Goal: Task Accomplishment & Management: Manage account settings

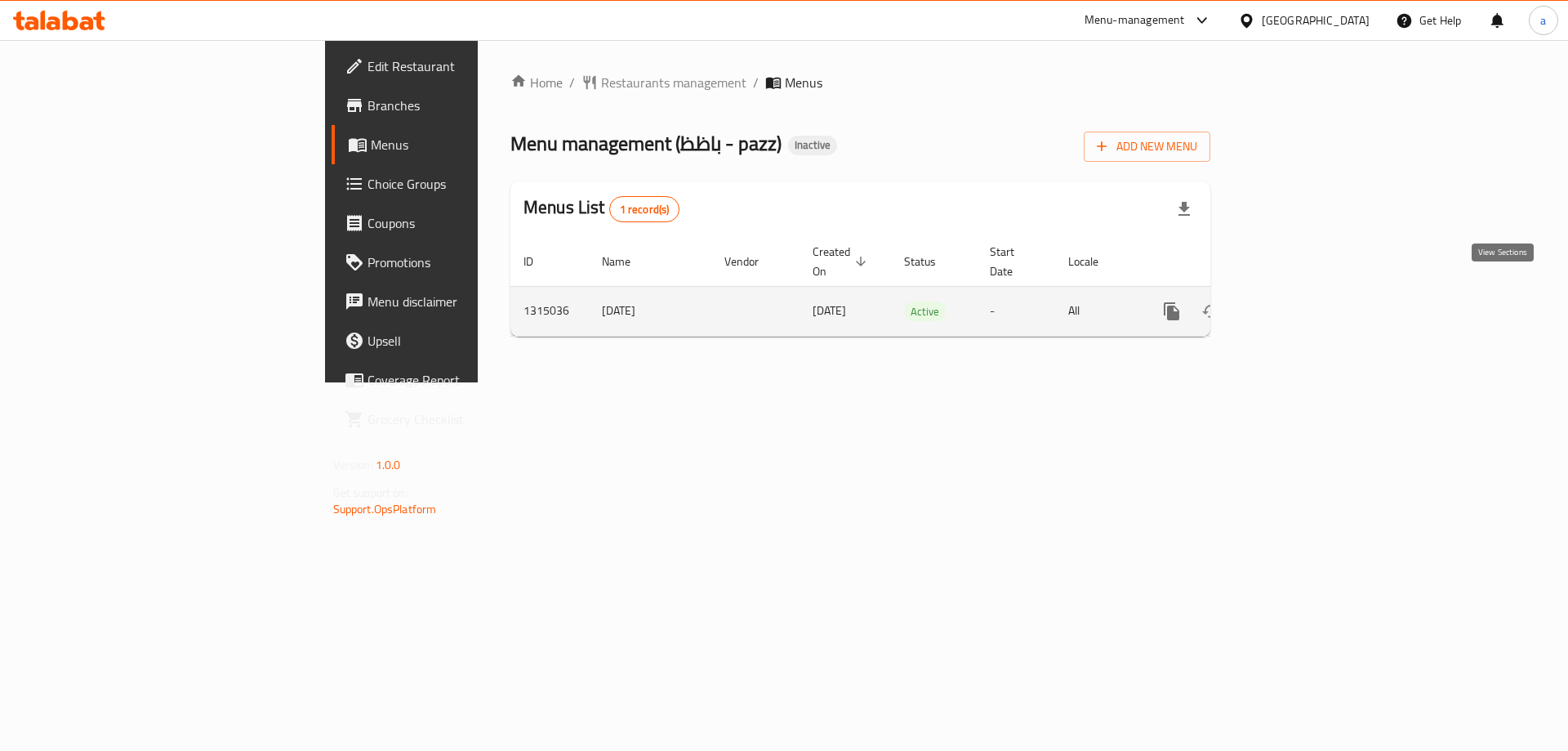
click at [1297, 304] on icon "enhanced table" at bounding box center [1290, 311] width 15 height 15
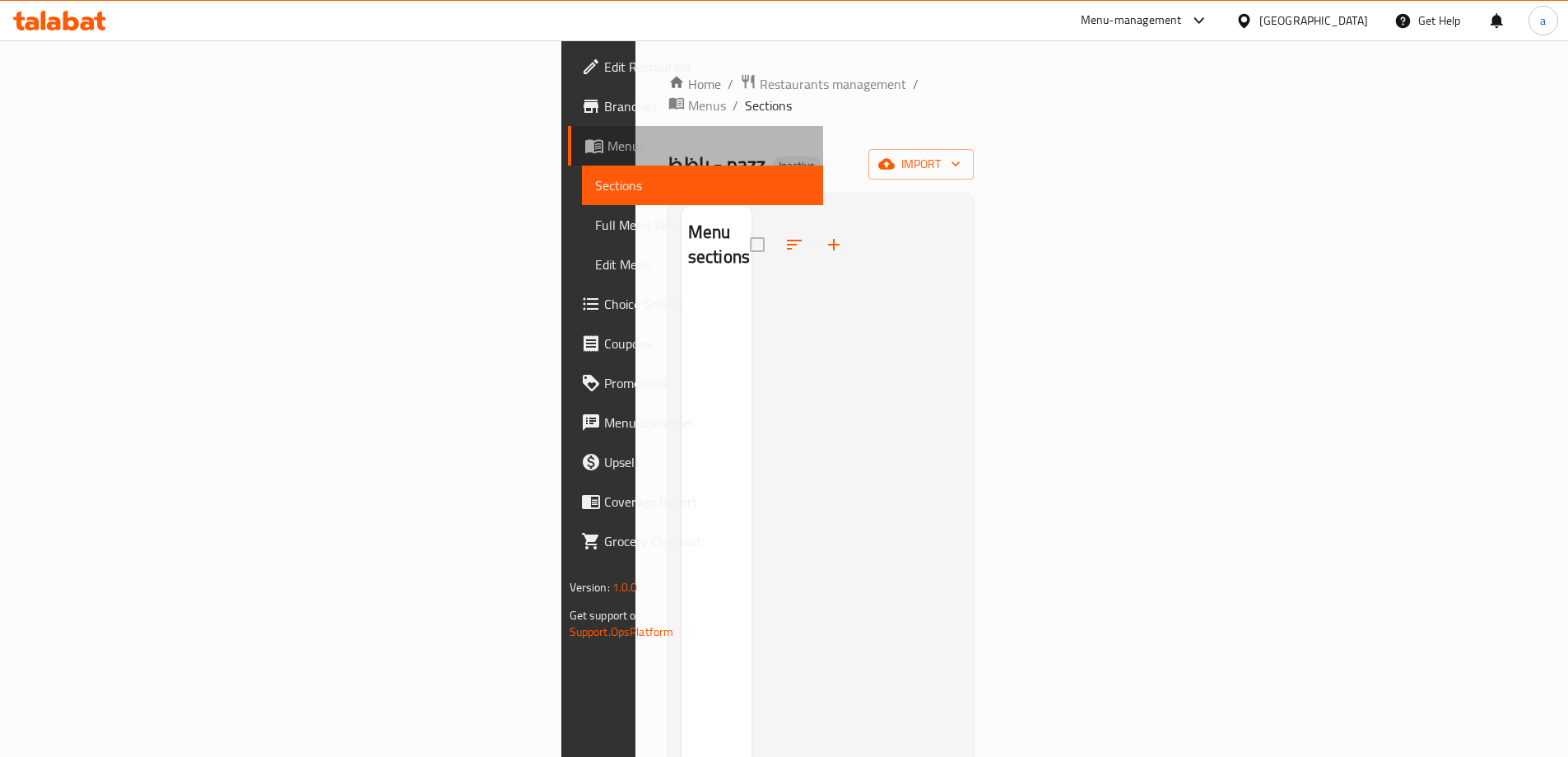
click at [607, 148] on span "Menus" at bounding box center [708, 145] width 202 height 19
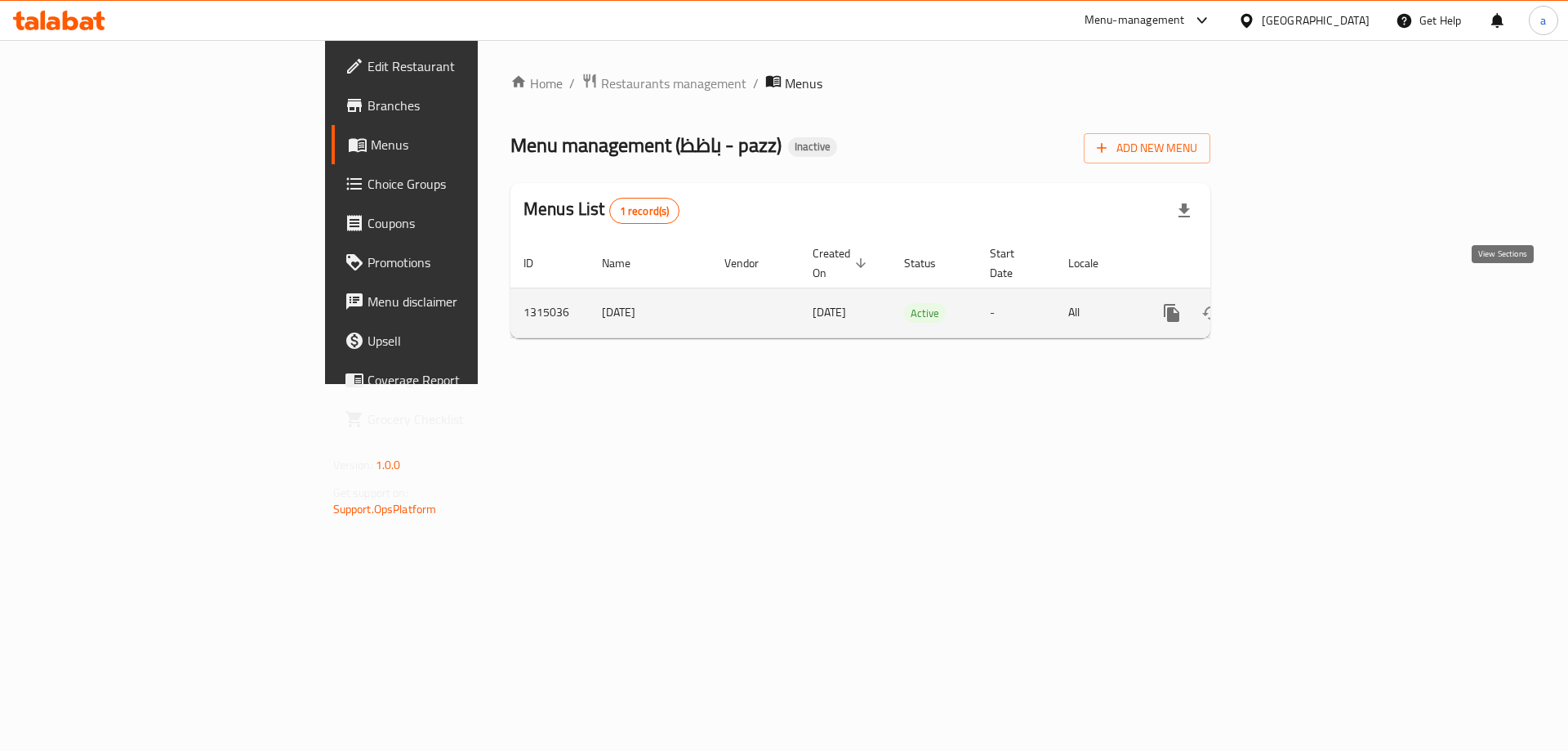
click at [1299, 303] on icon "enhanced table" at bounding box center [1289, 312] width 19 height 19
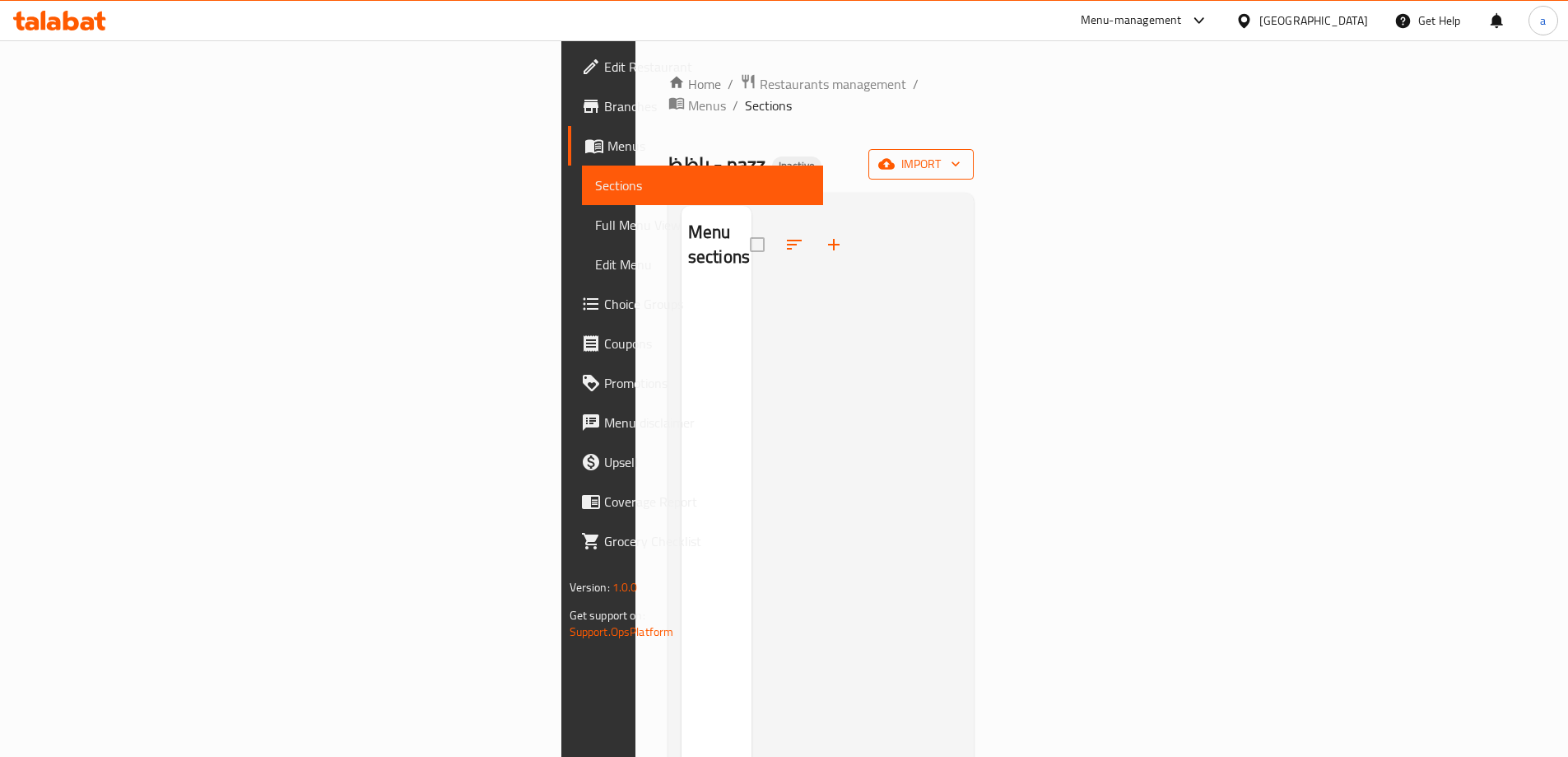
click at [961, 154] on span "import" at bounding box center [921, 164] width 79 height 20
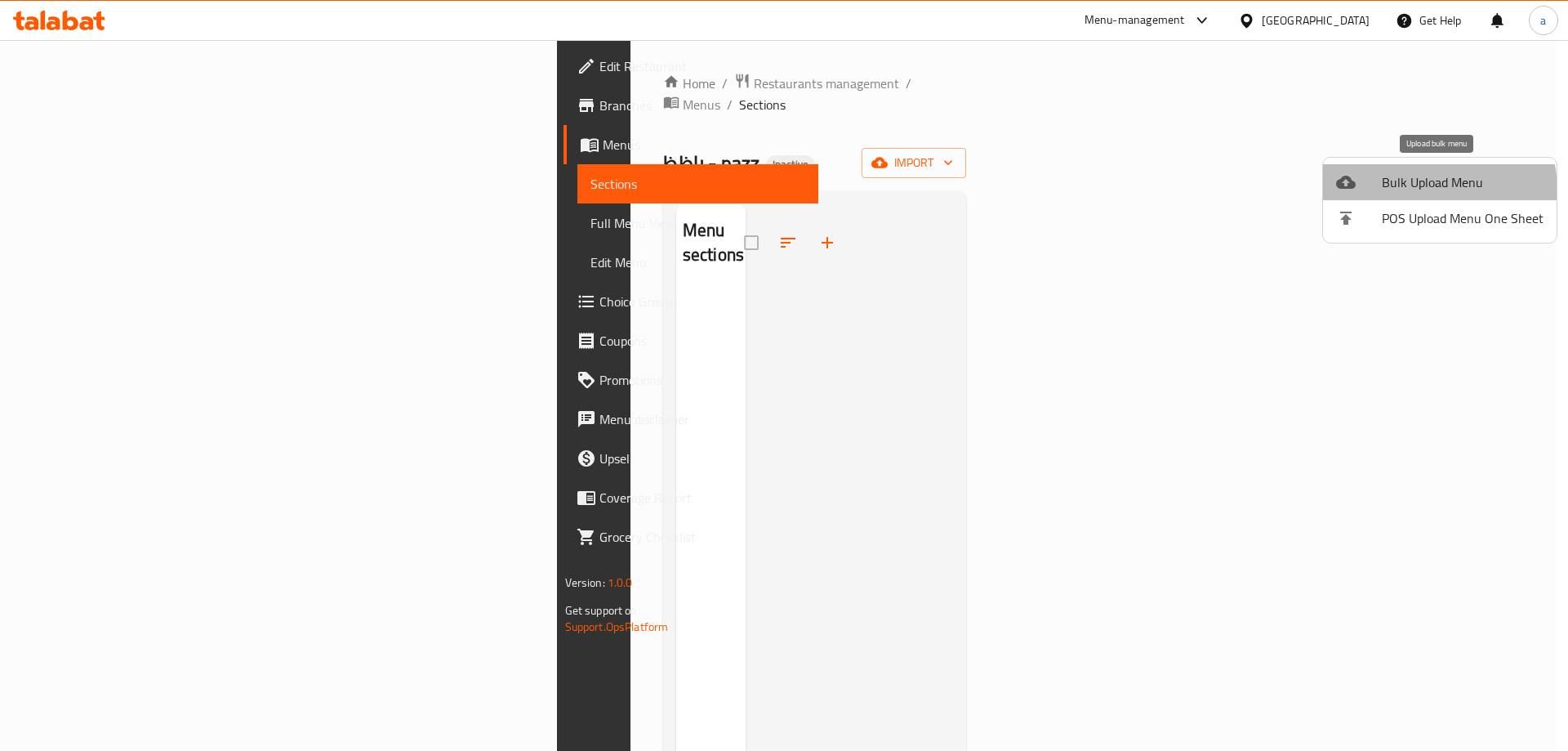
click at [1422, 191] on span "Bulk Upload Menu" at bounding box center [1463, 181] width 162 height 19
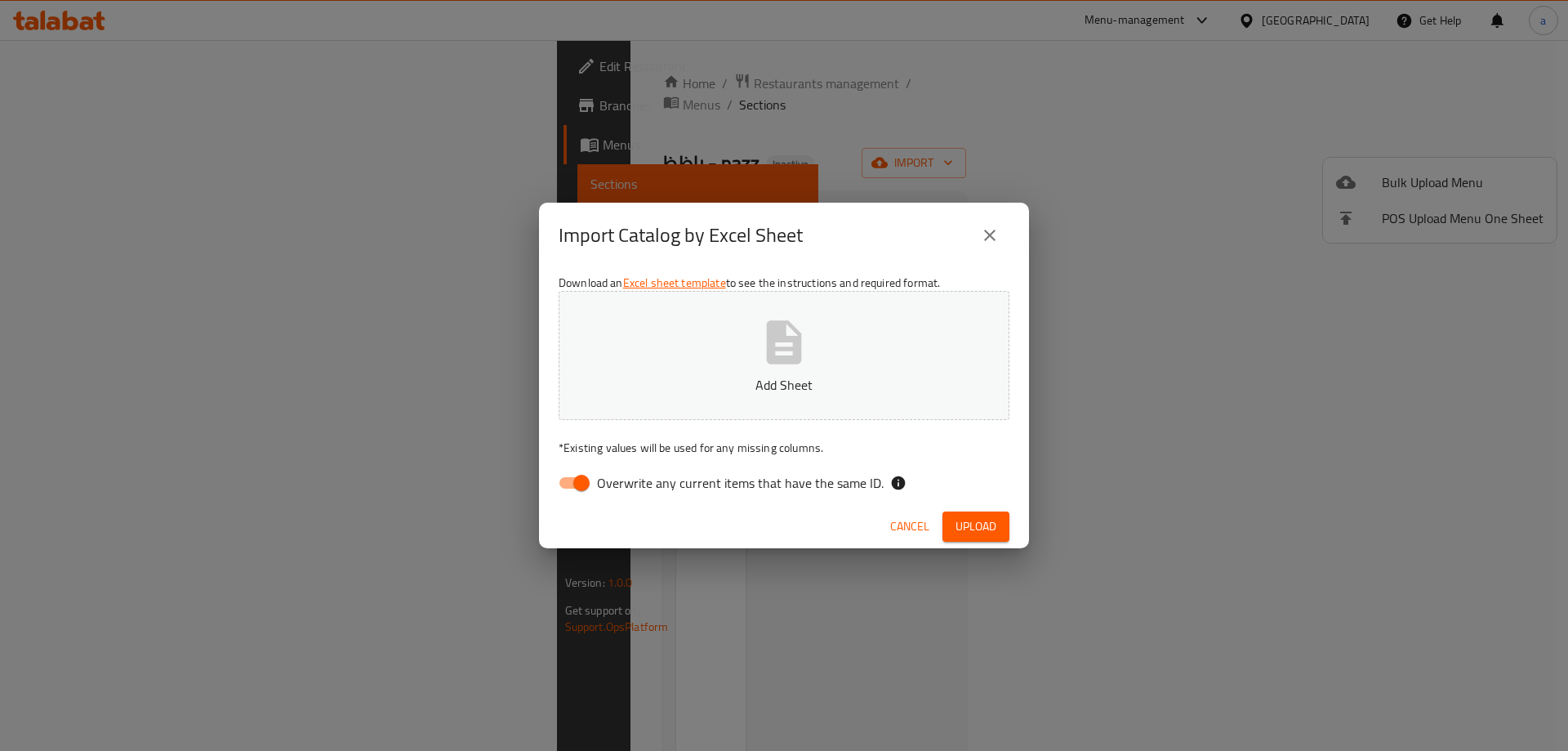
click at [791, 478] on span "Overwrite any current items that have the same ID." at bounding box center [741, 482] width 287 height 19
click at [628, 478] on input "Overwrite any current items that have the same ID." at bounding box center [581, 483] width 93 height 31
checkbox input "false"
click at [801, 366] on icon "button" at bounding box center [784, 341] width 52 height 52
click at [973, 520] on span "Upload" at bounding box center [975, 526] width 40 height 20
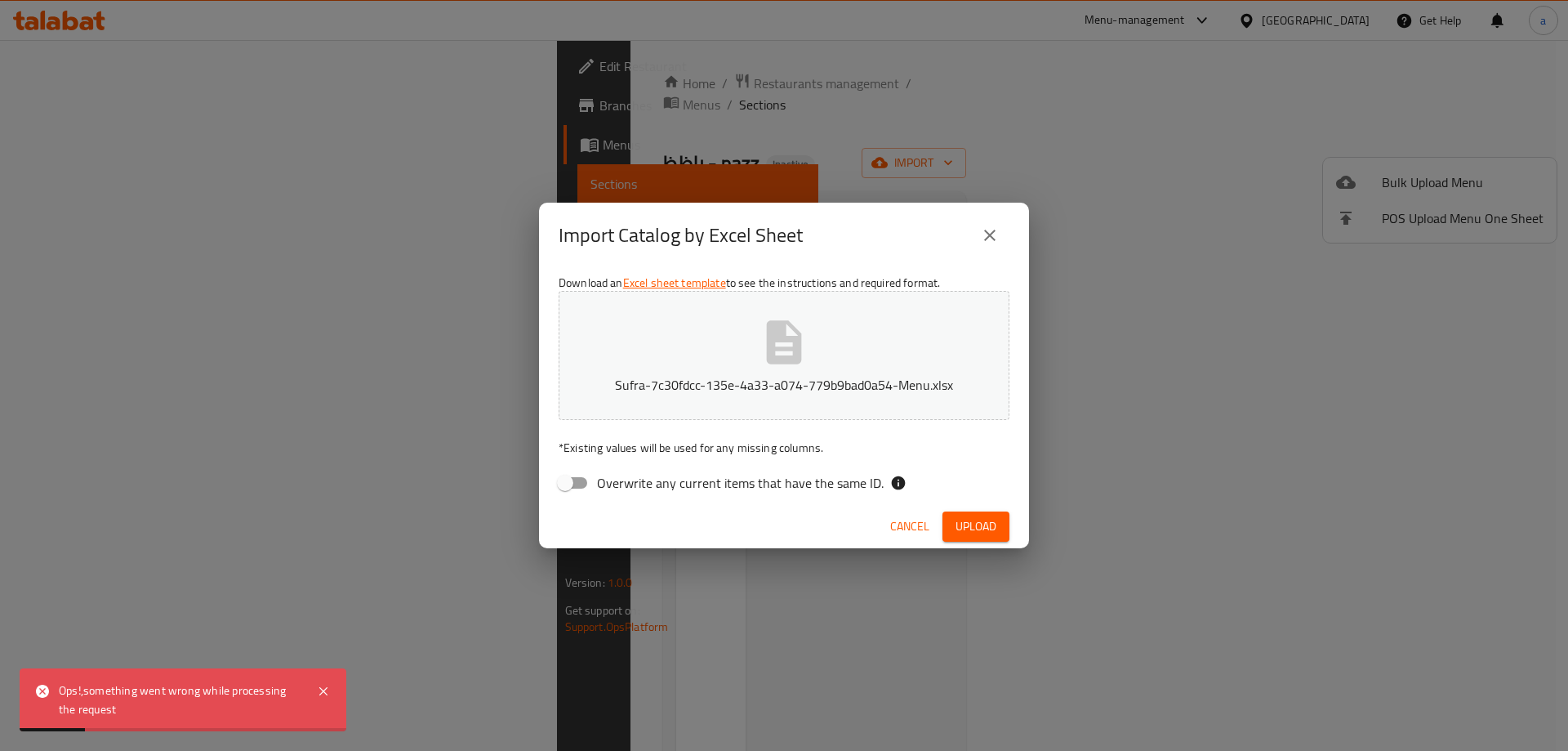
click at [896, 525] on span "Cancel" at bounding box center [909, 526] width 40 height 20
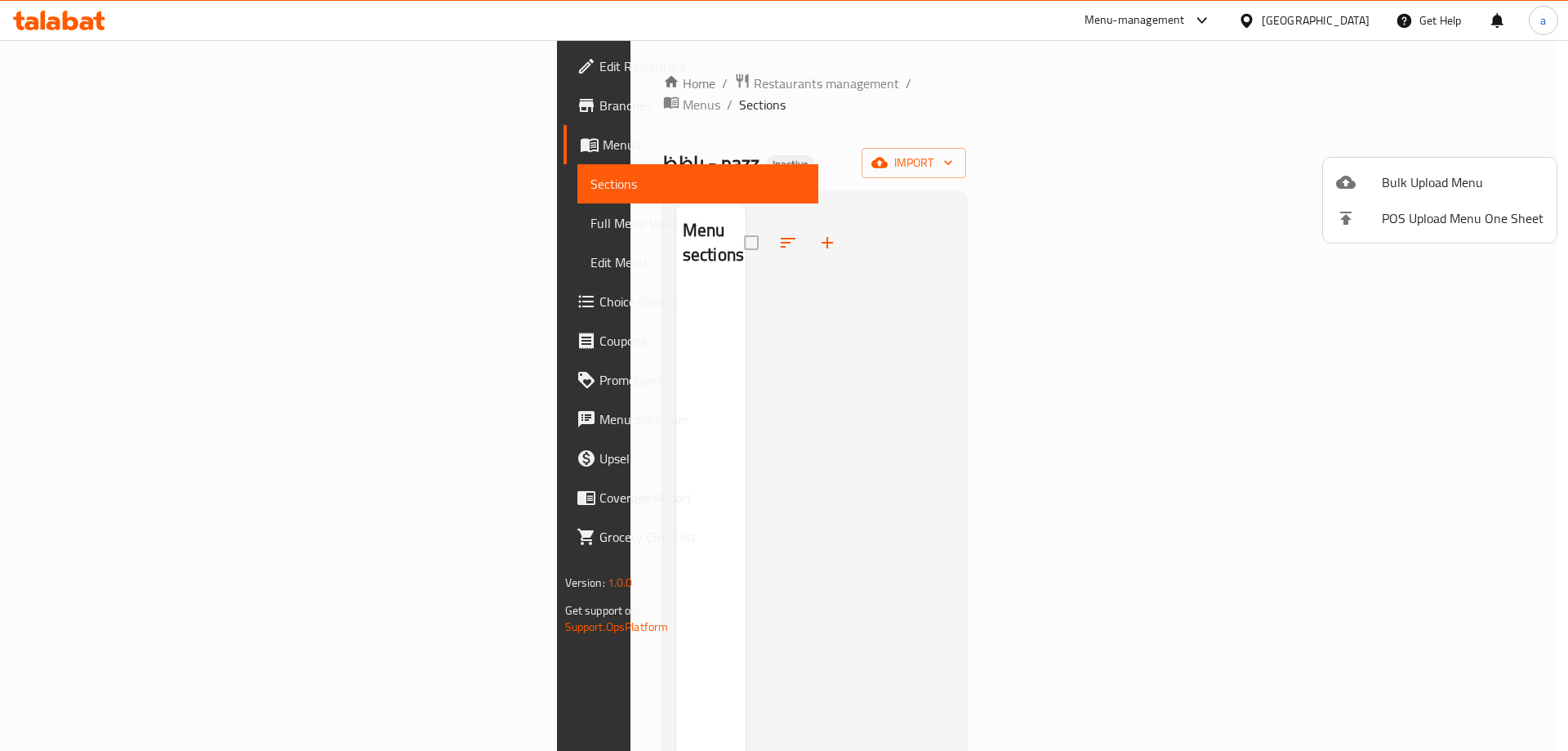
click at [1363, 183] on div at bounding box center [1359, 181] width 46 height 19
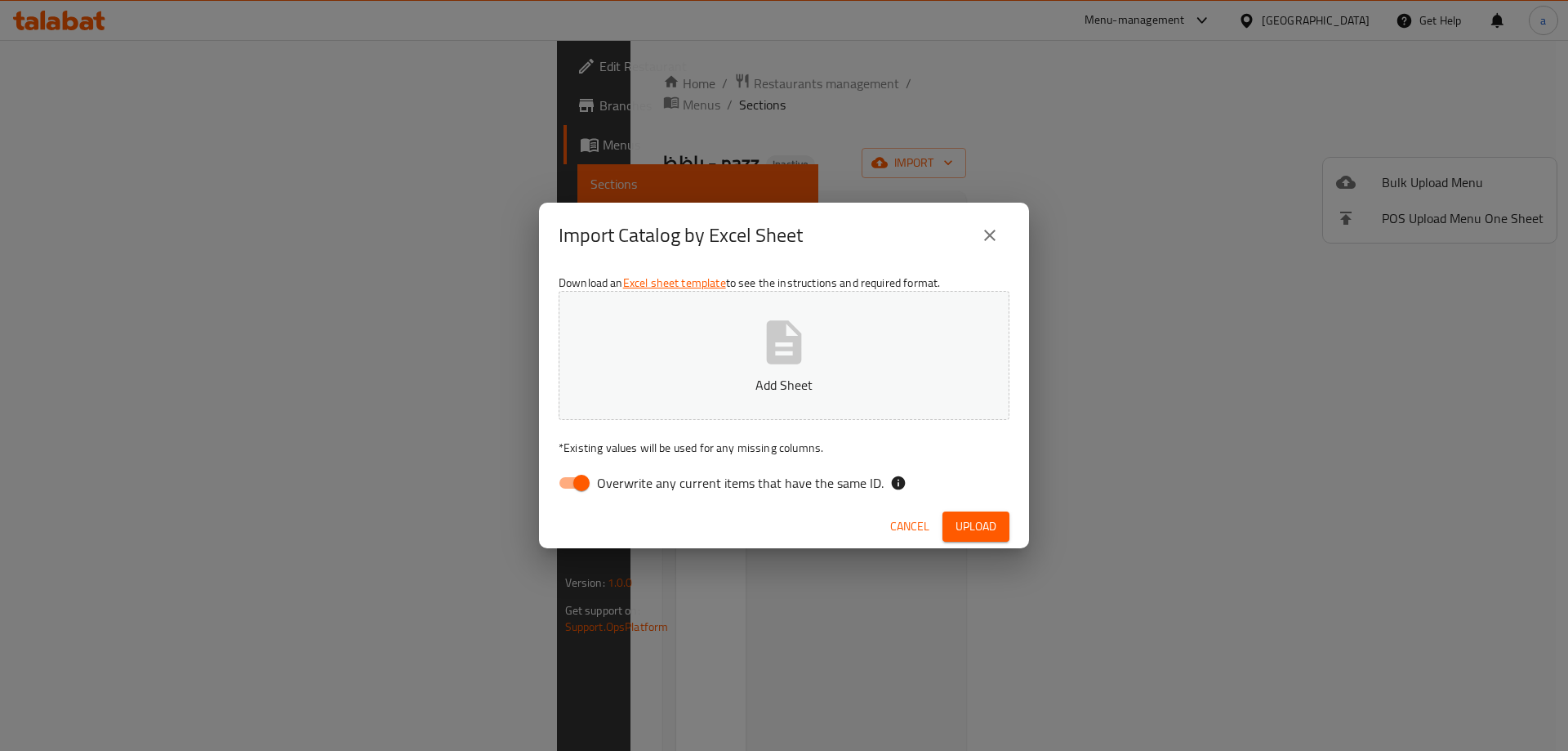
click at [749, 485] on span "Overwrite any current items that have the same ID." at bounding box center [741, 482] width 287 height 19
click at [628, 485] on input "Overwrite any current items that have the same ID." at bounding box center [581, 483] width 93 height 31
checkbox input "false"
click at [963, 521] on span "Upload" at bounding box center [975, 526] width 40 height 20
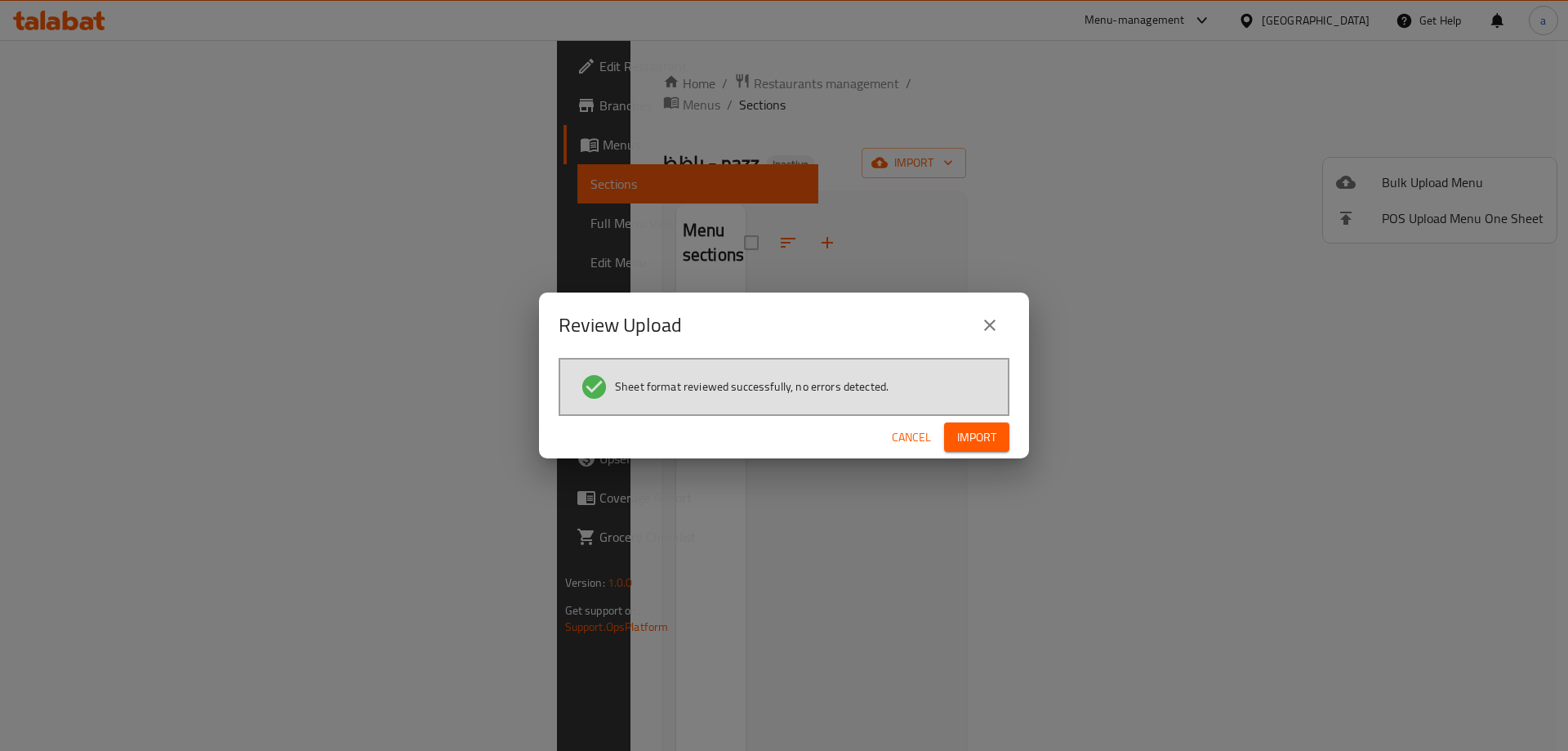
click at [986, 438] on span "Import" at bounding box center [976, 437] width 40 height 20
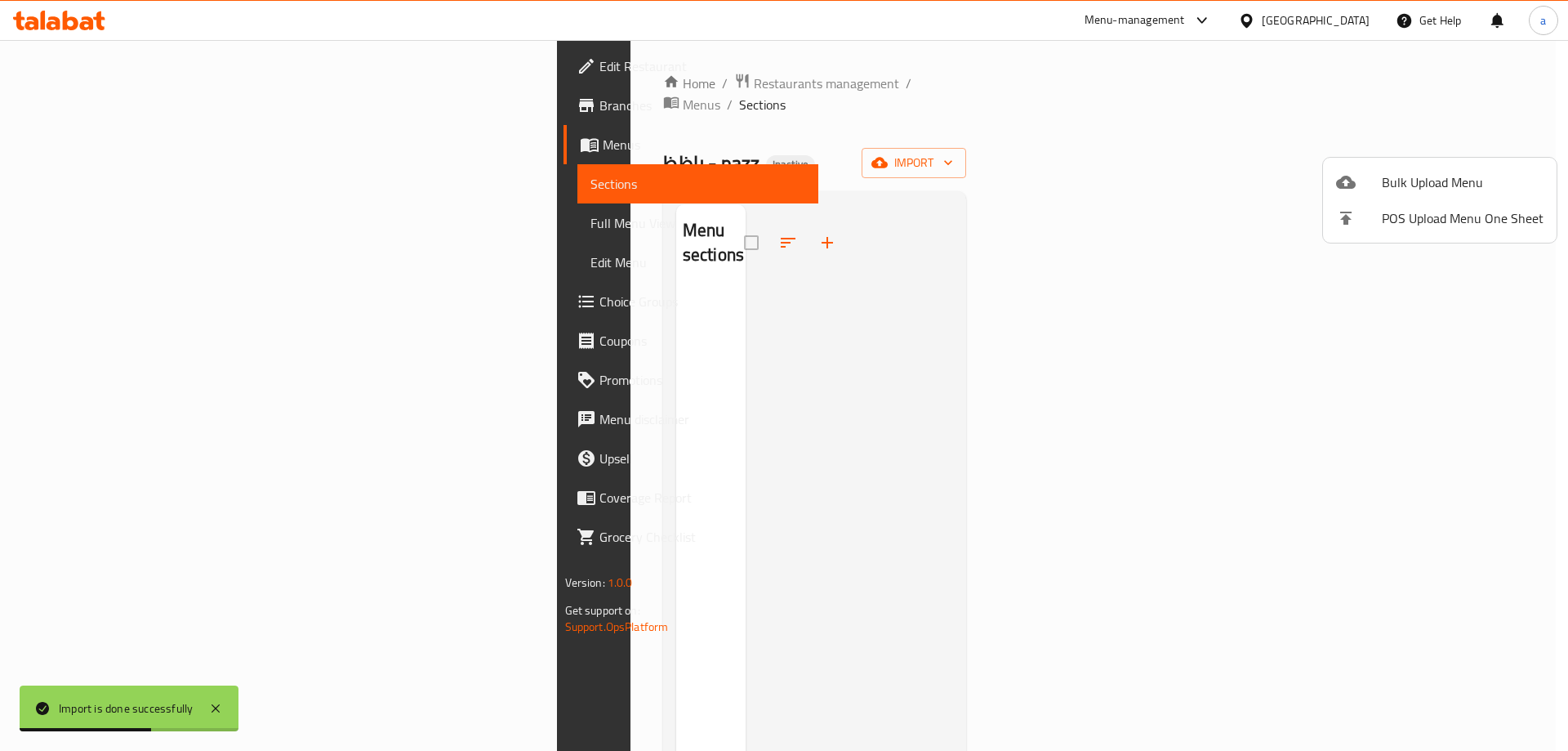
click at [156, 233] on div at bounding box center [784, 376] width 1568 height 751
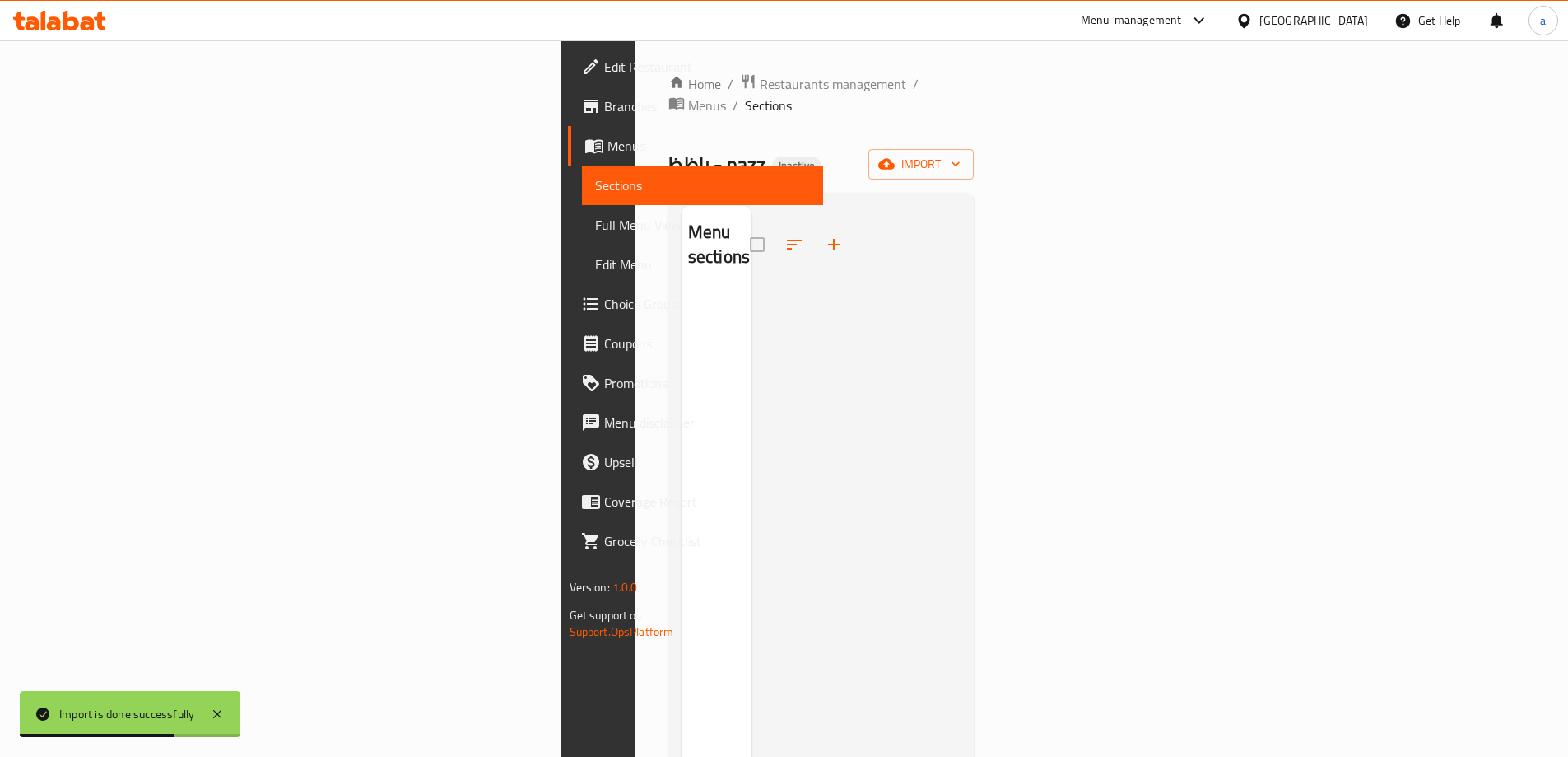
click at [595, 233] on span "Full Menu View" at bounding box center [703, 225] width 215 height 19
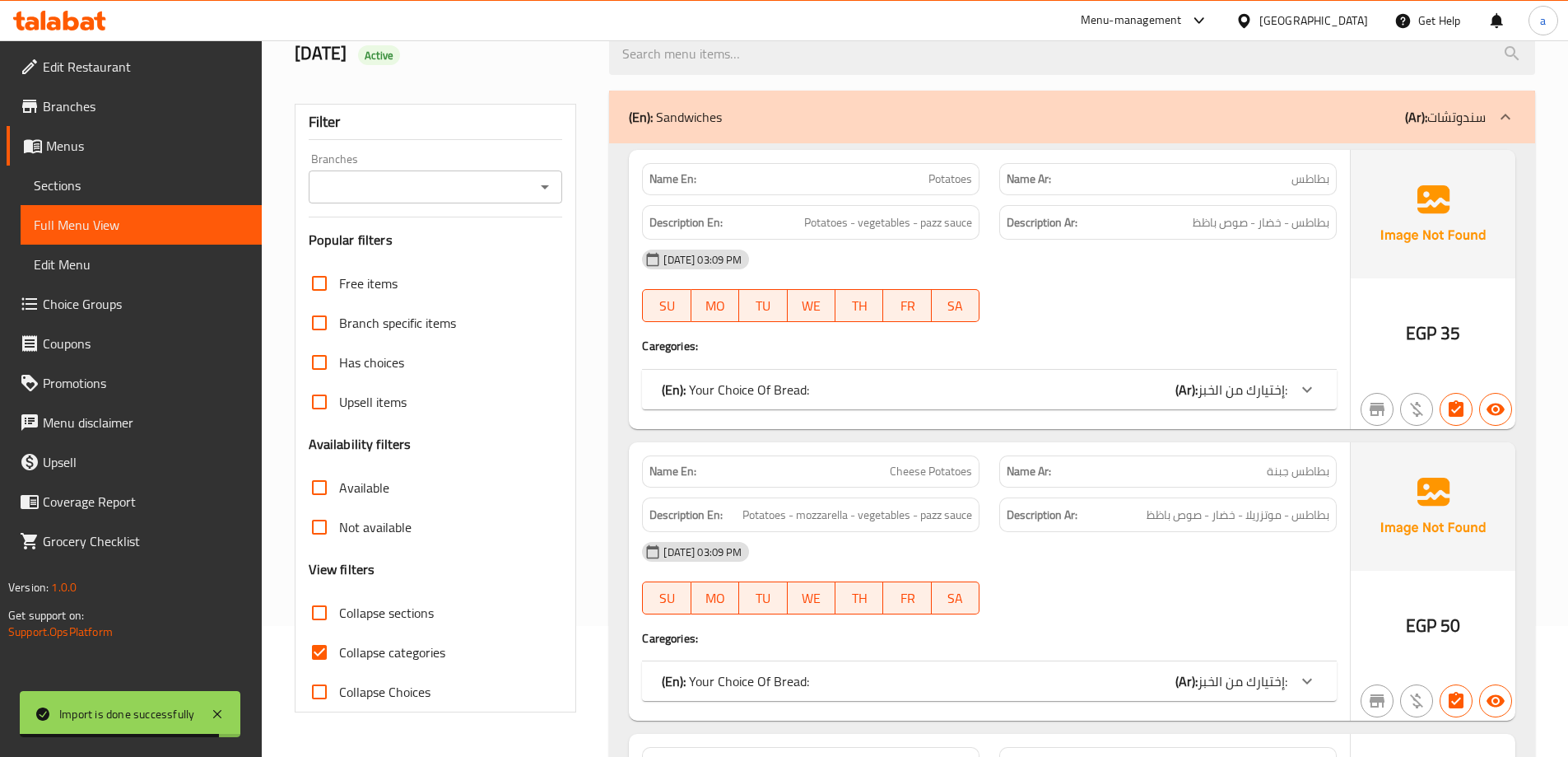
scroll to position [412, 0]
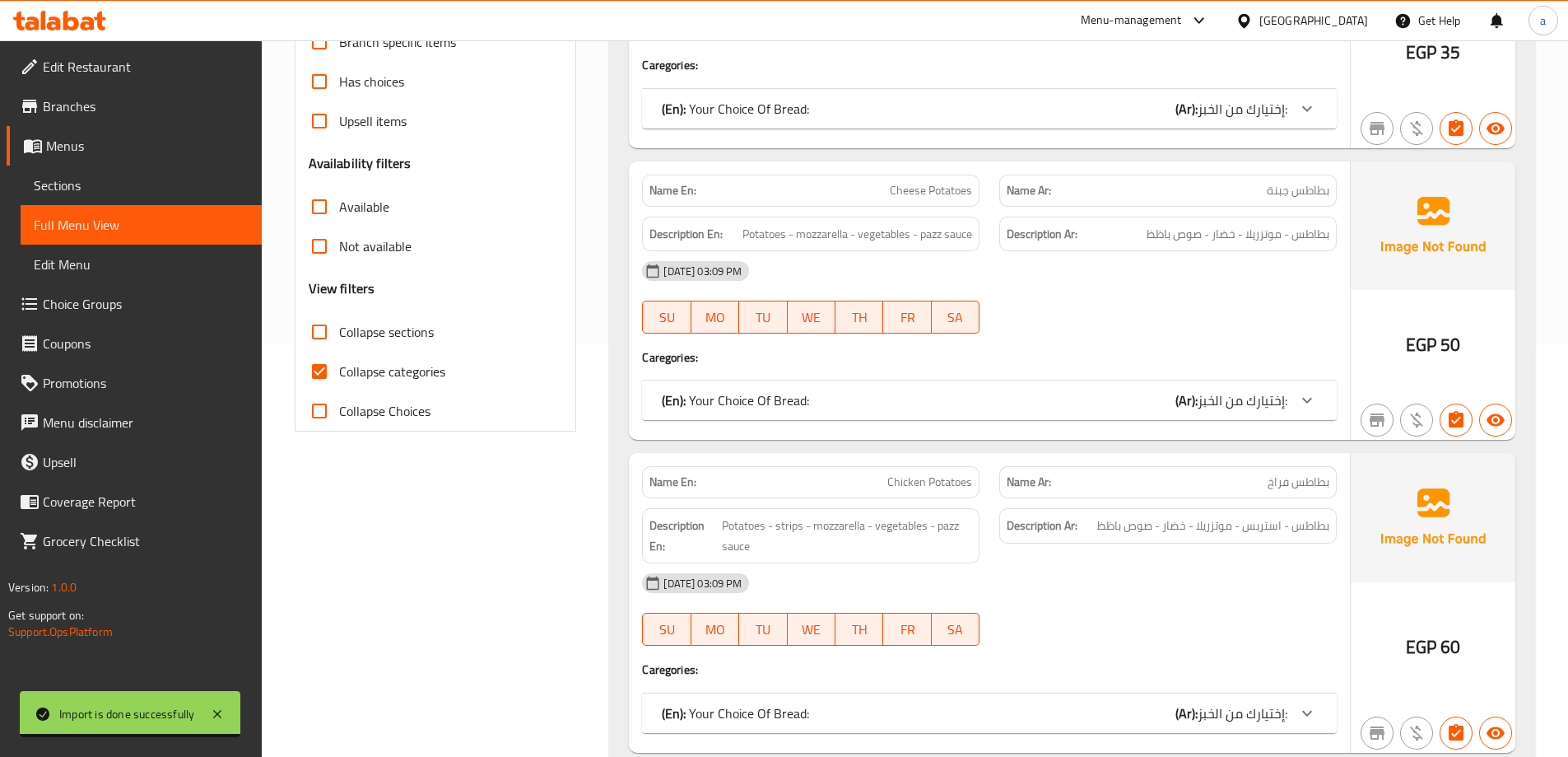
click at [400, 371] on span "Collapse categories" at bounding box center [392, 371] width 106 height 19
click at [339, 371] on input "Collapse categories" at bounding box center [319, 371] width 40 height 40
checkbox input "false"
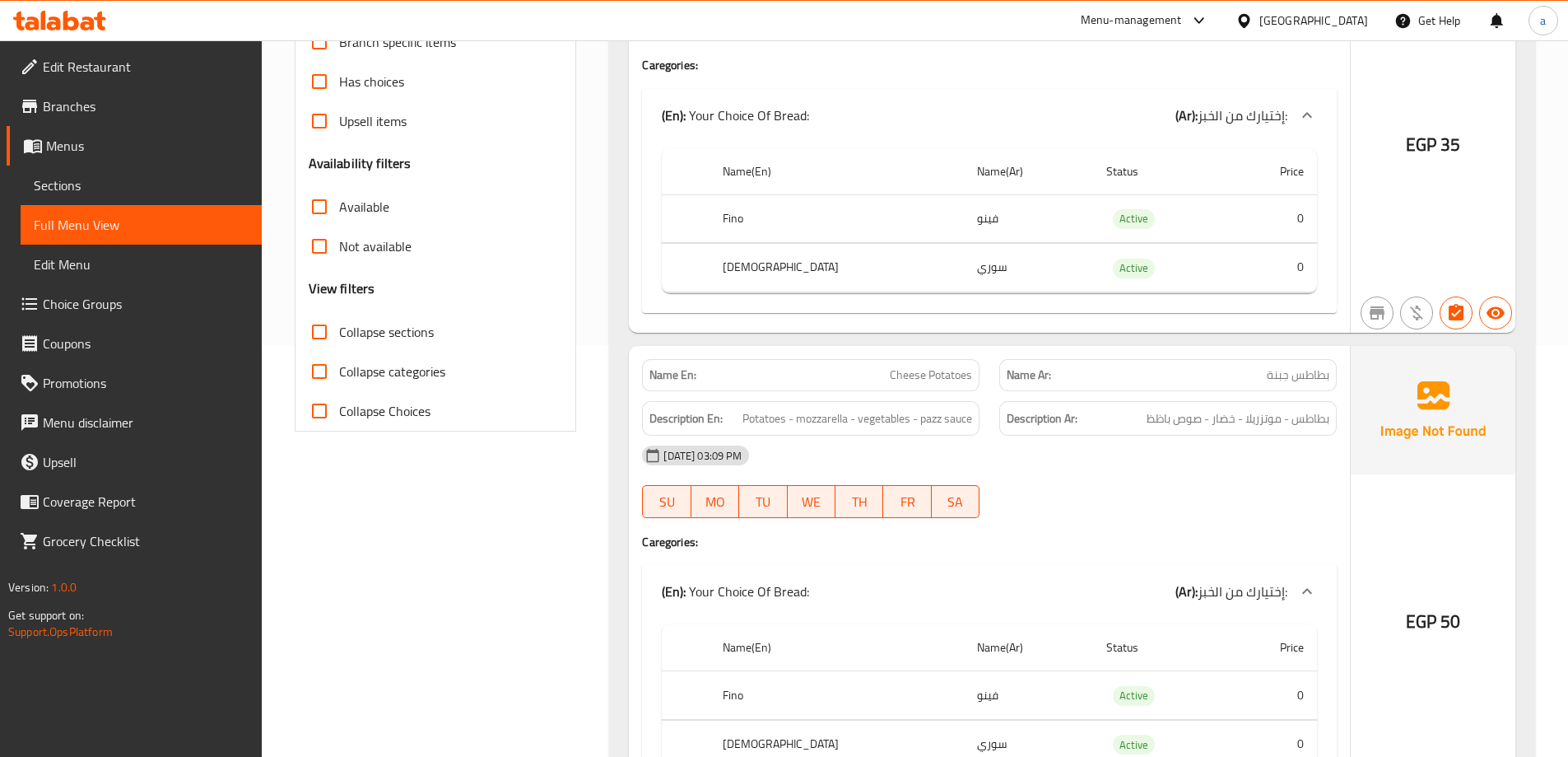
scroll to position [0, 0]
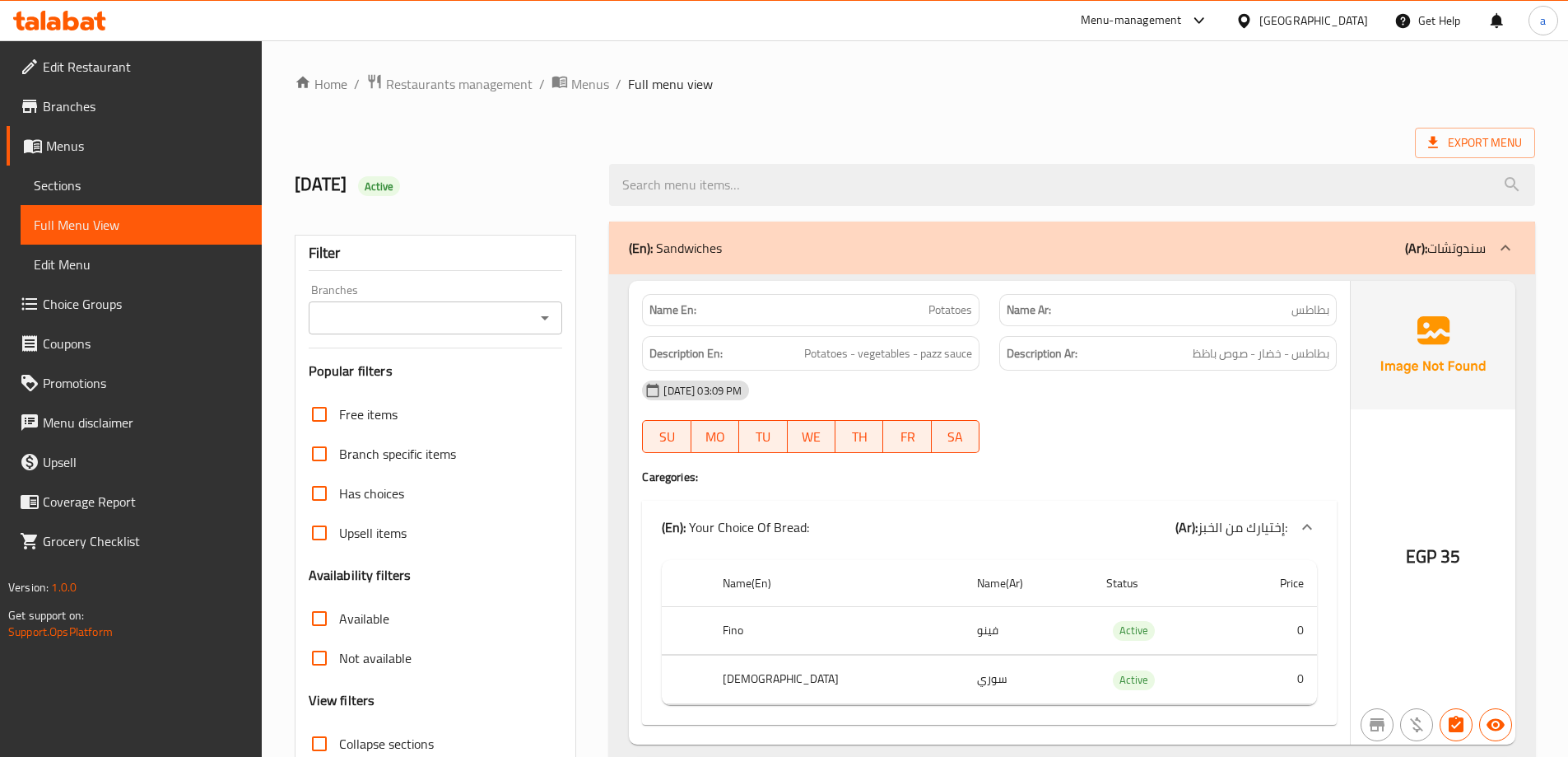
click at [1060, 429] on div "29-09-2025 03:09 PM SU MO TU WE TH FR SA" at bounding box center [989, 416] width 714 height 92
click at [1308, 417] on div "29-09-2025 03:09 PM SU MO TU WE TH FR SA" at bounding box center [989, 416] width 714 height 92
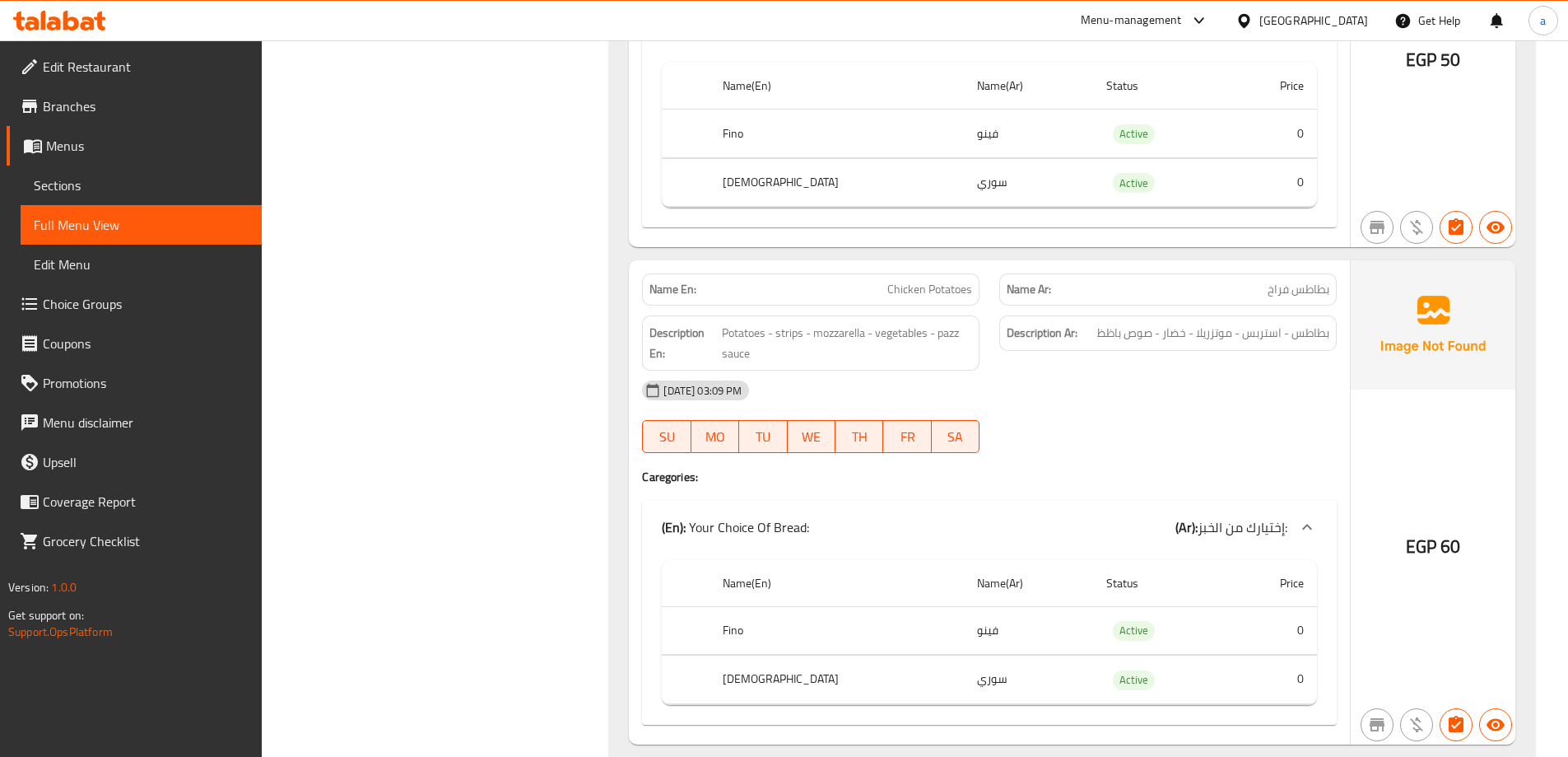
scroll to position [988, 0]
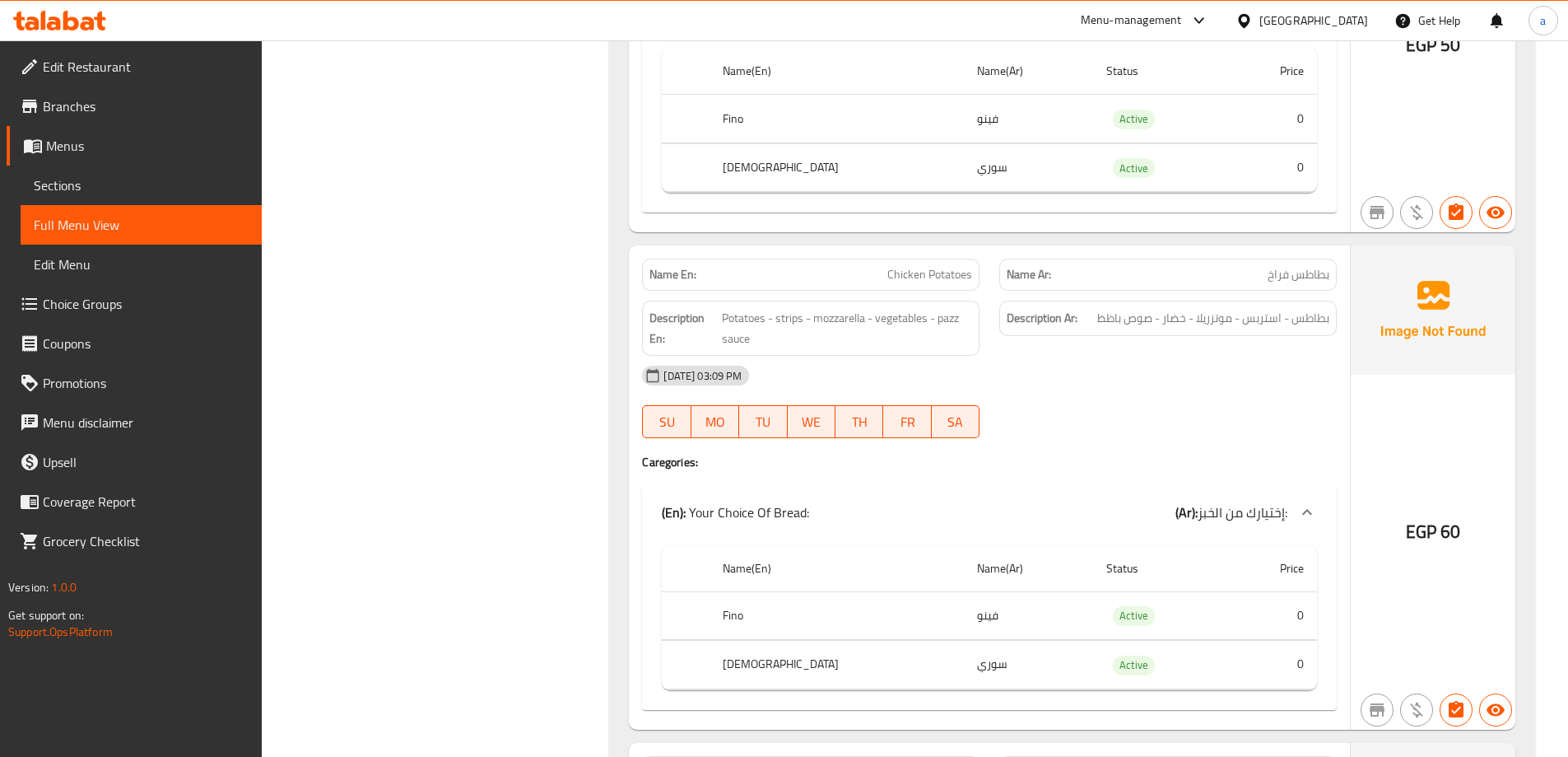
click at [1263, 376] on div "[DATE] 03:09 PM" at bounding box center [989, 375] width 714 height 40
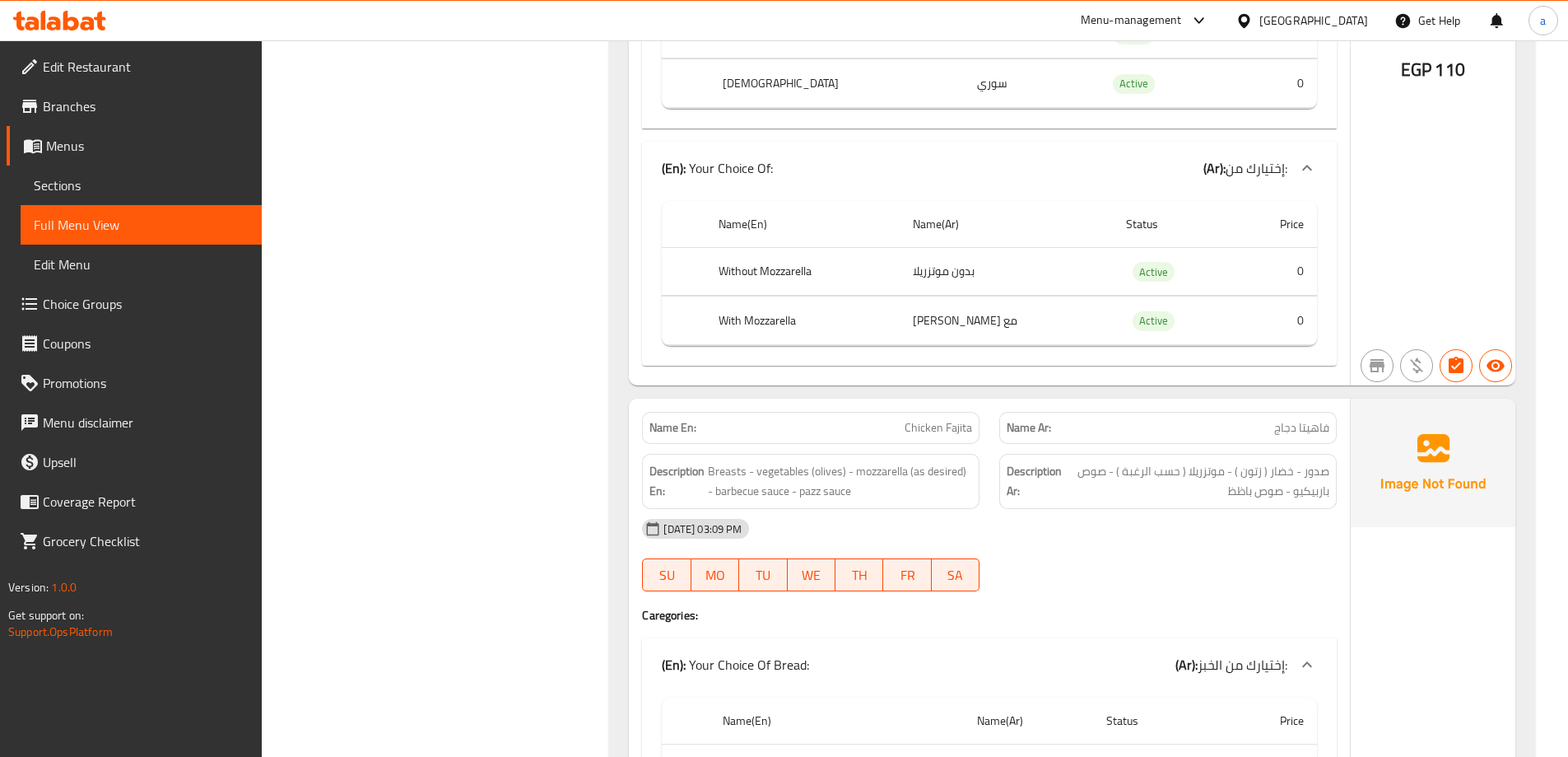
scroll to position [3623, 0]
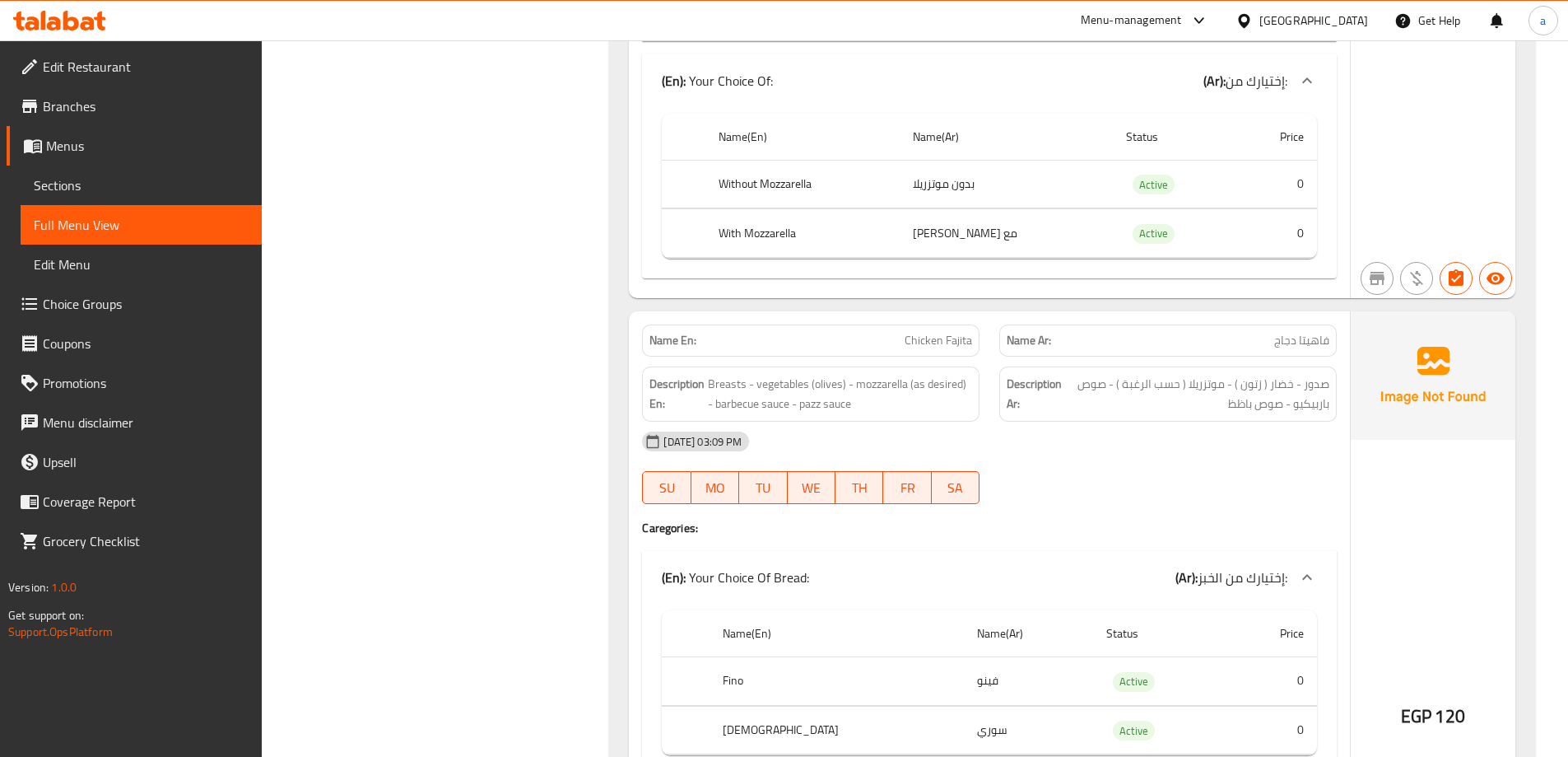
click at [1358, 468] on div "EGP 120" at bounding box center [1434, 672] width 165 height 721
click at [1335, 493] on div "29-09-2025 03:09 PM SU MO TU WE TH FR SA" at bounding box center [989, 467] width 714 height 92
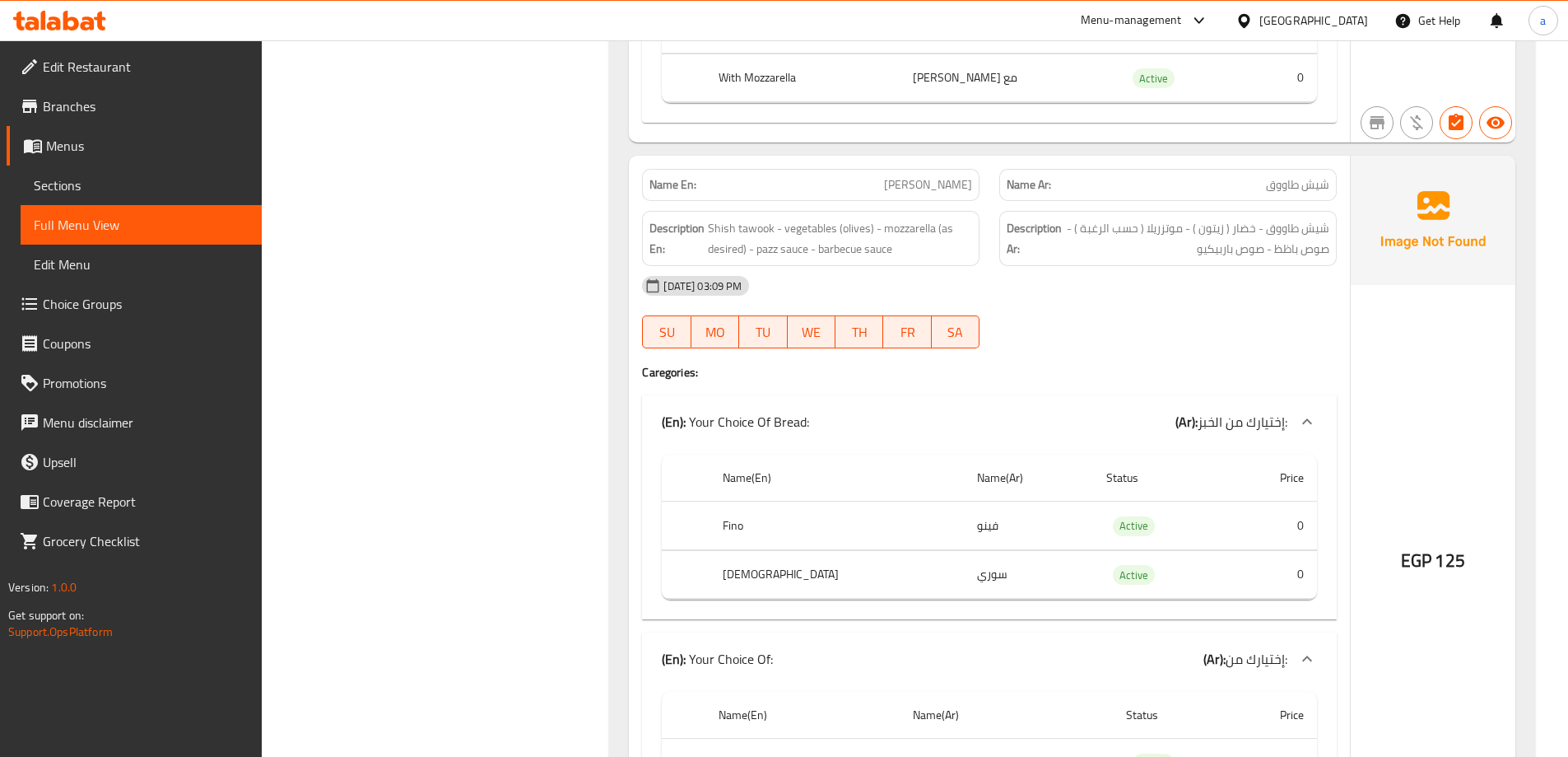
scroll to position [4545, 0]
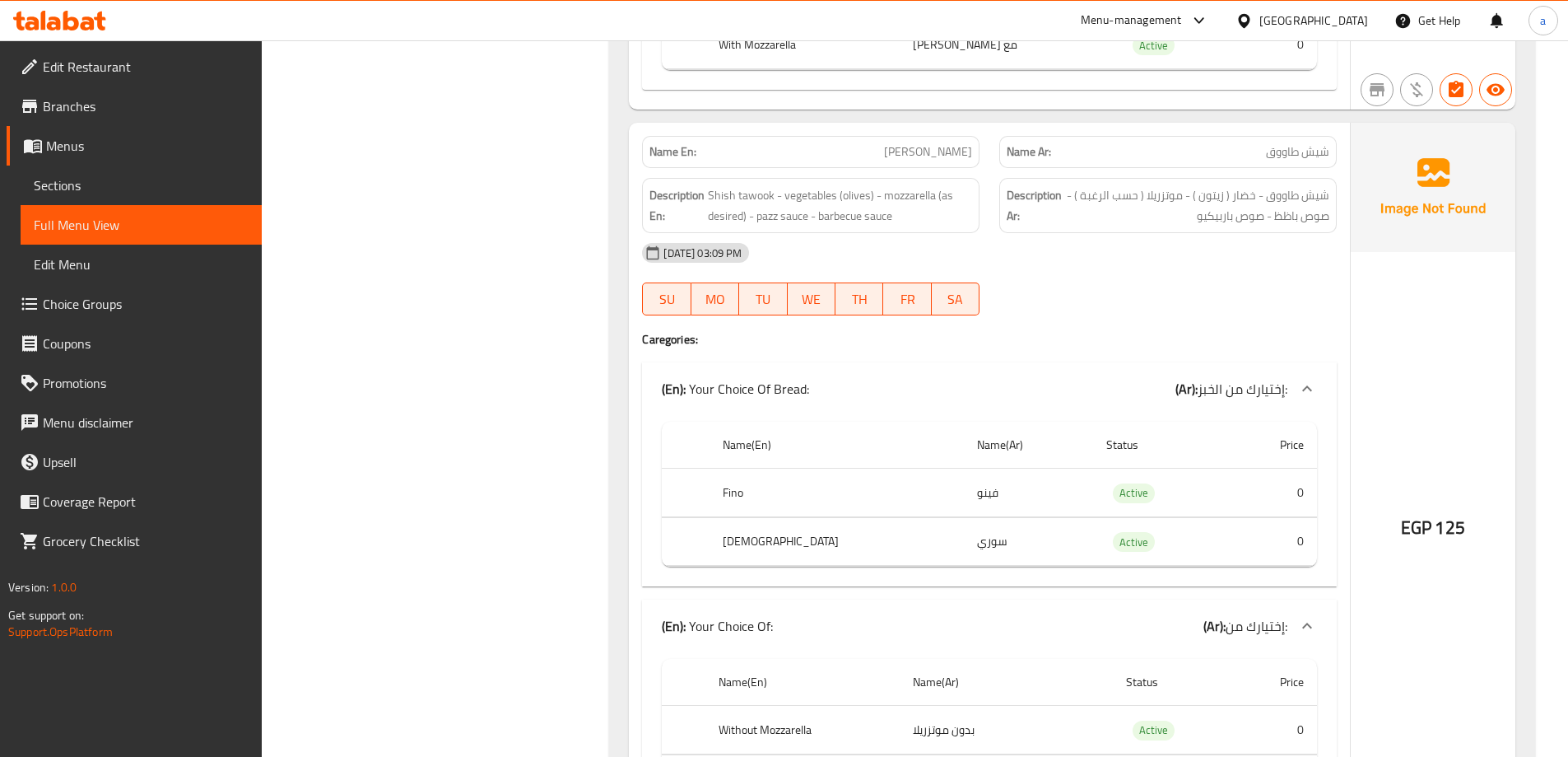
drag, startPoint x: 1256, startPoint y: 352, endPoint x: 1275, endPoint y: 351, distance: 19.0
click at [1256, 352] on div "Name En: Shish Tawook Name Ar: شيش طاووق Description En: Shish tawook - vegetab…" at bounding box center [989, 482] width 721 height 721
click at [1205, 333] on h4 "Caregories:" at bounding box center [988, 340] width 695 height 17
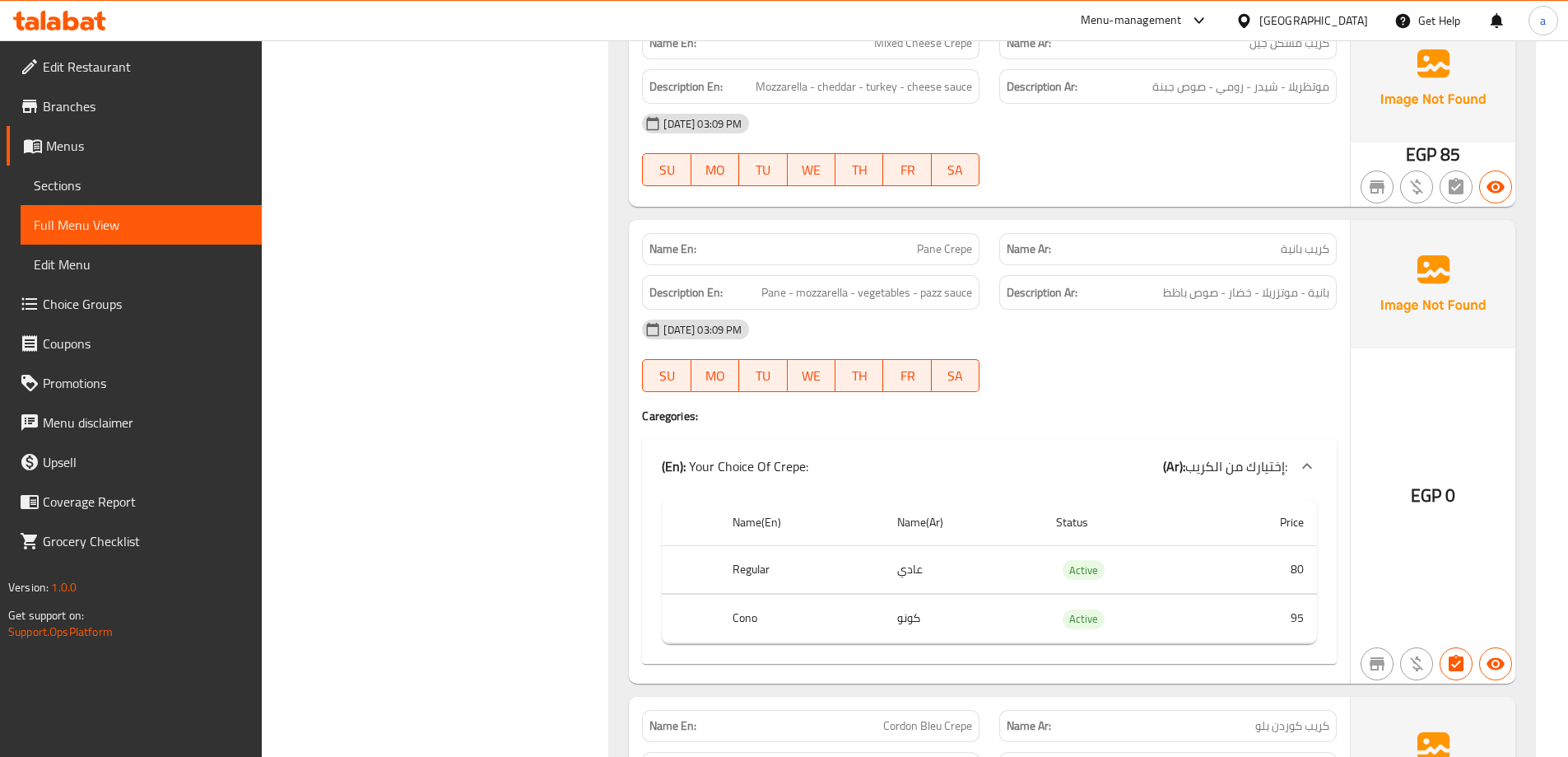
scroll to position [6225, 0]
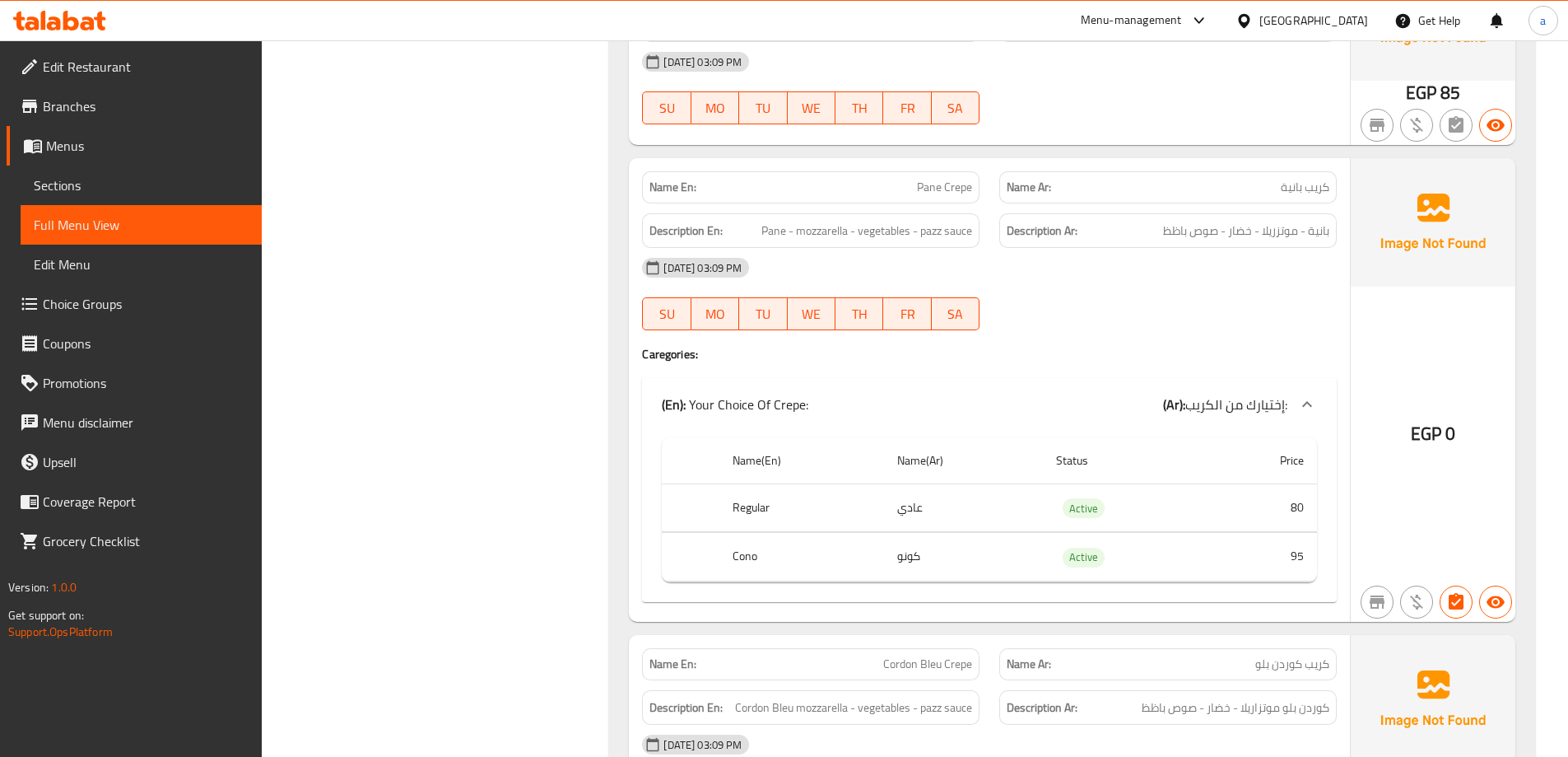
click at [1167, 358] on h4 "Caregories:" at bounding box center [988, 354] width 695 height 17
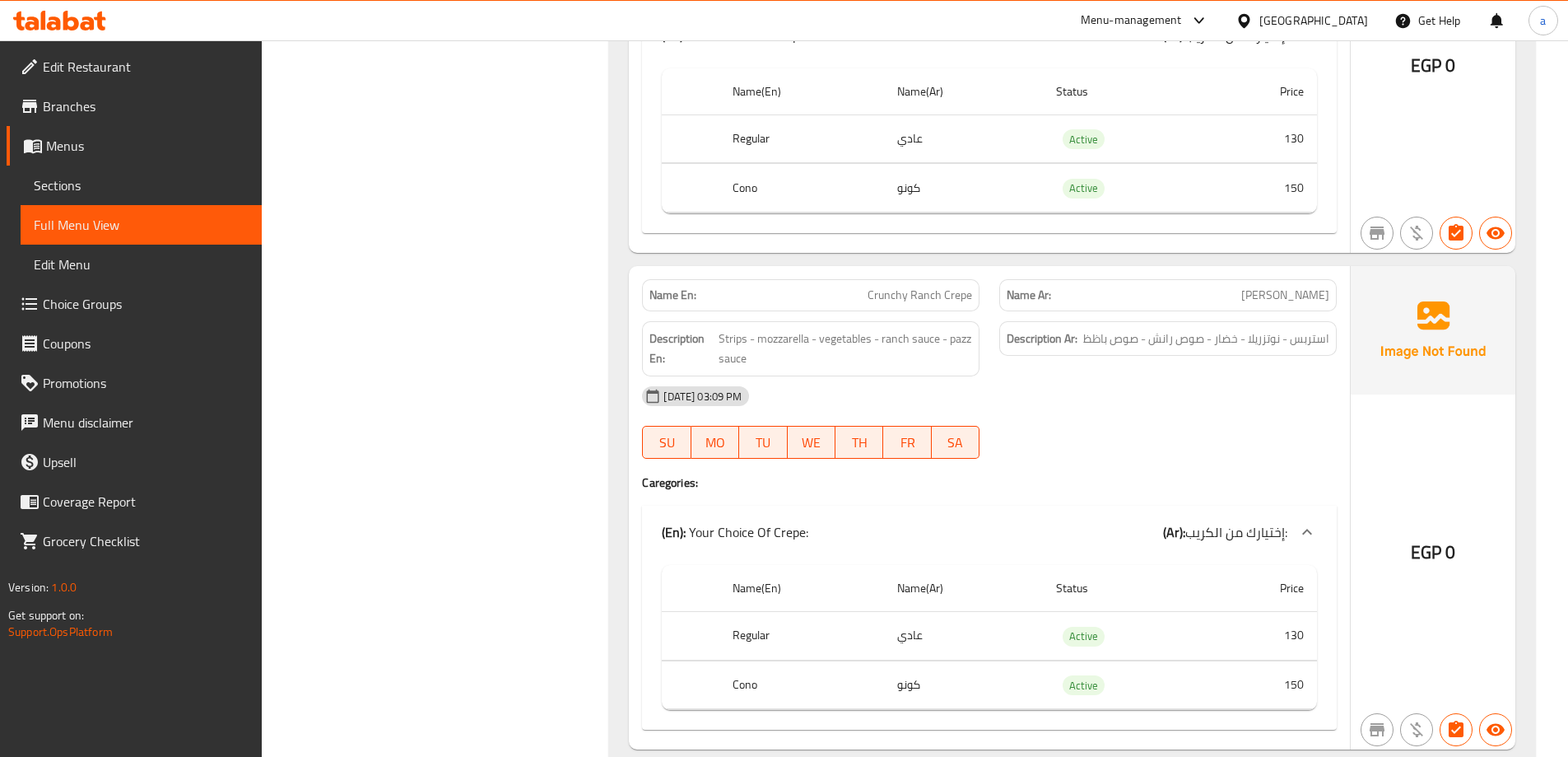
scroll to position [10573, 0]
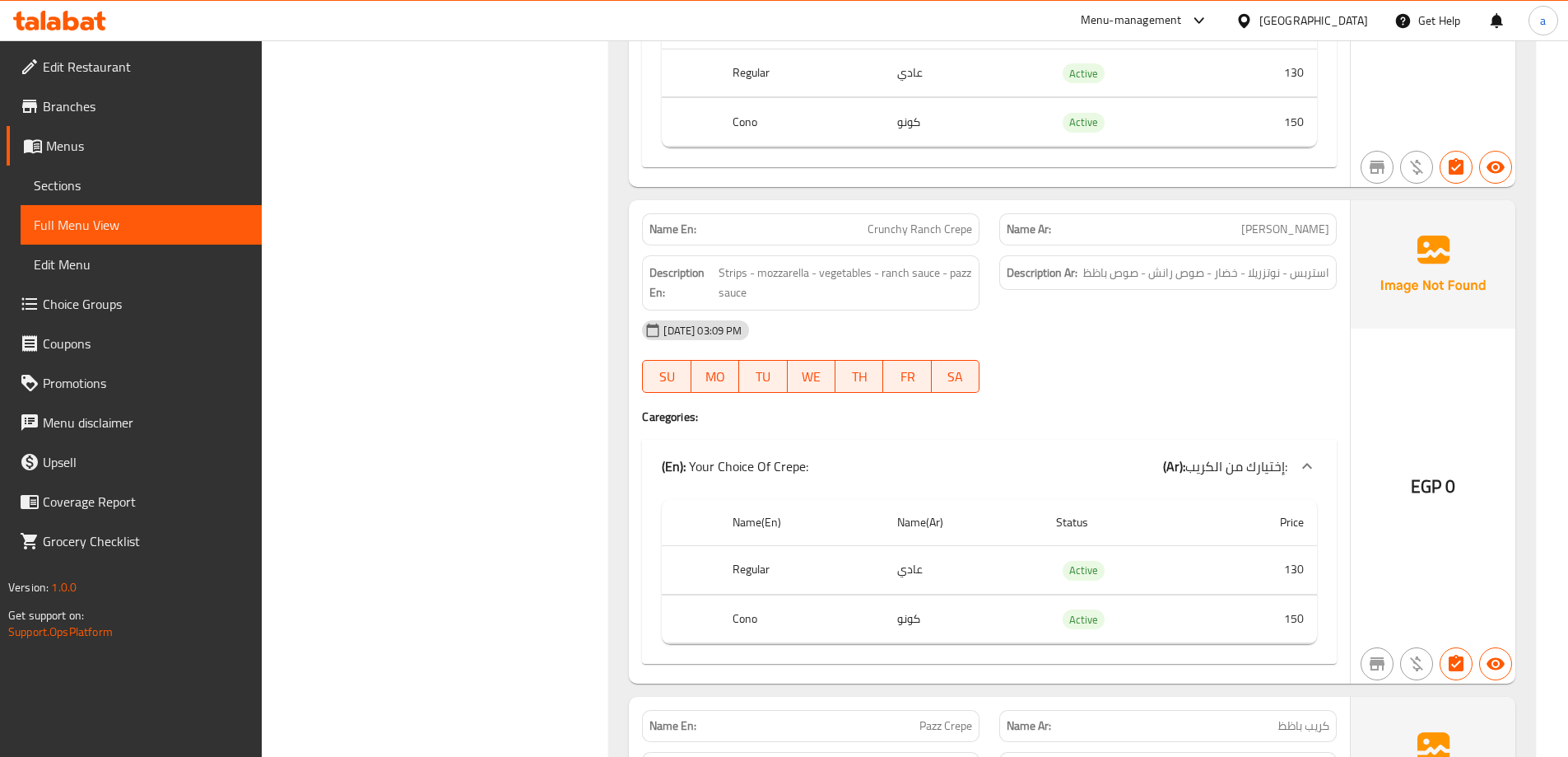
click at [975, 245] on div "Name En: Crunchy Ranch Crepe" at bounding box center [810, 229] width 338 height 32
click at [959, 238] on span "Crunchy Ranch Crepe" at bounding box center [920, 229] width 105 height 18
copy span "Crunchy Ranch Crepe"
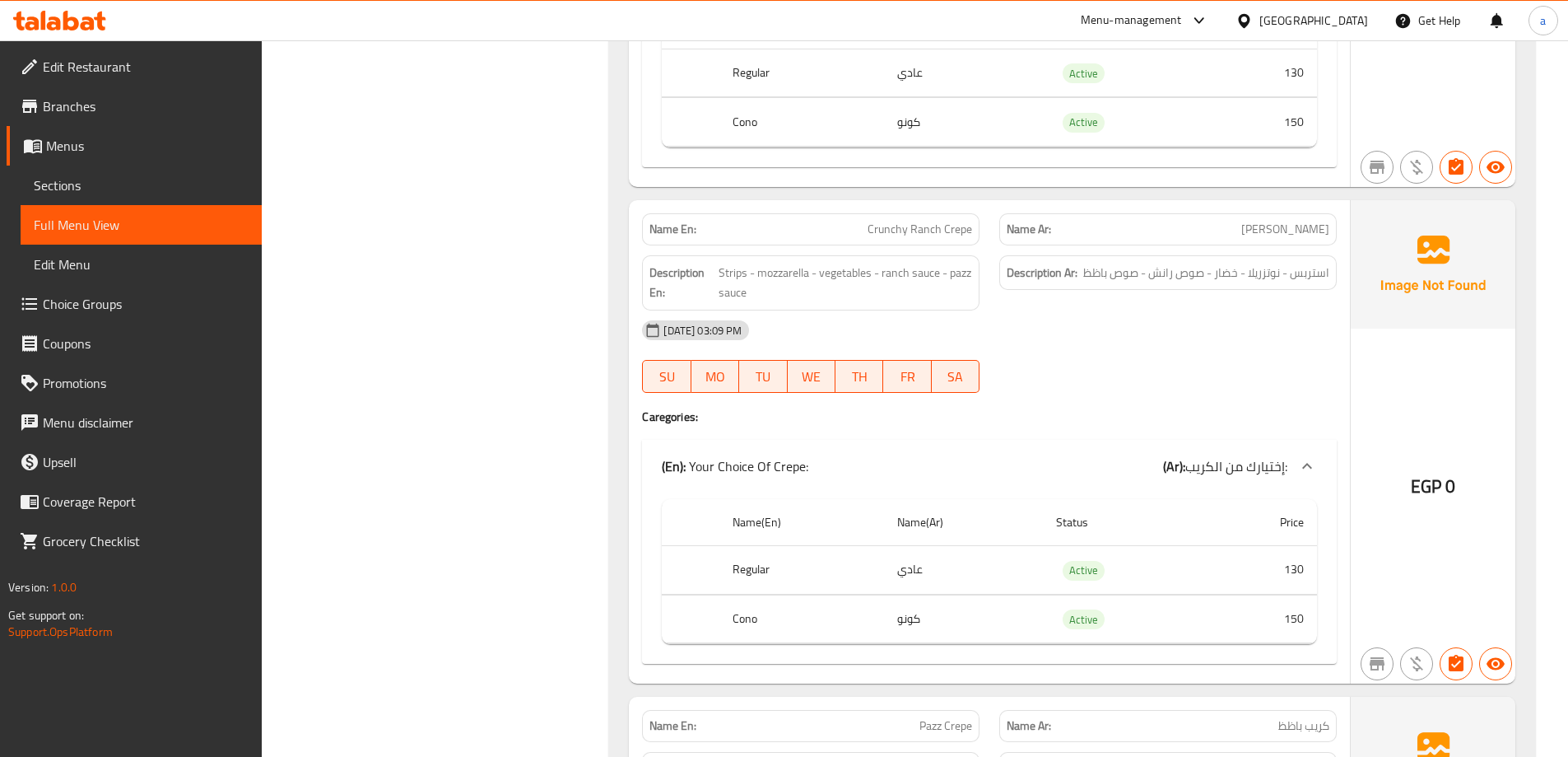
click at [530, 494] on div "Filter Branches Branches Popular filters Free items Branch specific items Has c…" at bounding box center [442, 315] width 315 height 21353
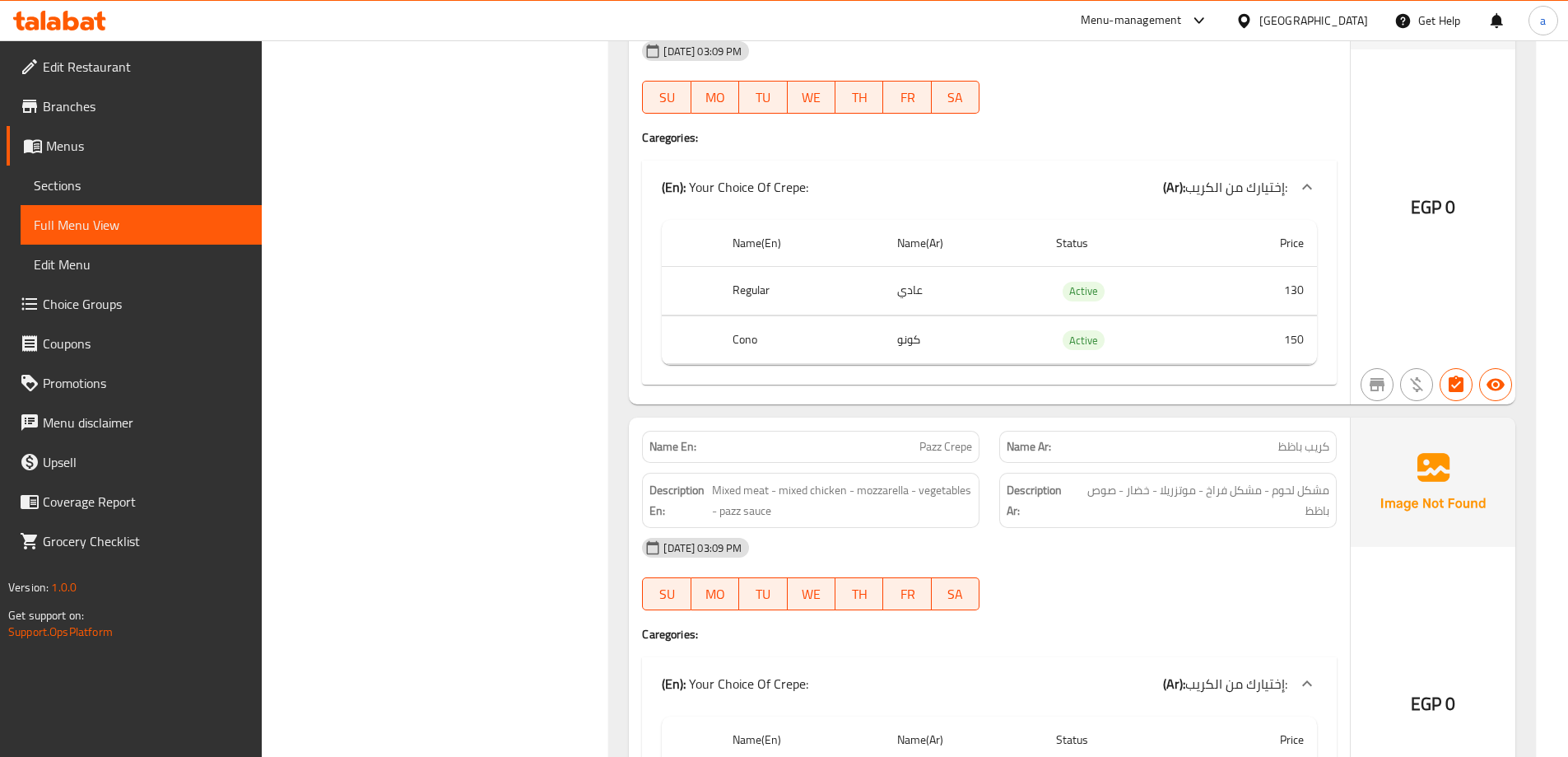
scroll to position [10852, 0]
click at [934, 455] on span "Pazz Crepe" at bounding box center [945, 445] width 53 height 18
copy span "Pazz Crepe"
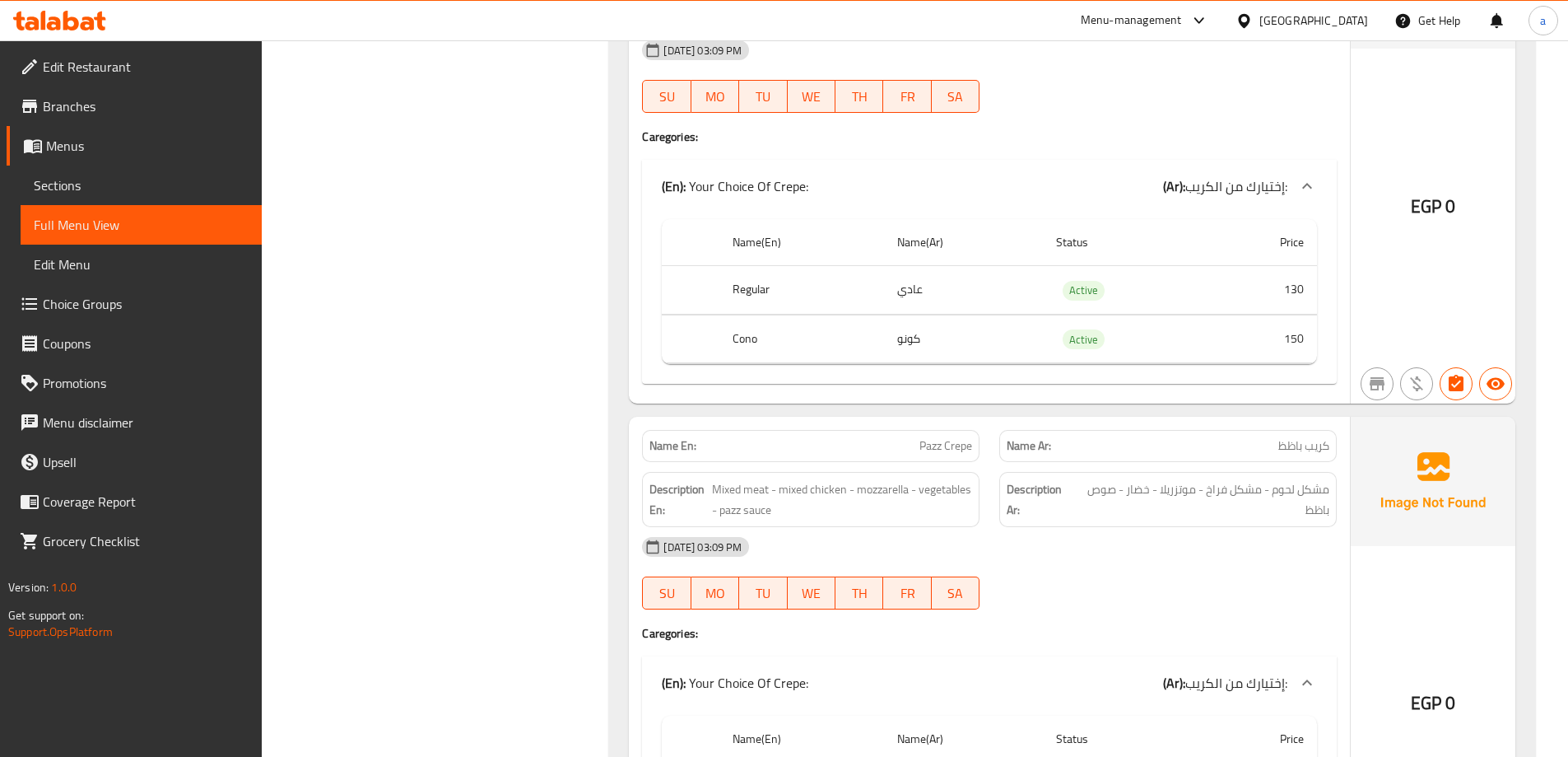
click at [493, 476] on div "Filter Branches Branches Popular filters Free items Branch specific items Has c…" at bounding box center [442, 35] width 315 height 21353
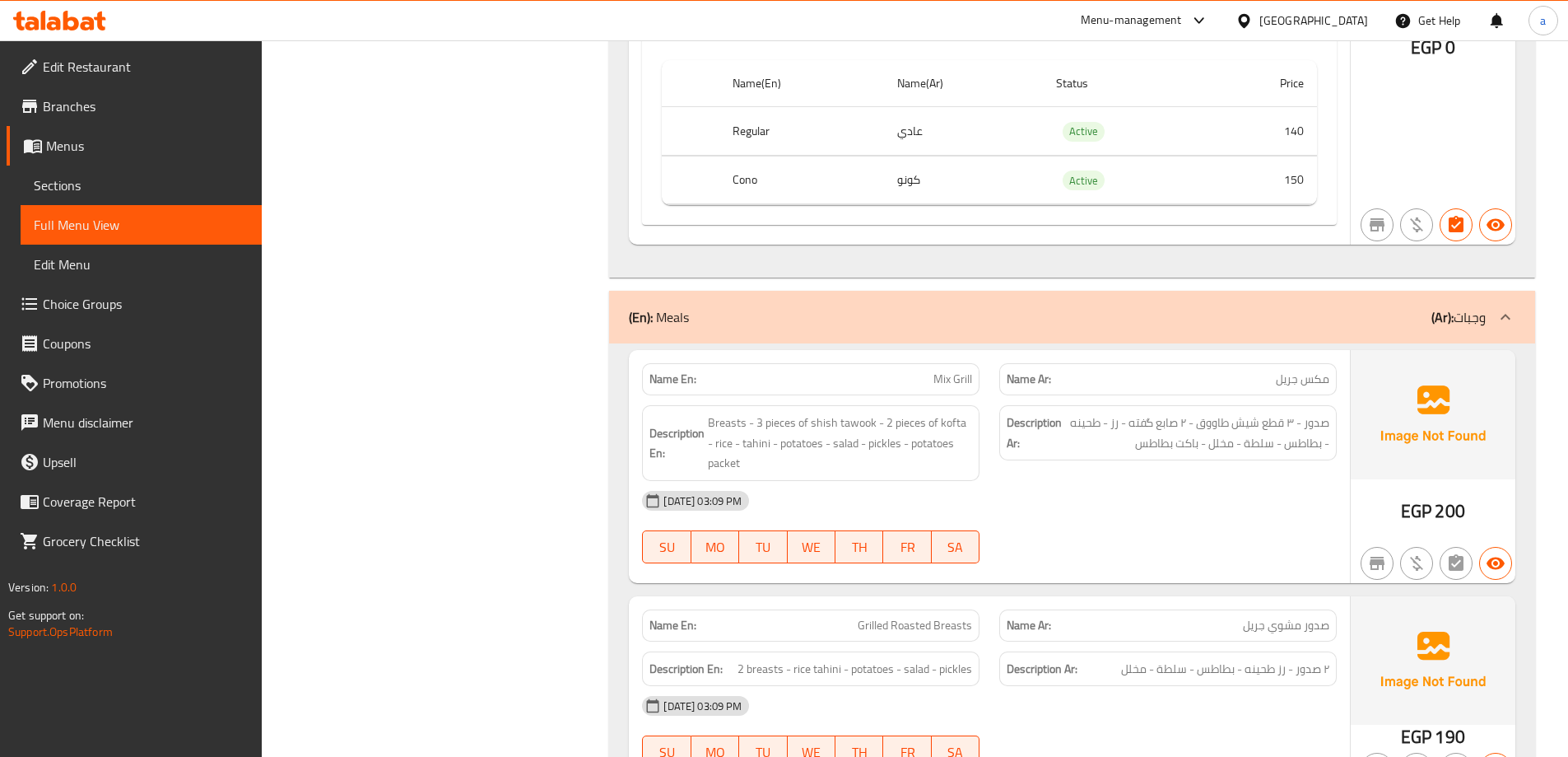
scroll to position [11511, 0]
click at [930, 385] on p "Name En: Mix Grill" at bounding box center [810, 376] width 323 height 18
copy span "Mix Grill"
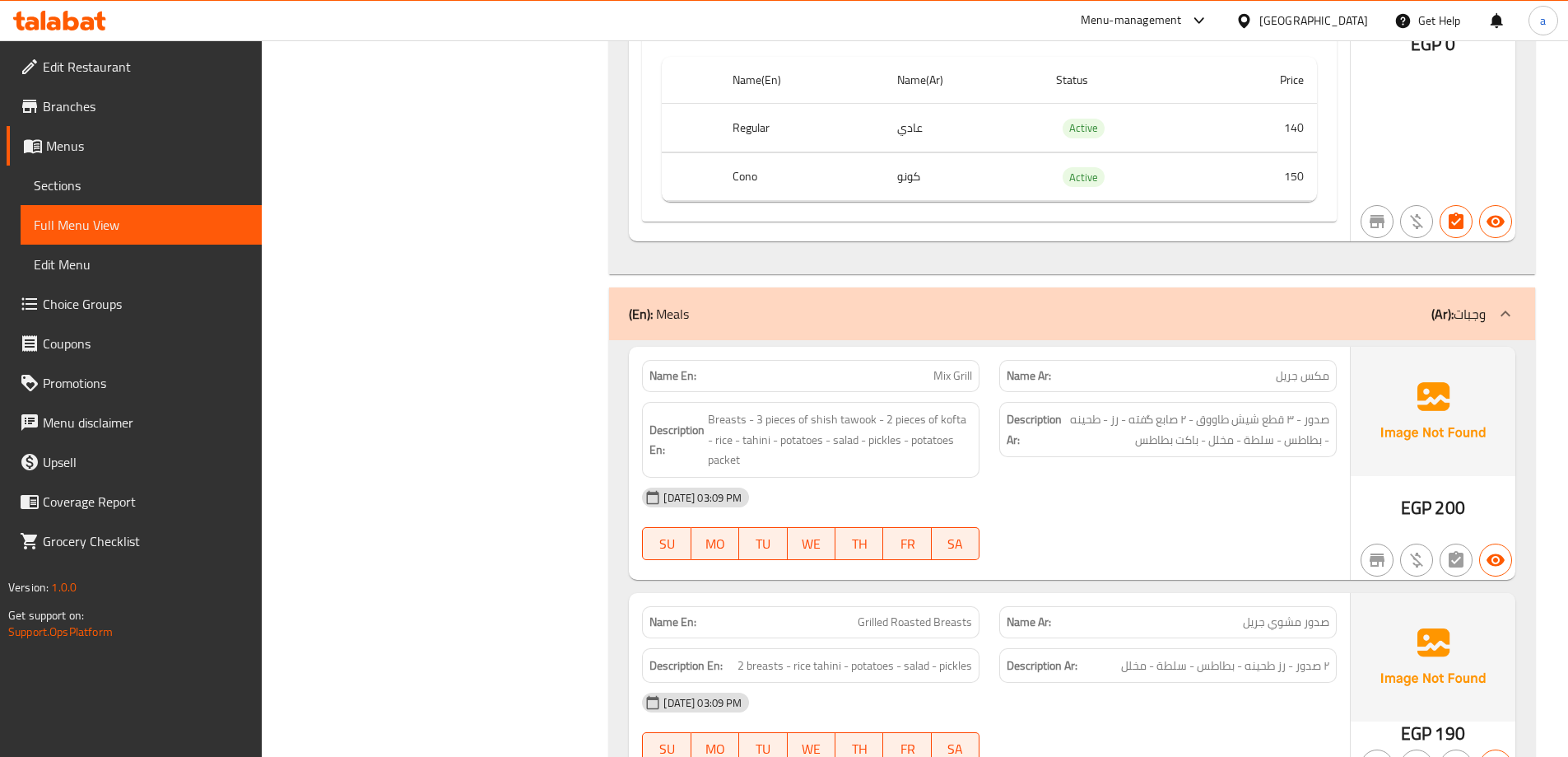
click at [1168, 554] on div "29-09-2025 03:09 PM SU MO TU WE TH FR SA" at bounding box center [989, 523] width 714 height 92
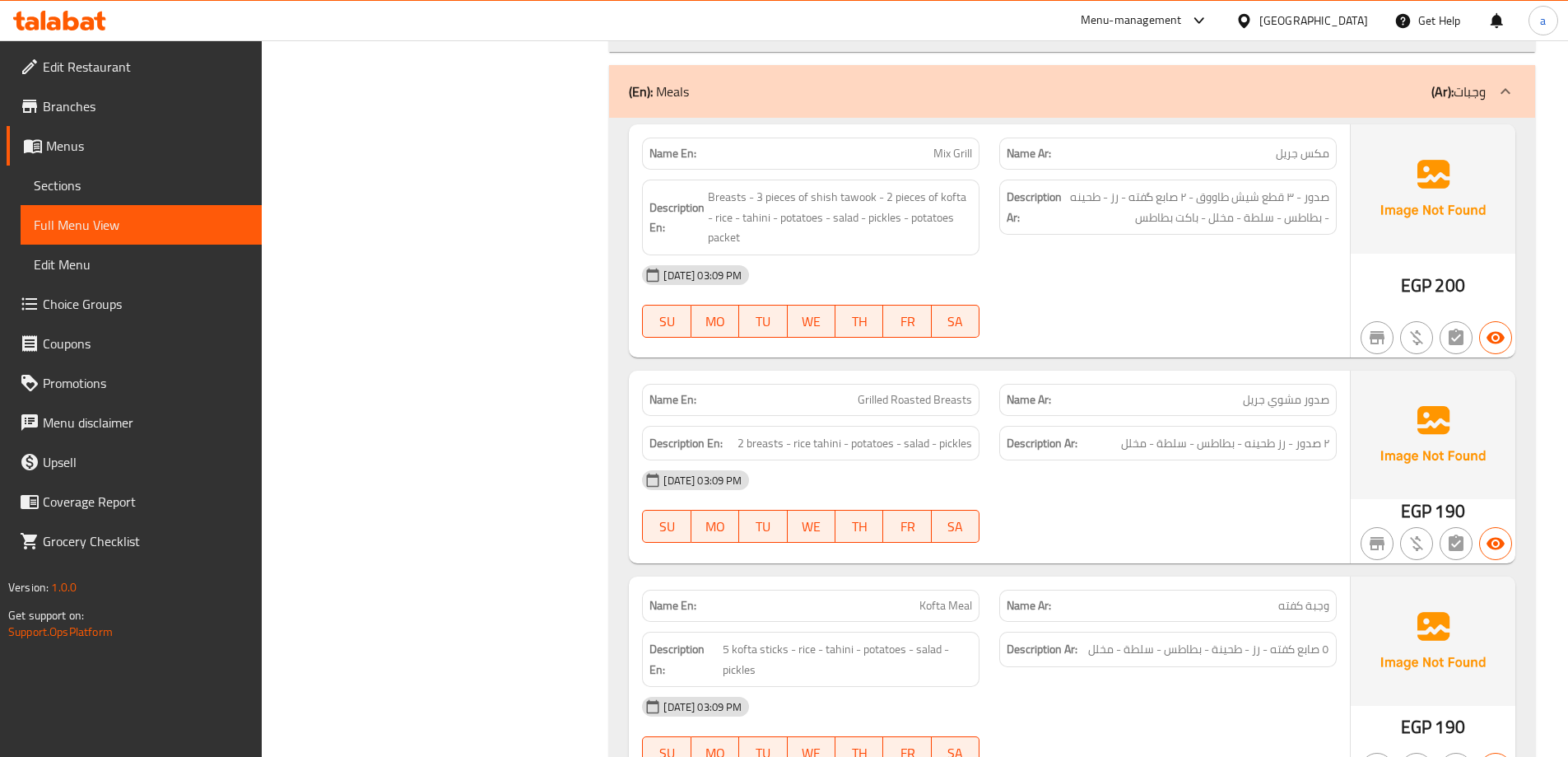
scroll to position [11759, 0]
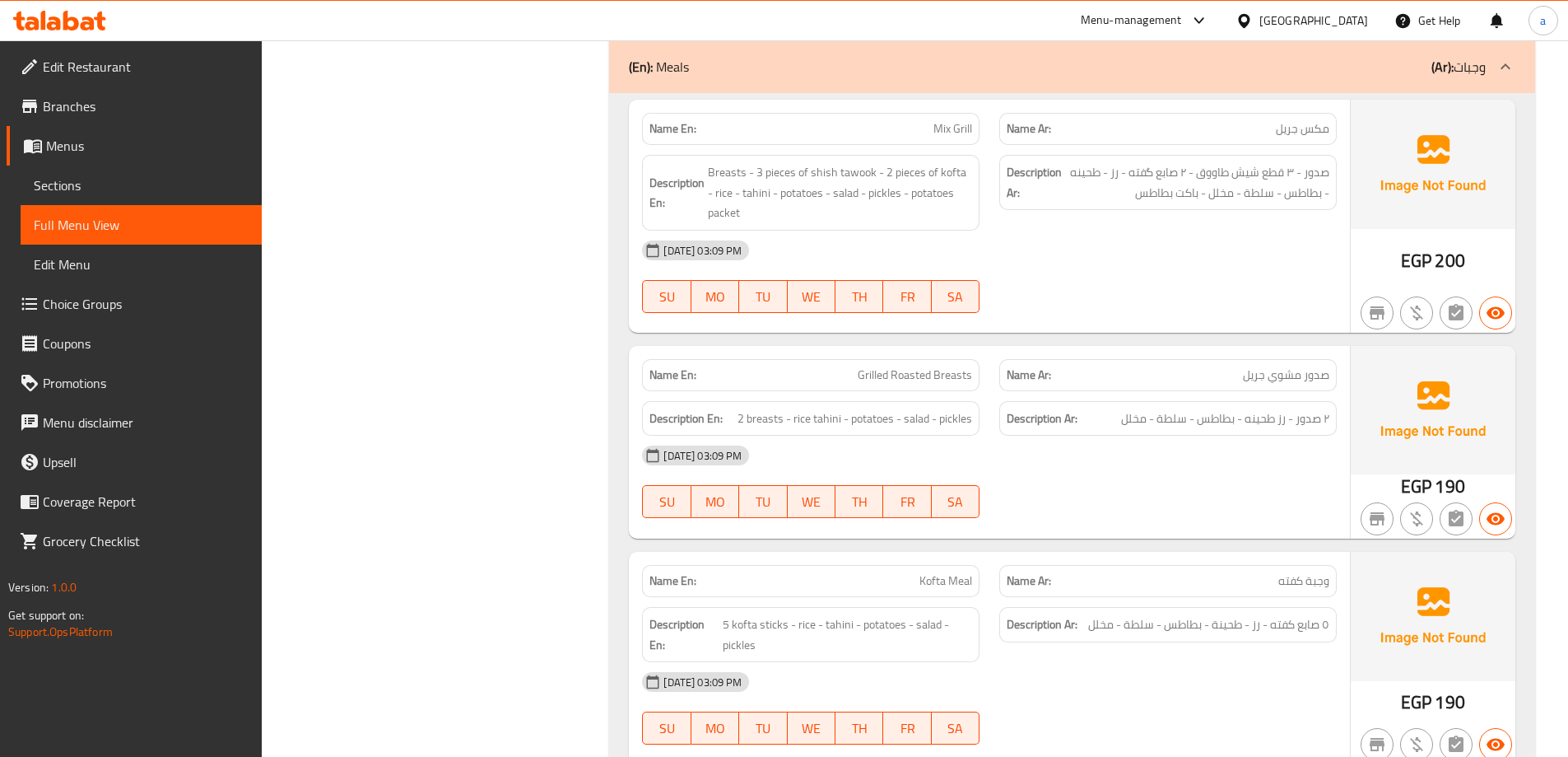
click at [959, 384] on span "Grilled Roasted Breasts" at bounding box center [914, 375] width 114 height 18
copy span "Grilled Roasted Breasts"
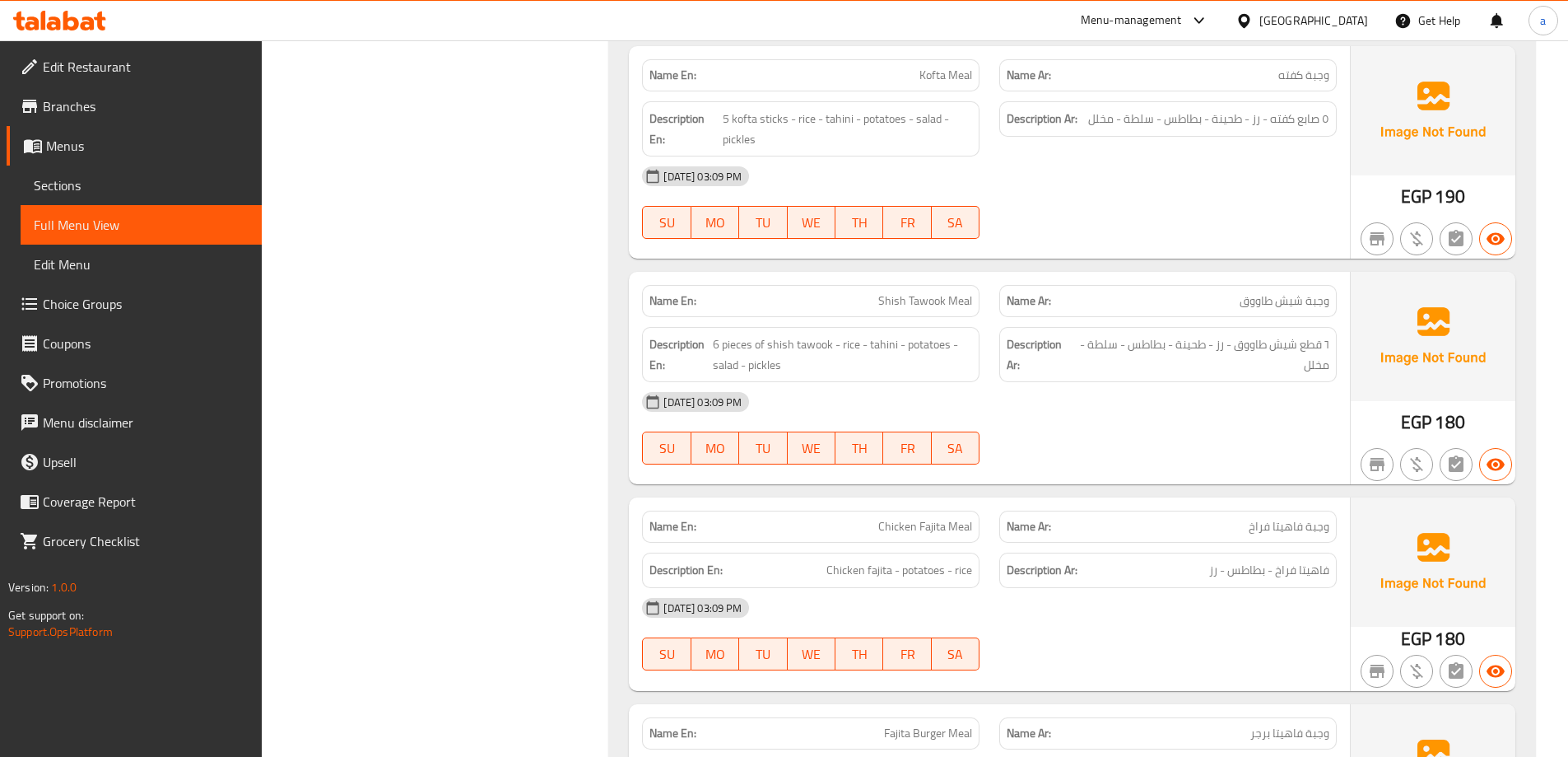
scroll to position [12417, 0]
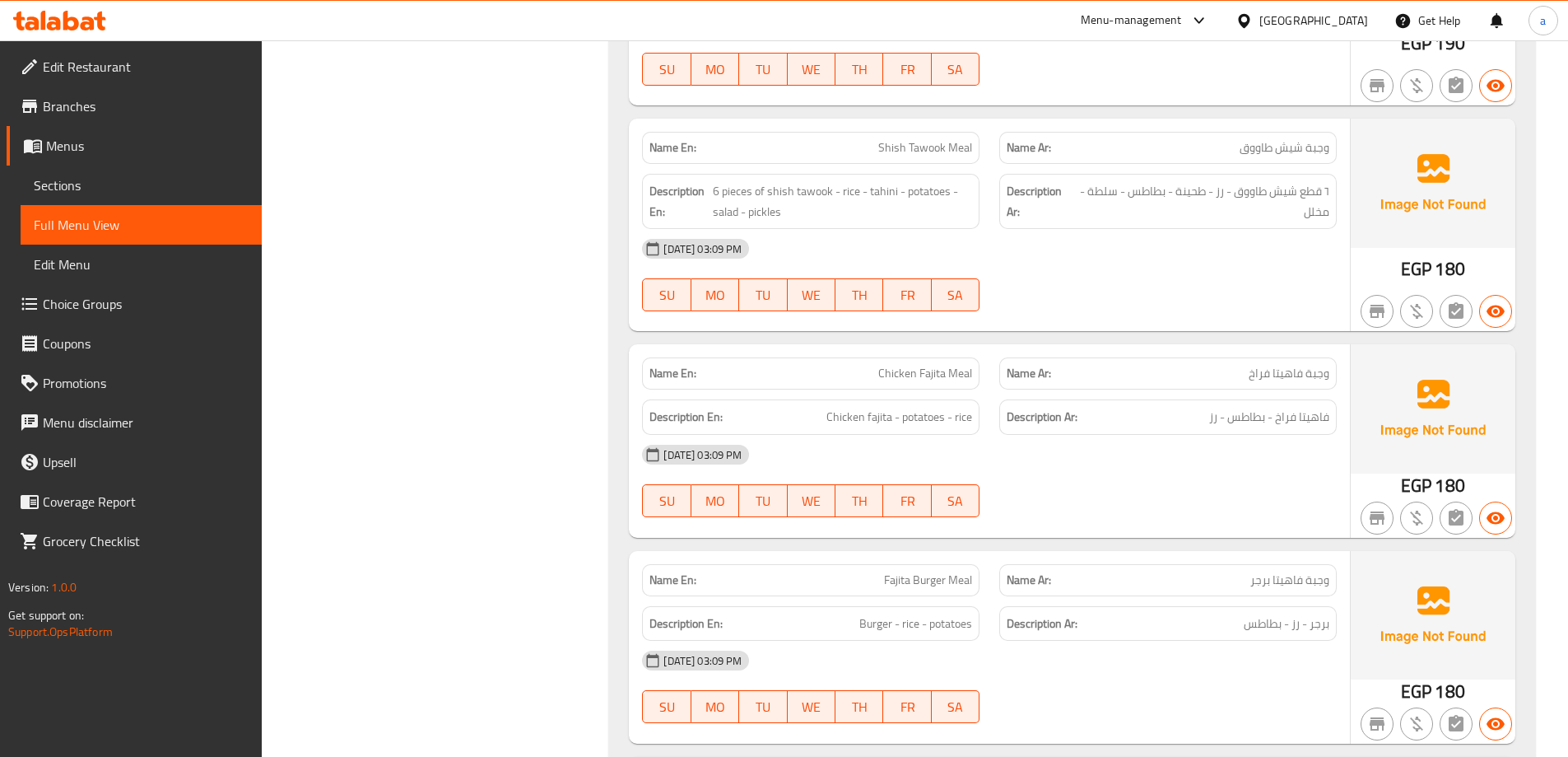
click at [882, 186] on div "Description En: 6 pieces of shish tawook - rice - tahini - potatoes - salad - p…" at bounding box center [810, 201] width 357 height 75
click at [904, 157] on span "Shish Tawook Meal" at bounding box center [924, 148] width 94 height 18
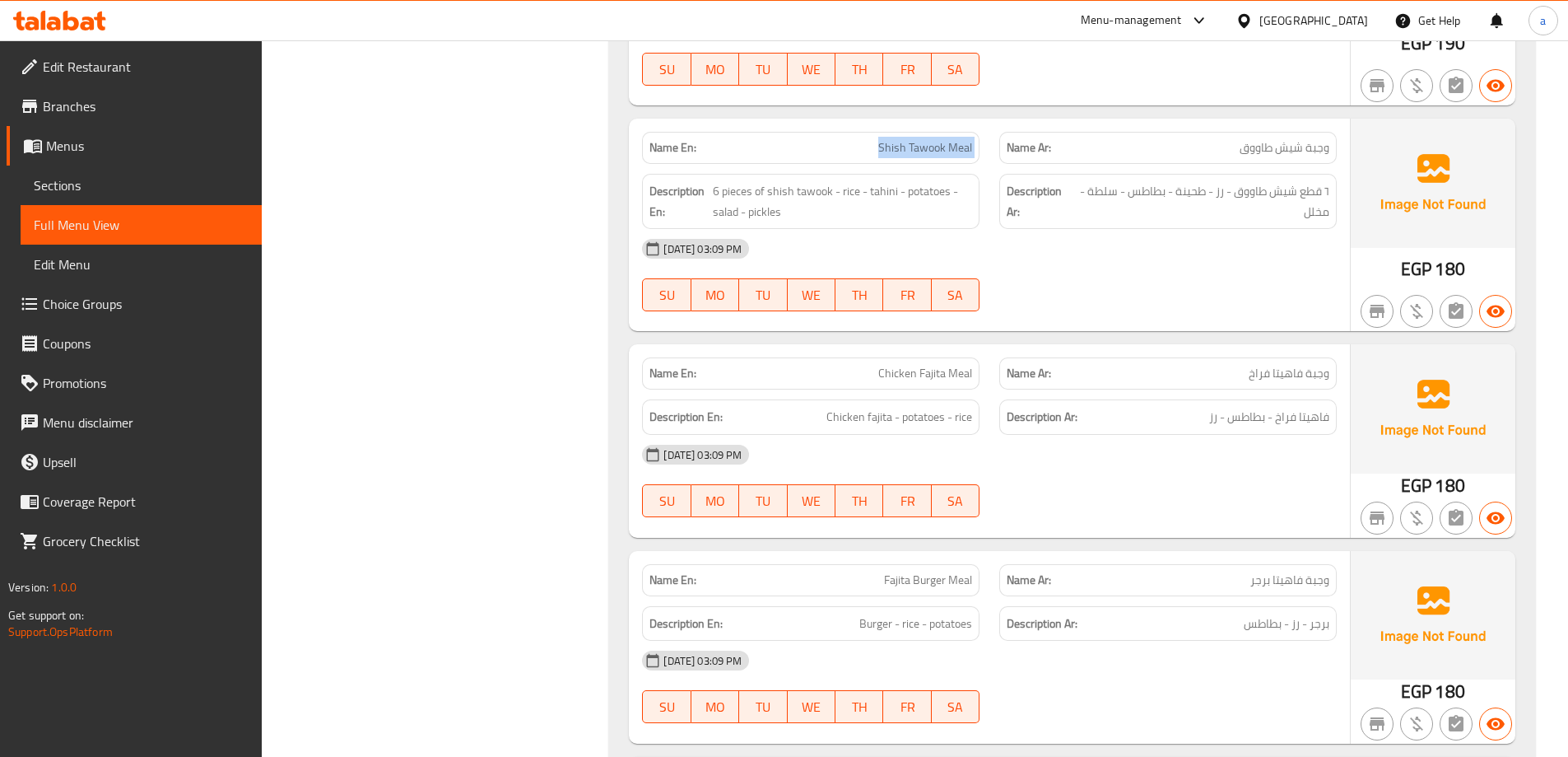
copy span "Shish Tawook Meal"
click at [1195, 474] on div "[DATE] 03:09 PM" at bounding box center [989, 455] width 714 height 40
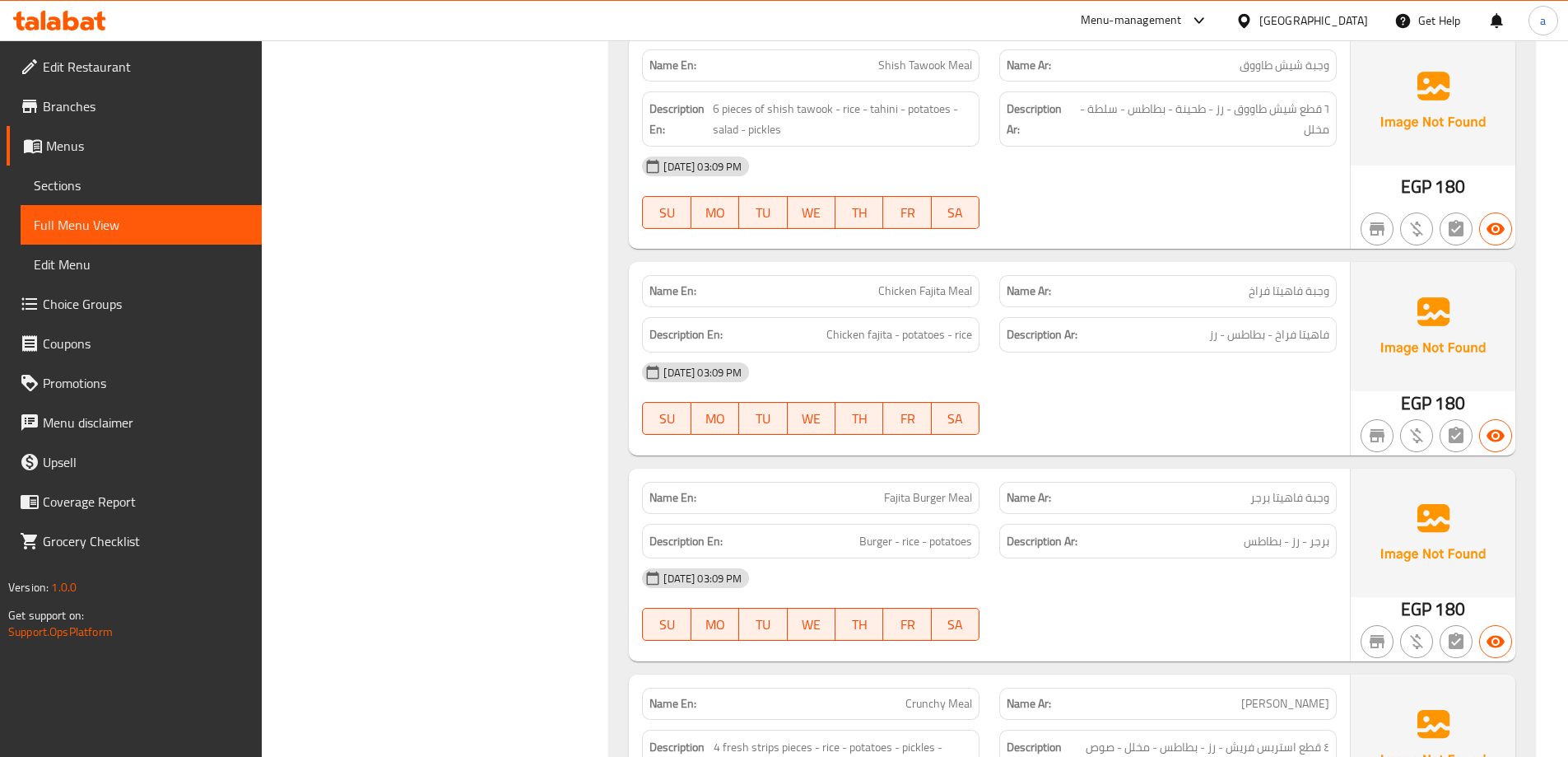
scroll to position [12664, 0]
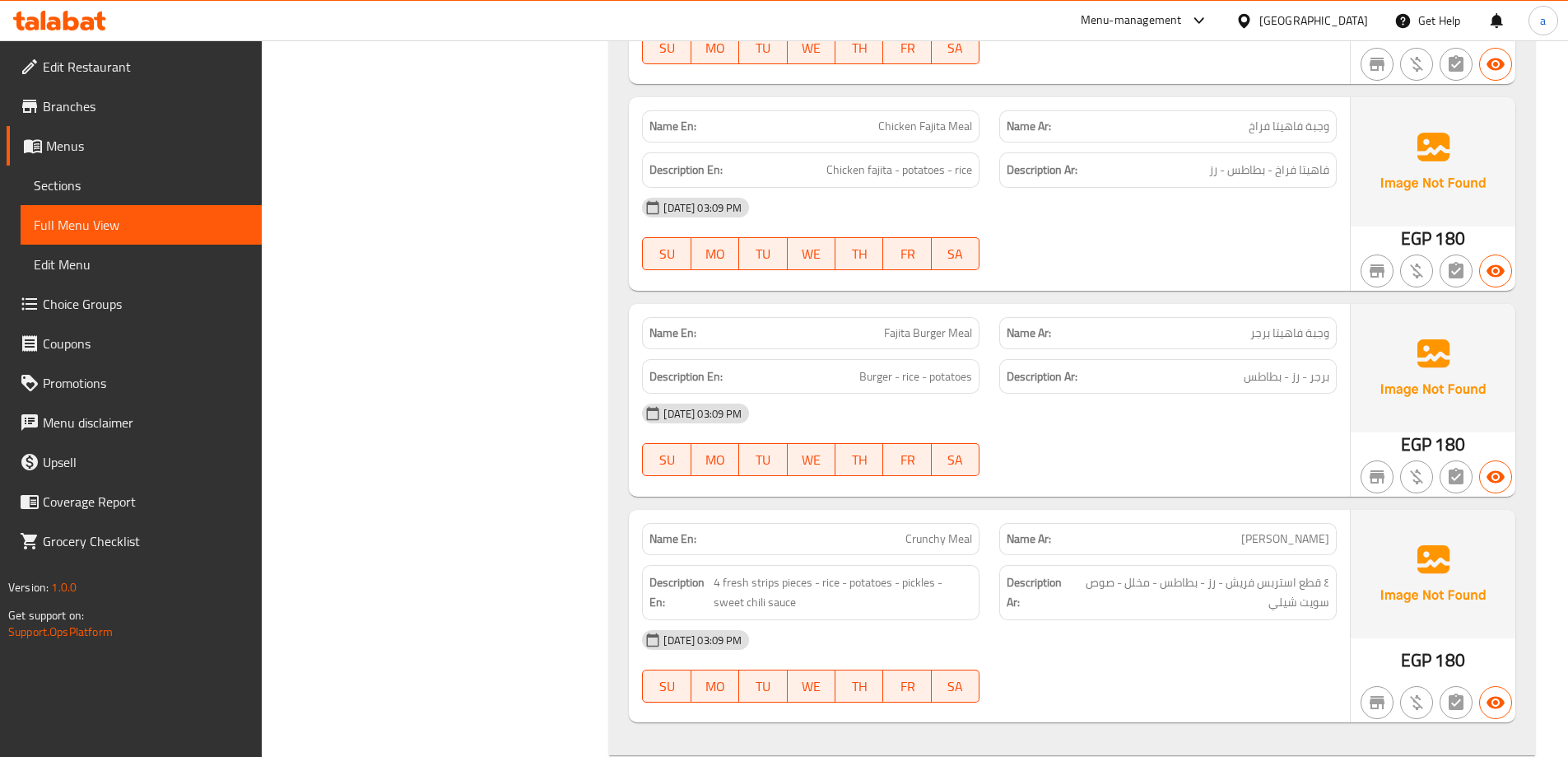
click at [1181, 486] on div at bounding box center [1167, 475] width 357 height 19
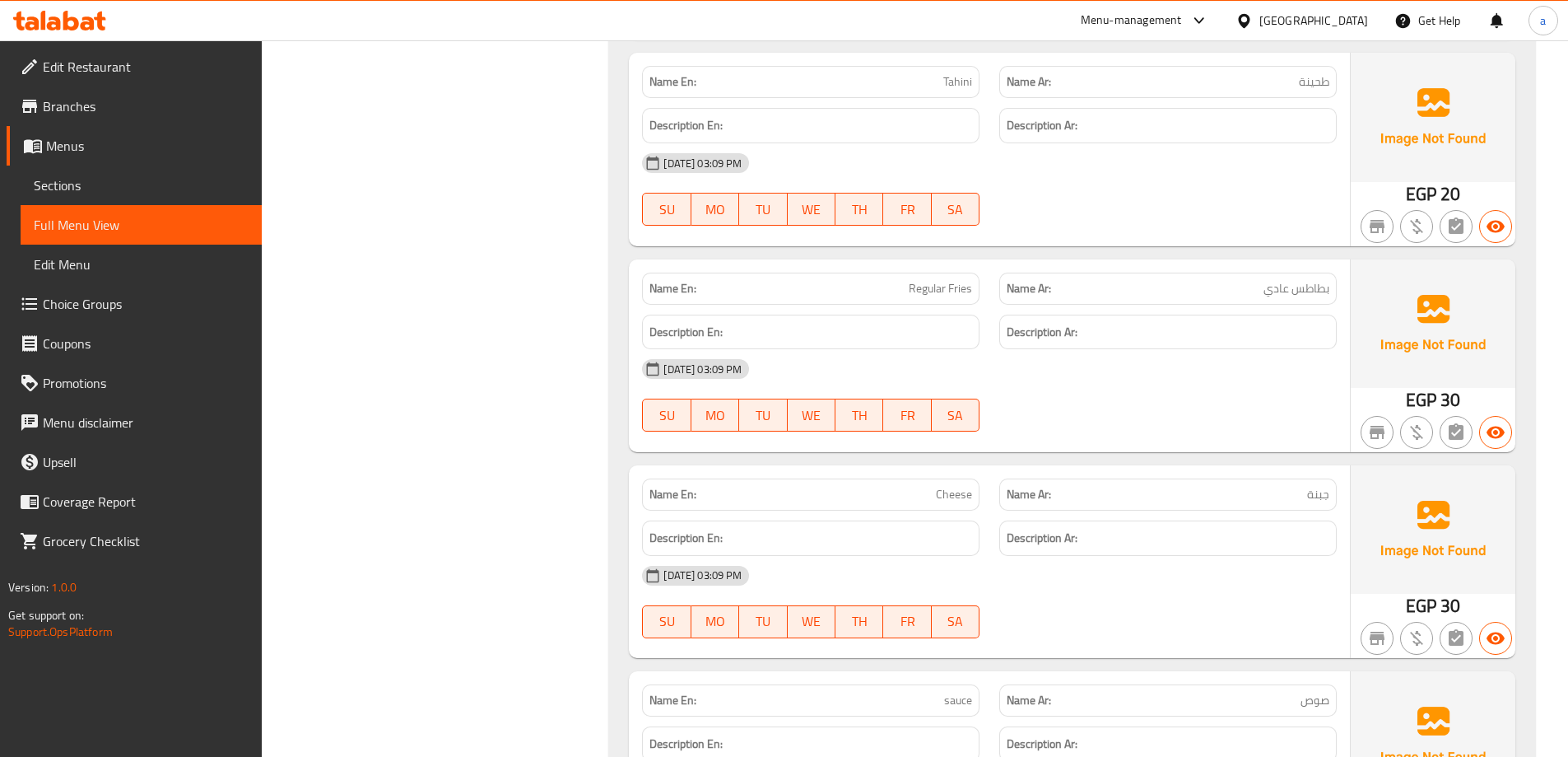
scroll to position [16649, 0]
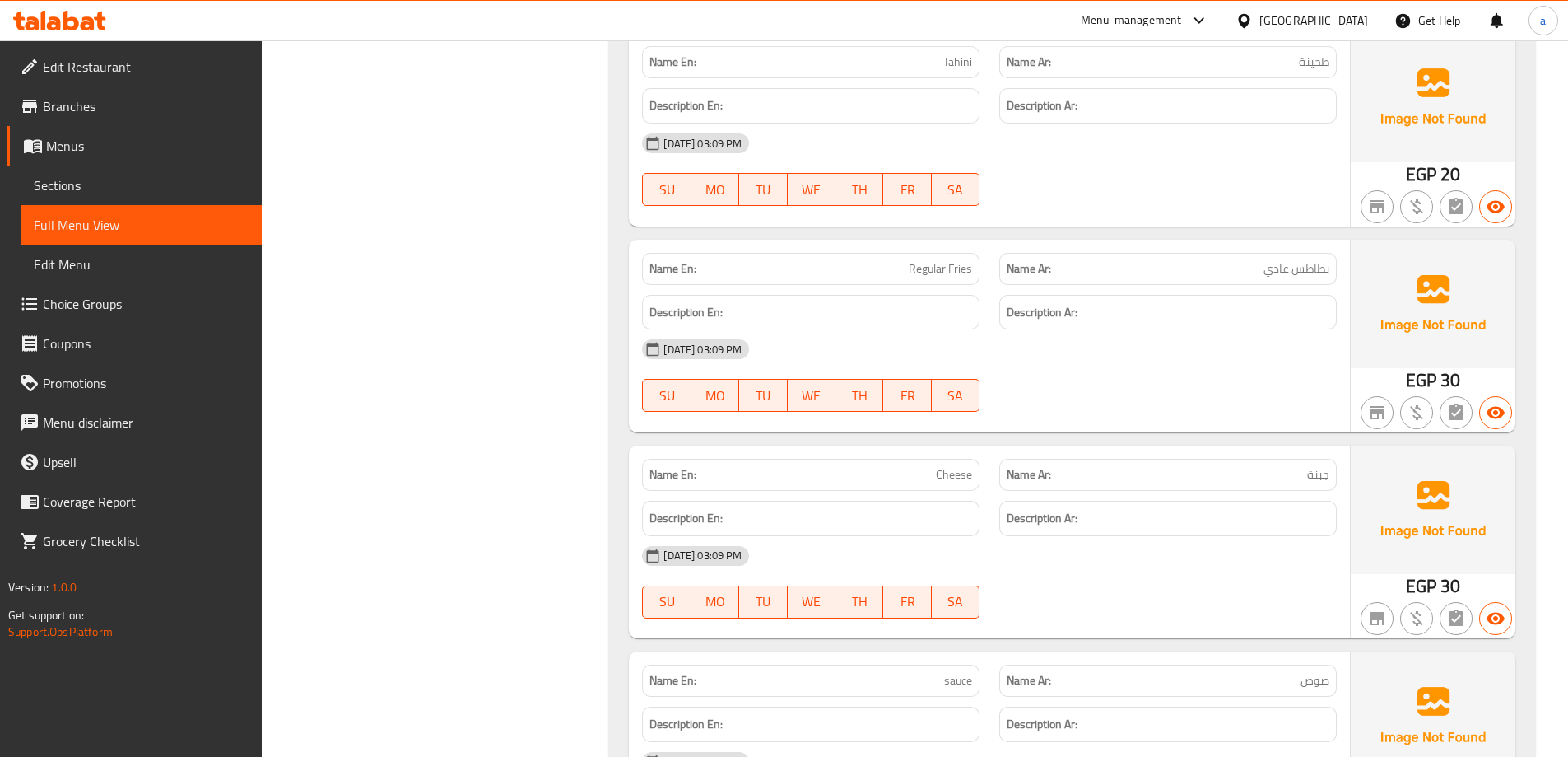
click at [922, 277] on span "Regular Fries" at bounding box center [940, 268] width 63 height 18
copy span "Regular Fries"
click at [1042, 397] on div "29-09-2025 03:09 PM SU MO TU WE TH FR SA" at bounding box center [989, 375] width 714 height 92
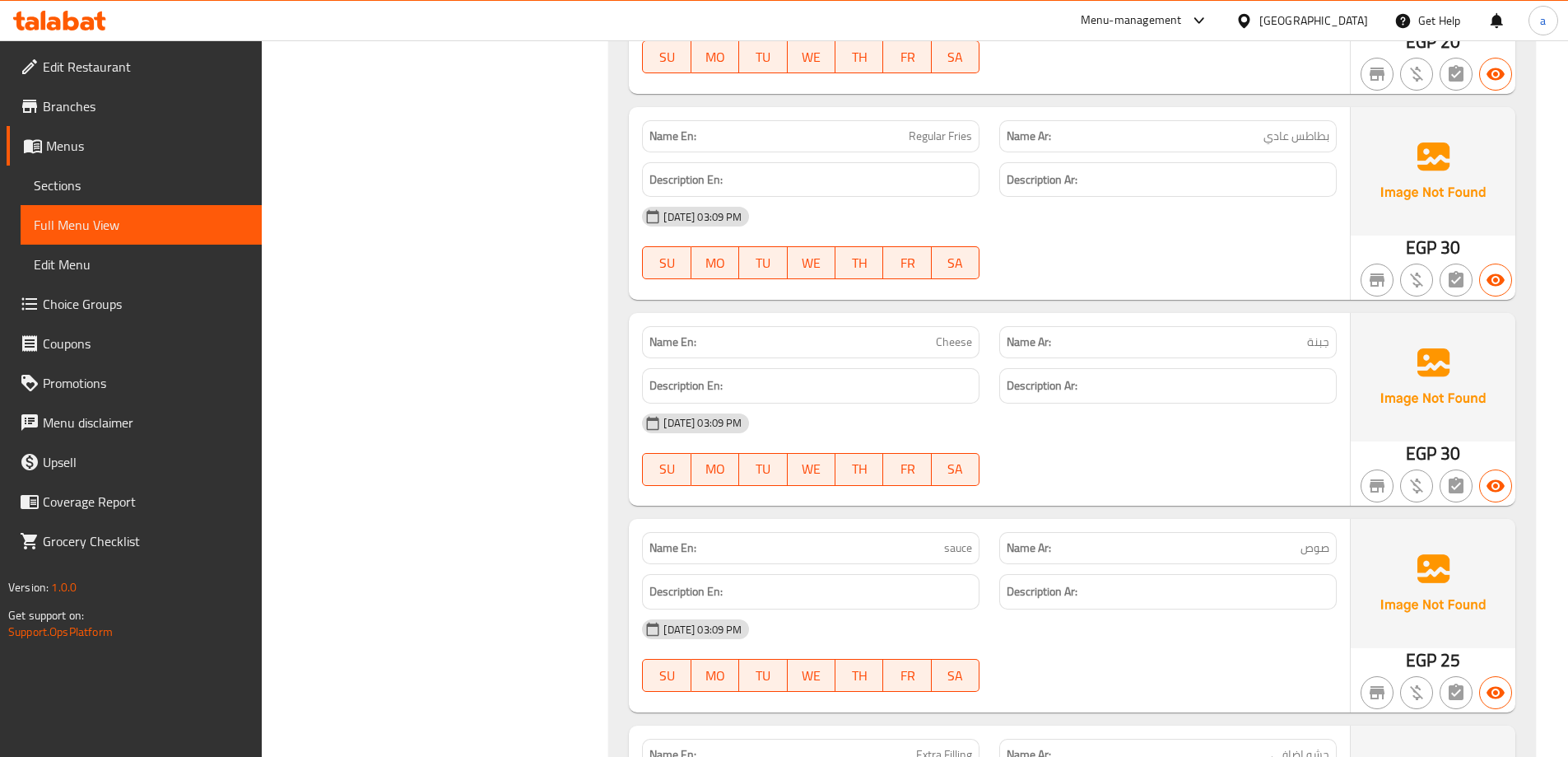
scroll to position [16781, 0]
click at [964, 558] on span "sauce" at bounding box center [958, 548] width 28 height 18
copy span "sauce"
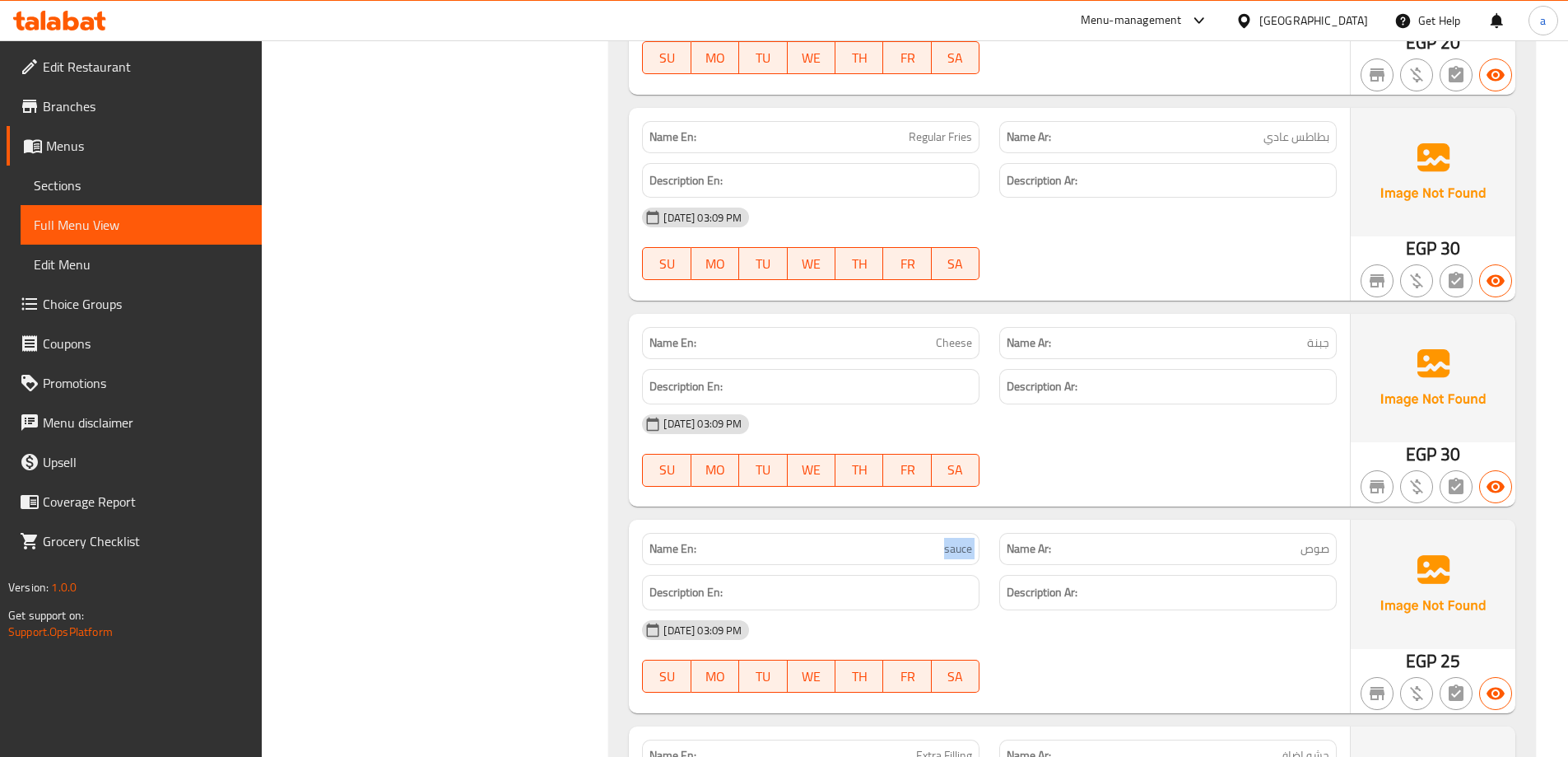
copy span "sauce"
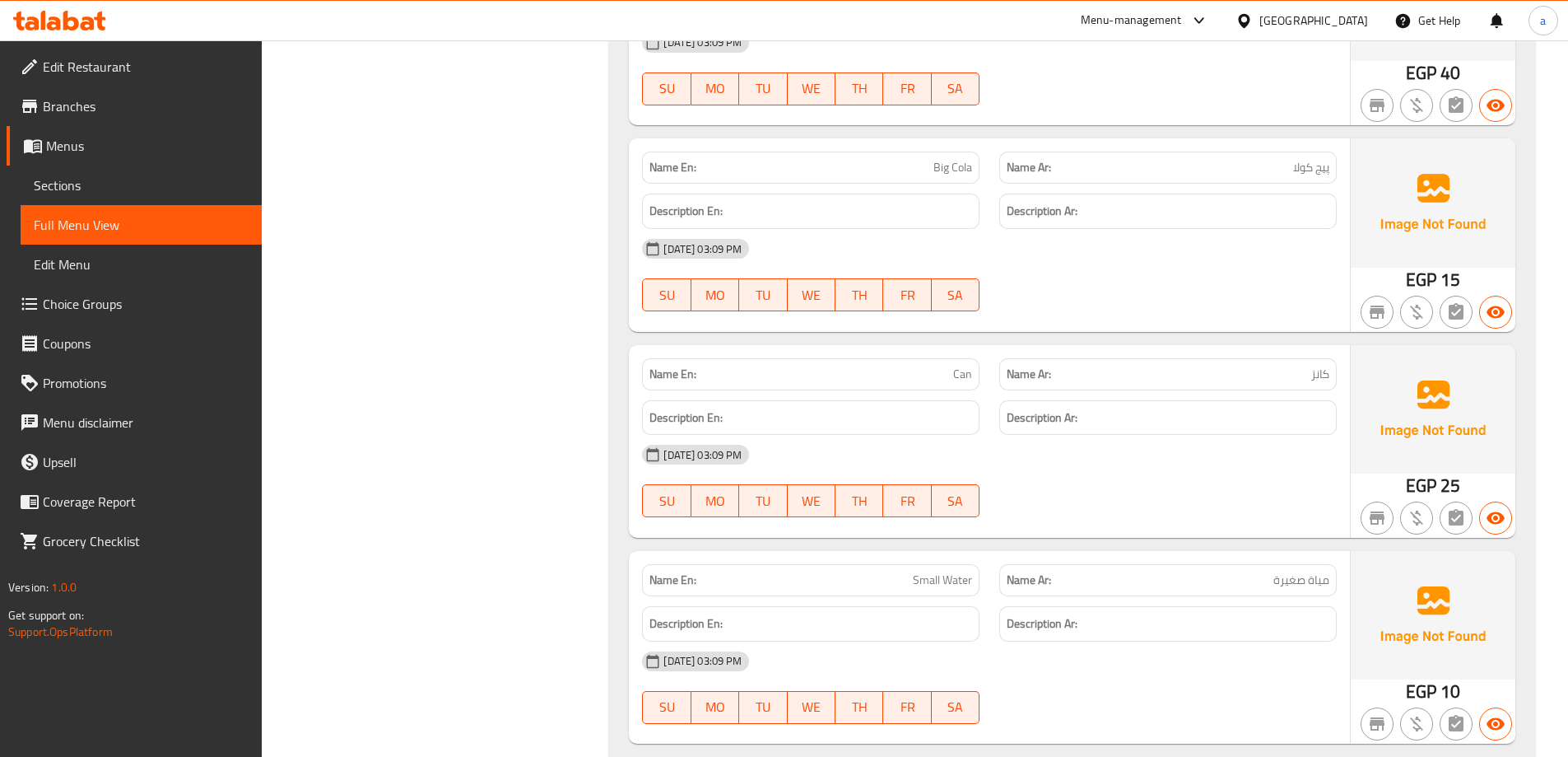
scroll to position [17835, 0]
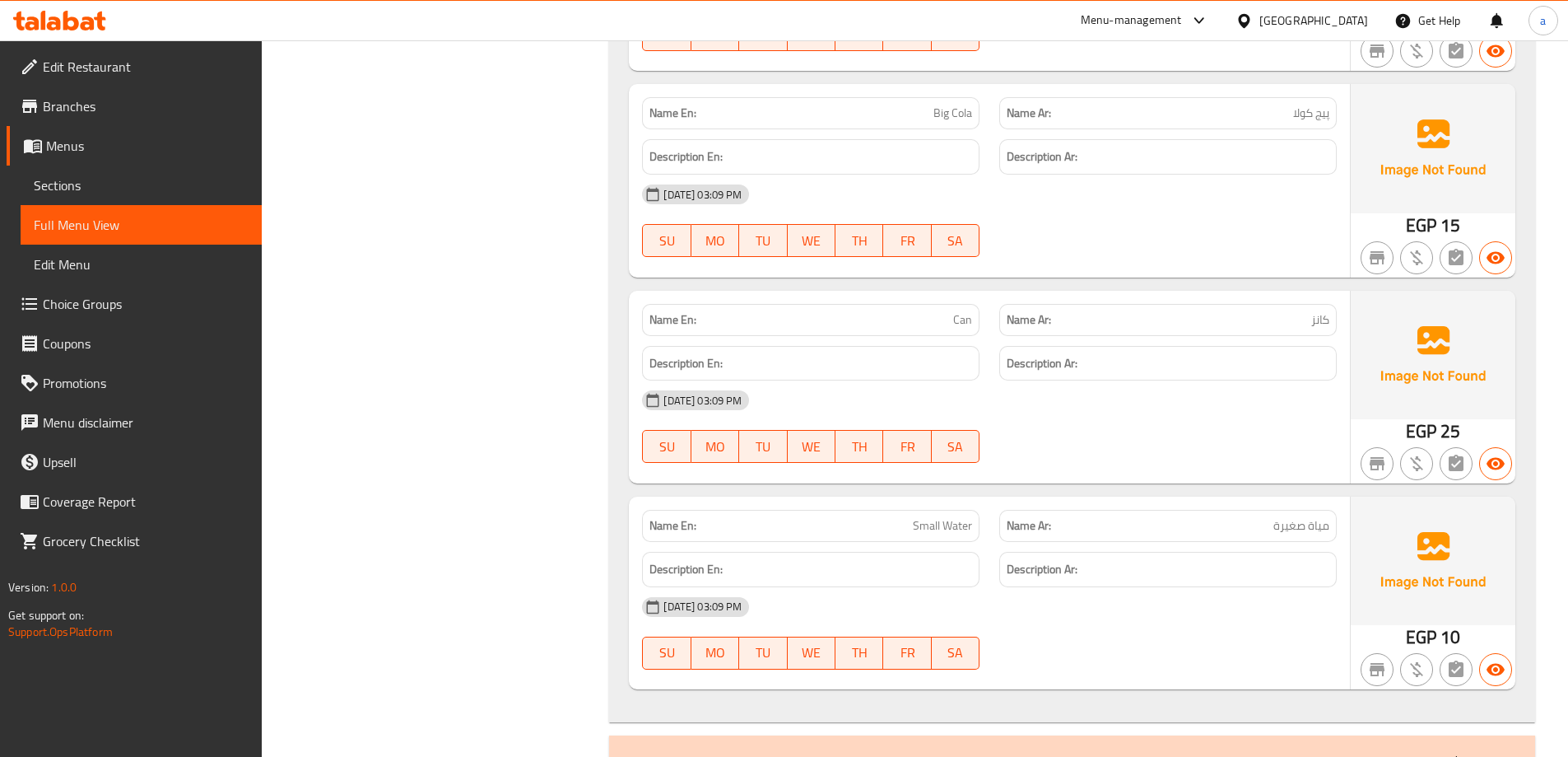
click at [1320, 328] on span "کانز" at bounding box center [1320, 320] width 19 height 18
copy span "کانز"
click at [1098, 444] on div "29-09-2025 03:09 PM SU MO TU WE TH FR SA" at bounding box center [989, 426] width 714 height 92
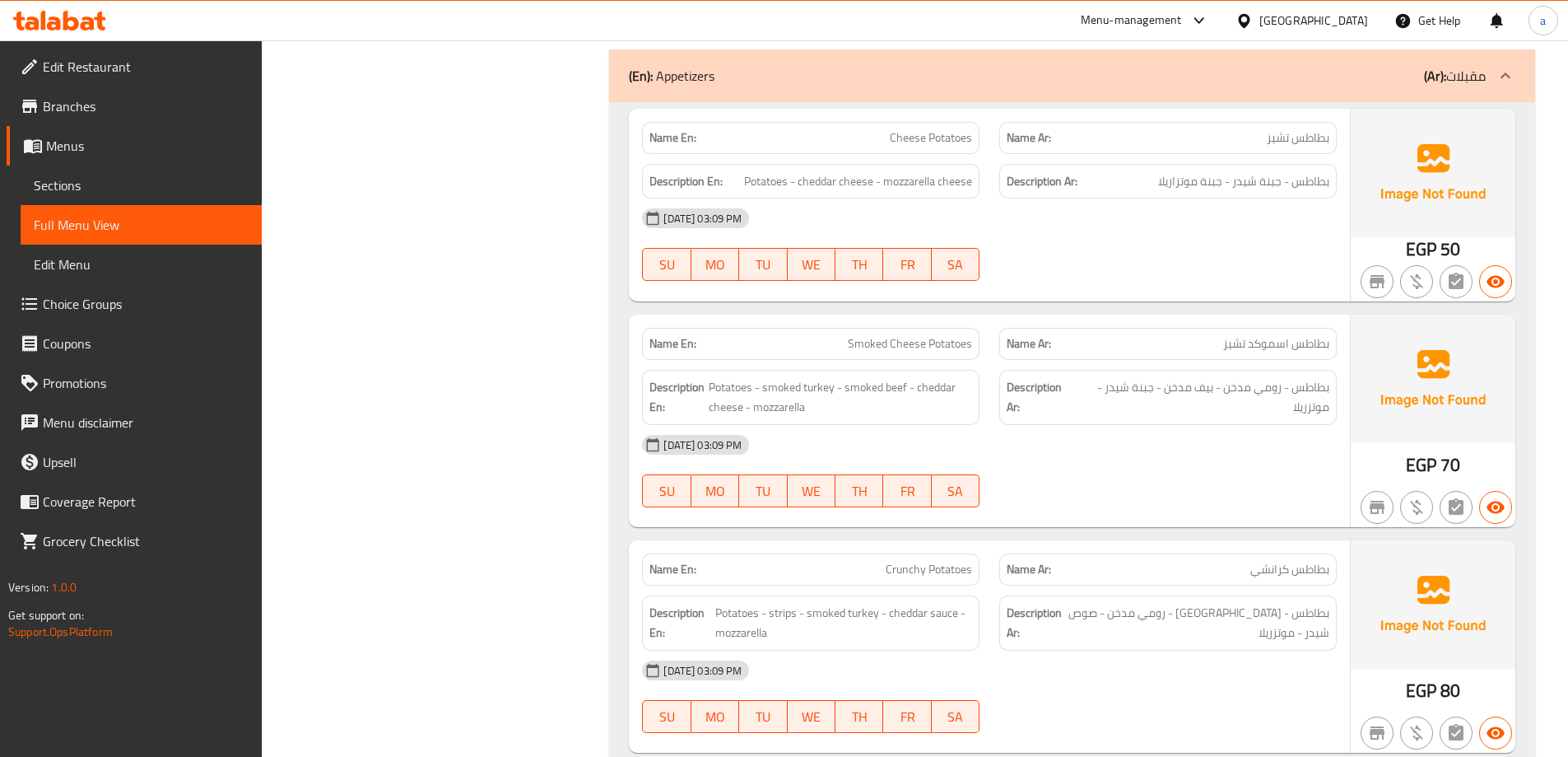
scroll to position [20569, 0]
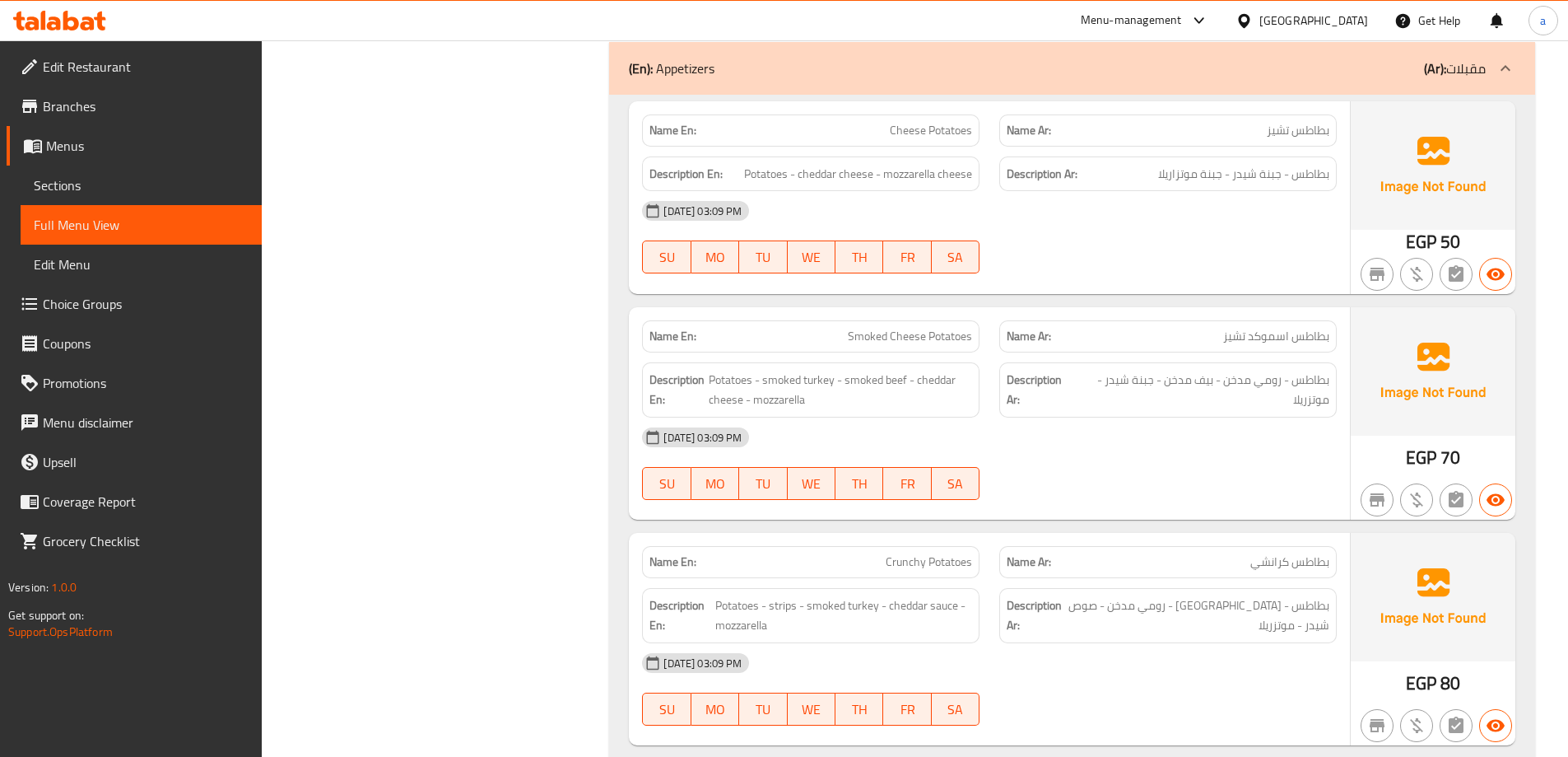
click at [1155, 481] on div "29-09-2025 03:09 PM SU MO TU WE TH FR SA" at bounding box center [989, 463] width 714 height 92
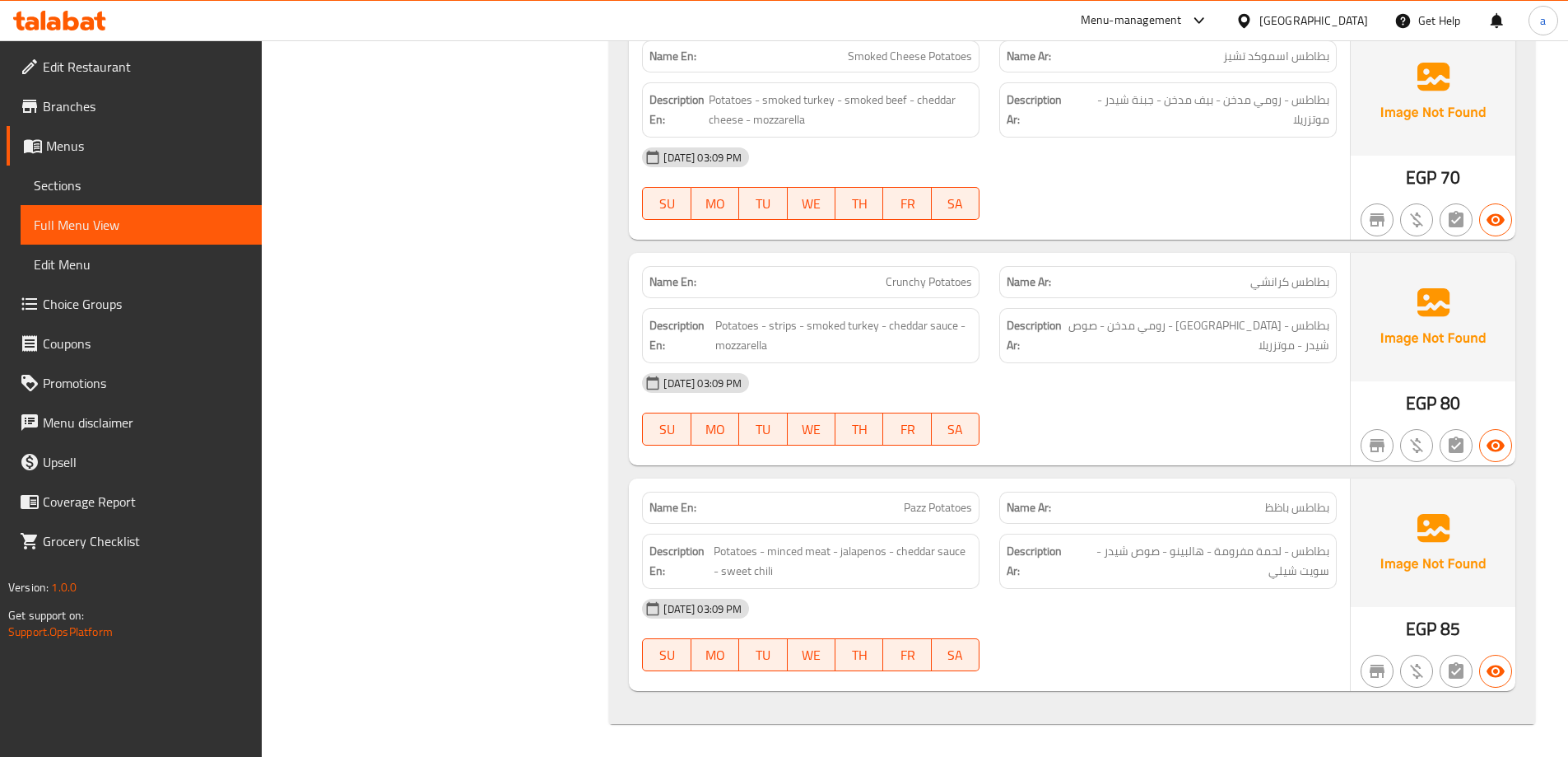
scroll to position [20869, 0]
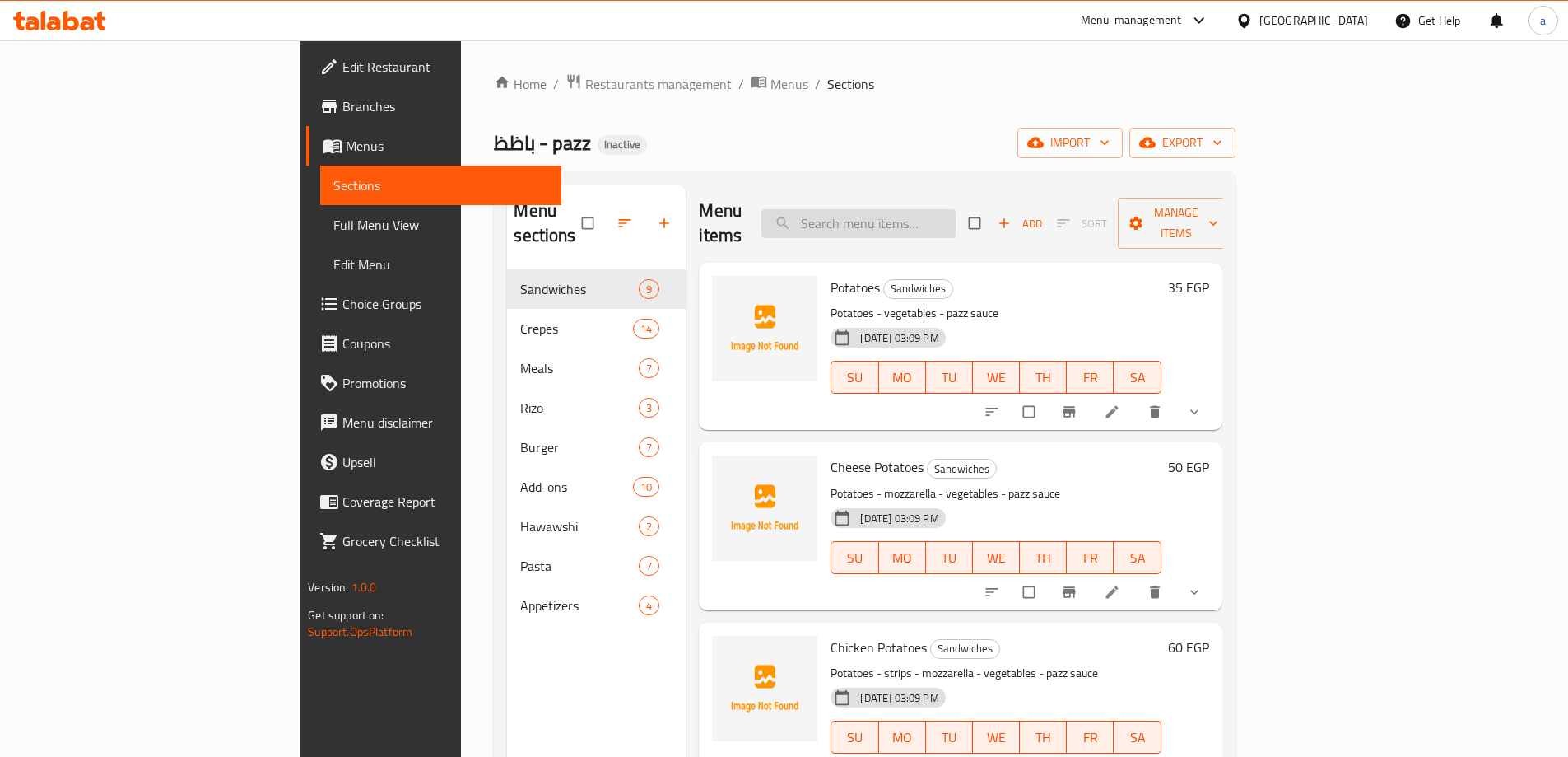
click at [920, 209] on input "search" at bounding box center [858, 223] width 194 height 29
paste input "Crunchy Ranch Crepe"
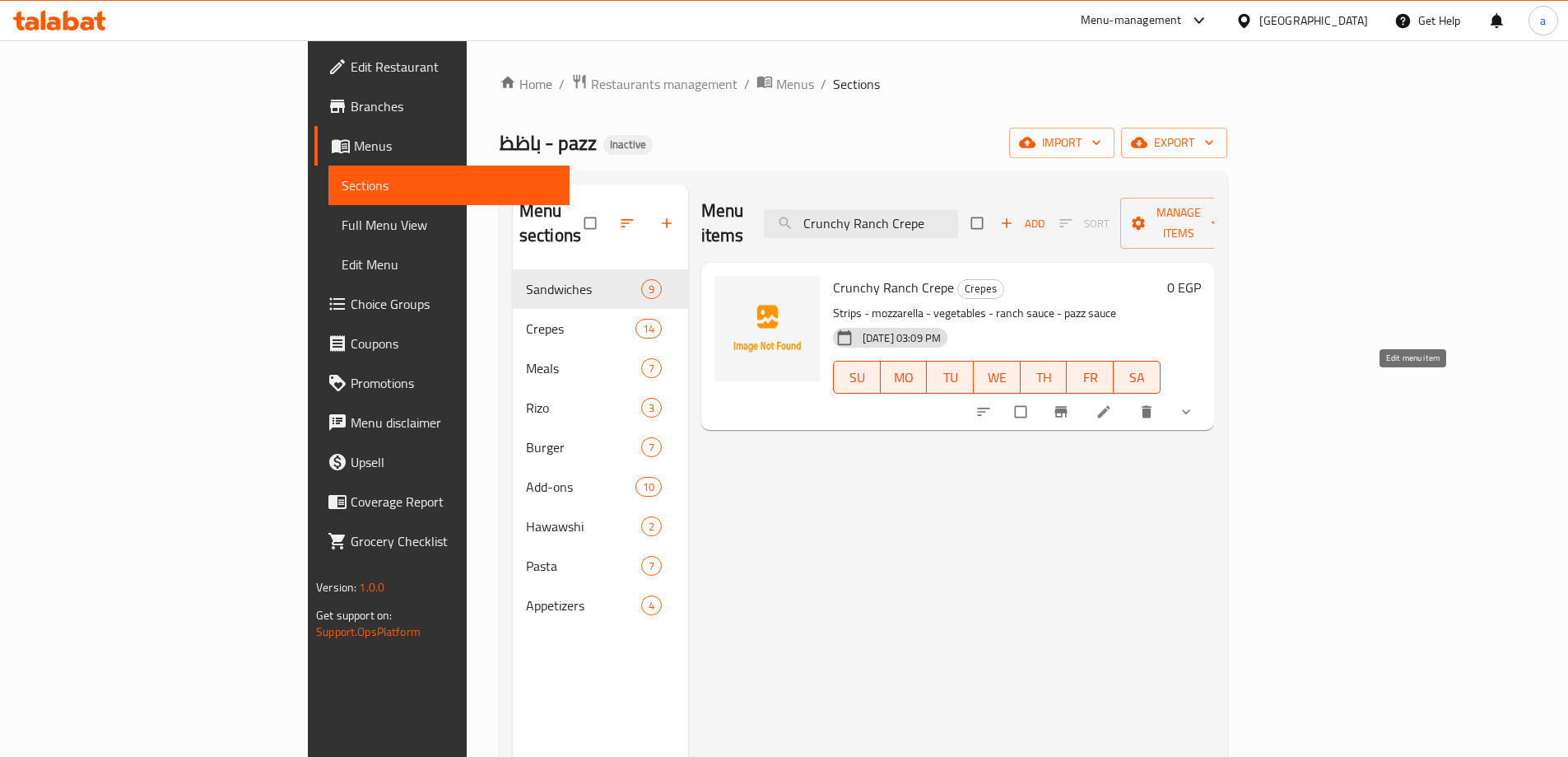
type input "Crunchy Ranch Crepe"
click at [1112, 404] on icon at bounding box center [1103, 412] width 17 height 17
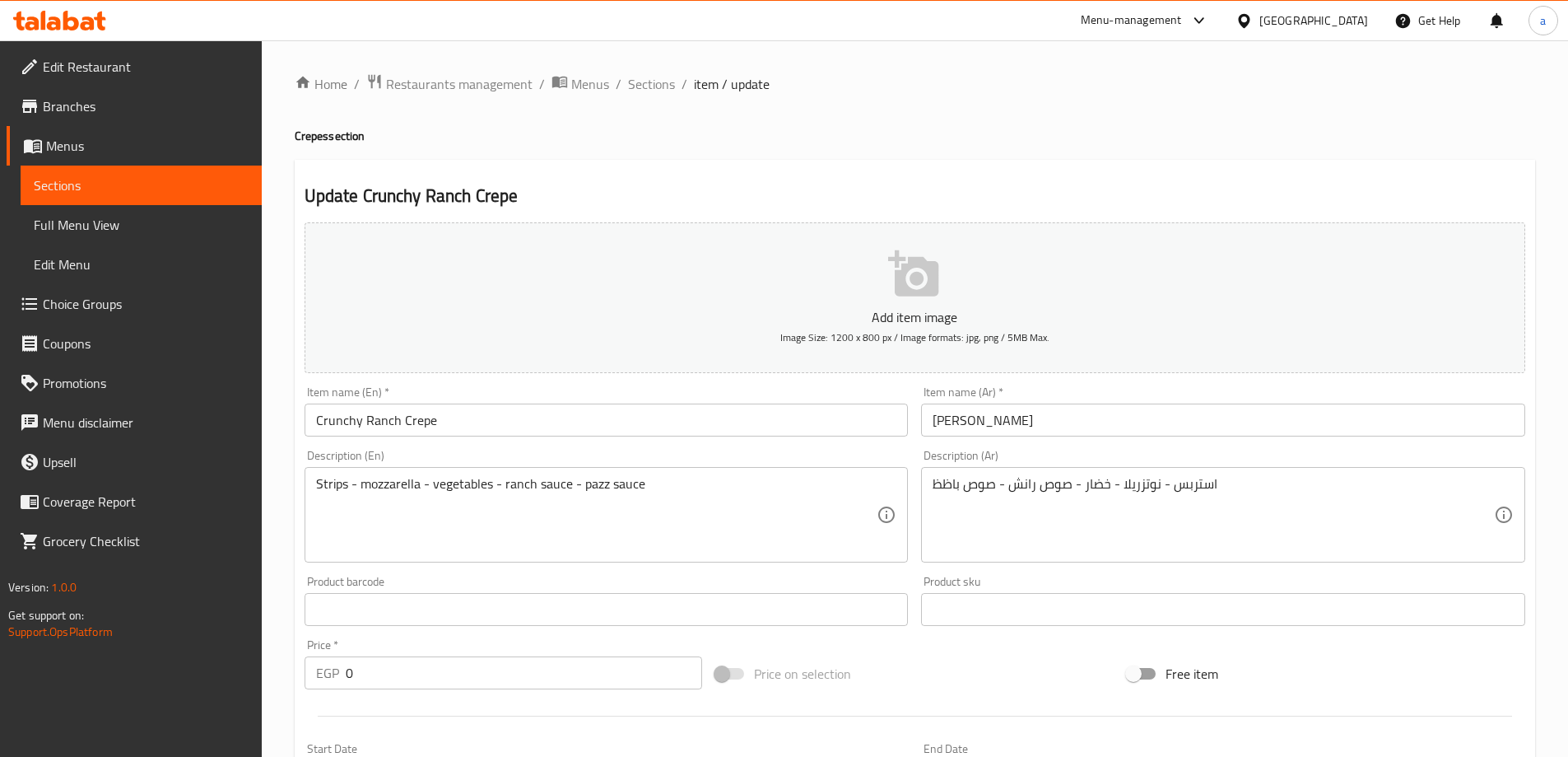
click at [399, 414] on input "Crunchy Ranch Crepe" at bounding box center [606, 420] width 604 height 33
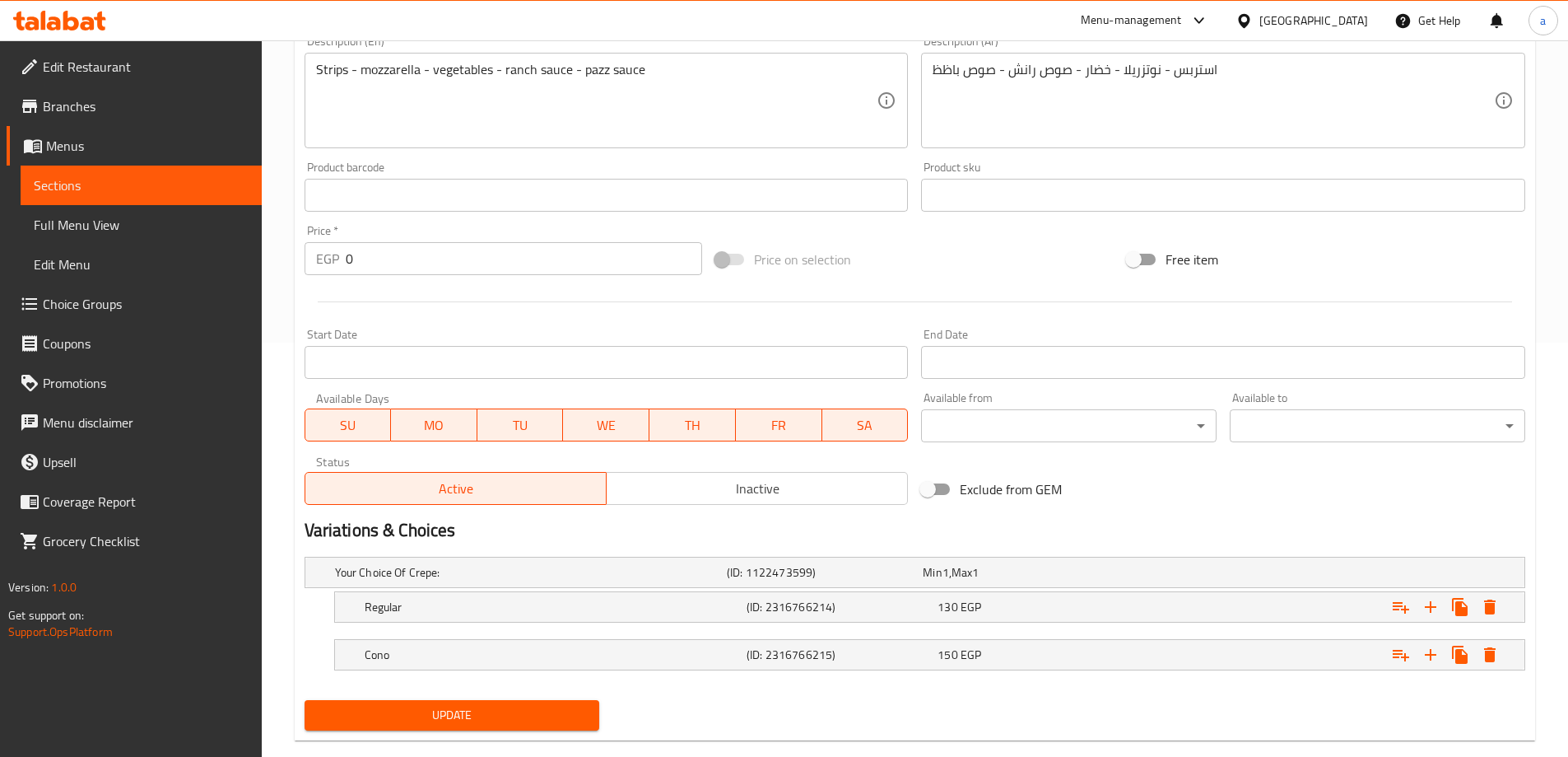
scroll to position [443, 0]
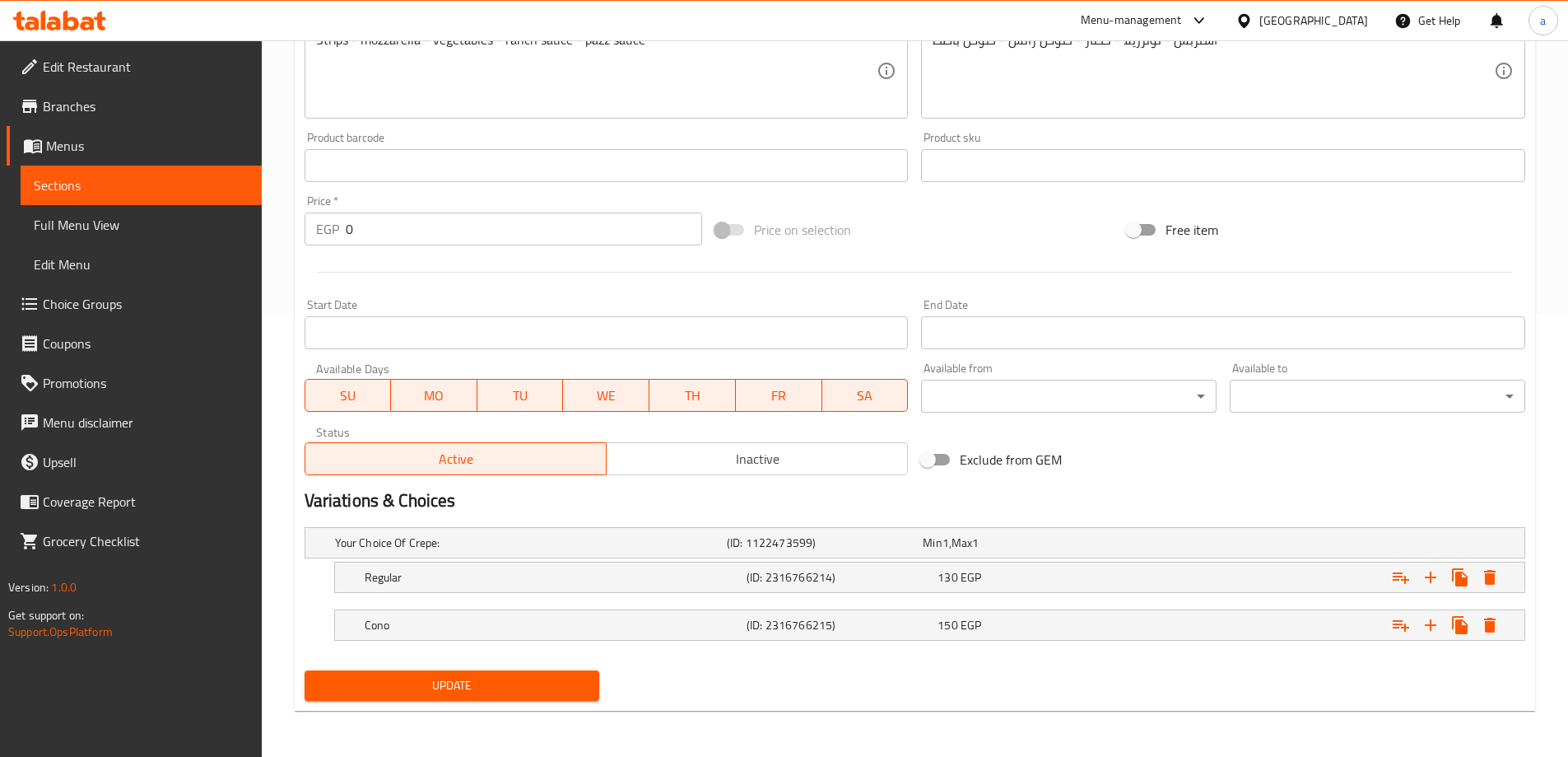
type input "Crunchy Ranchy Crepe"
click at [466, 659] on div "Your Choice Of Crepe: (ID: 1122473599) Min 1 , Max 1 Name (En) Your Choice Of C…" at bounding box center [914, 592] width 1233 height 143
drag, startPoint x: 465, startPoint y: 685, endPoint x: 460, endPoint y: 662, distance: 23.5
click at [465, 685] on span "Update" at bounding box center [453, 686] width 269 height 20
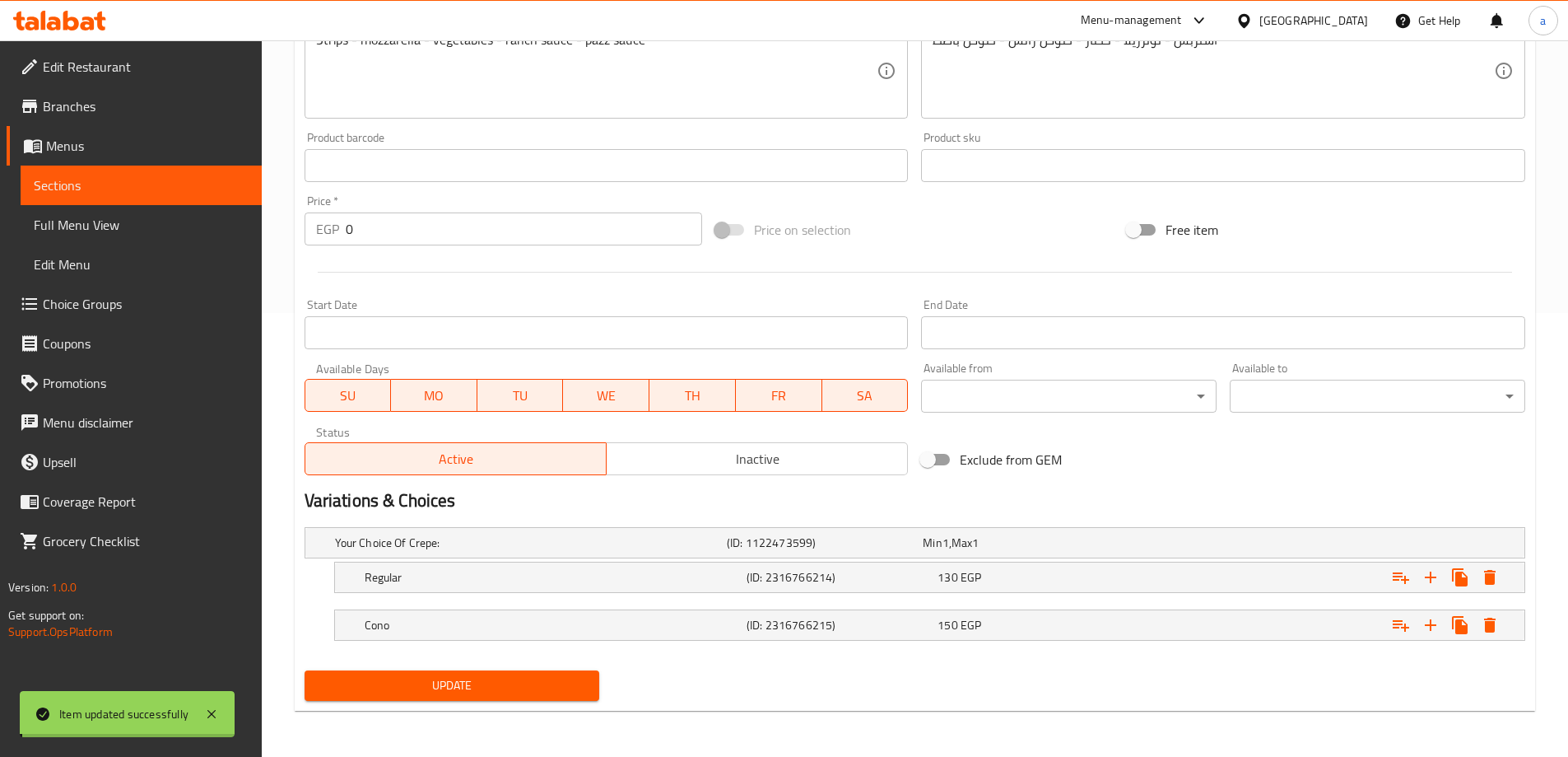
click at [143, 179] on span "Sections" at bounding box center [141, 185] width 215 height 19
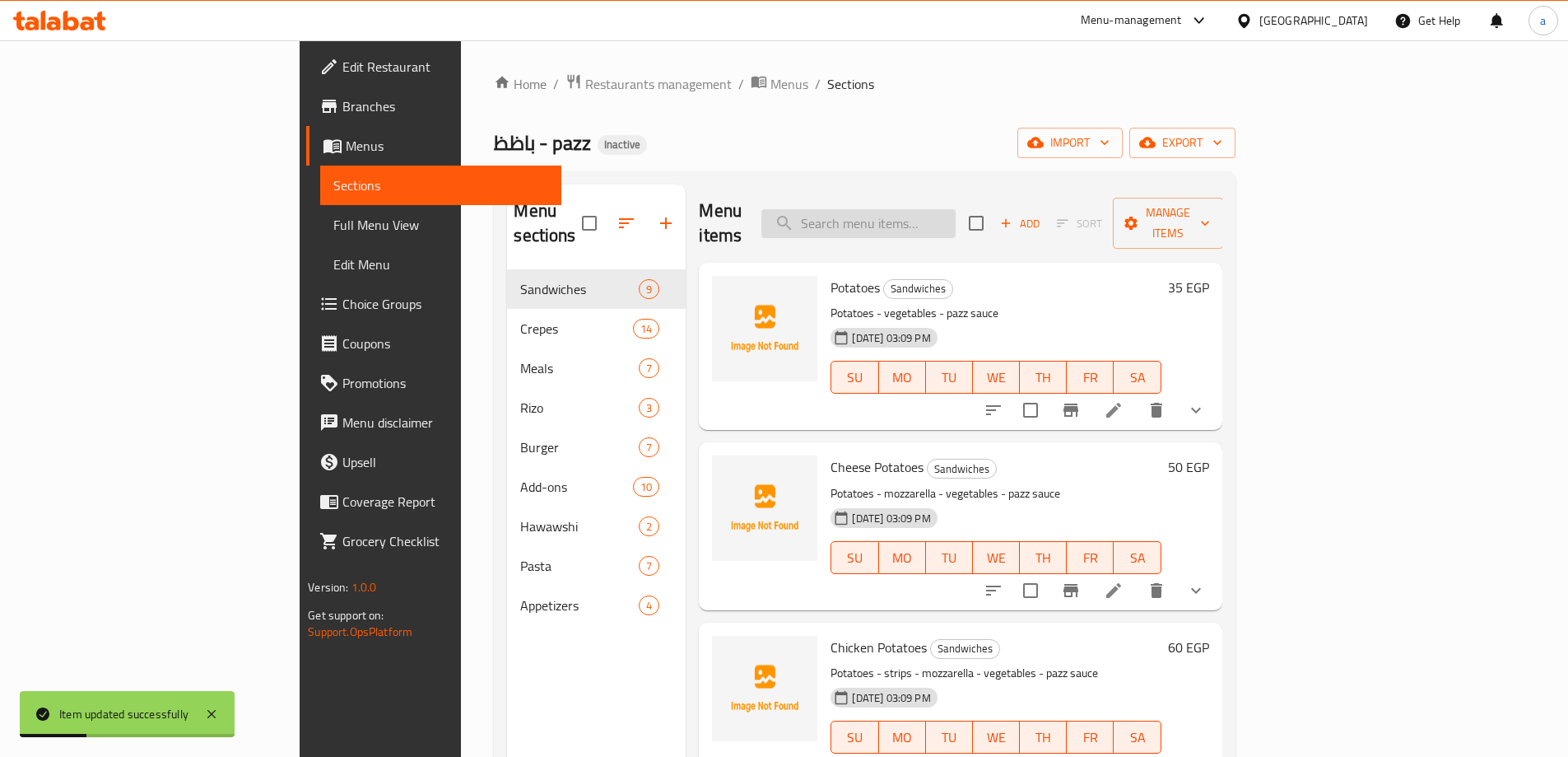
click at [955, 216] on input "search" at bounding box center [858, 223] width 194 height 29
paste input "Pazz Crepe"
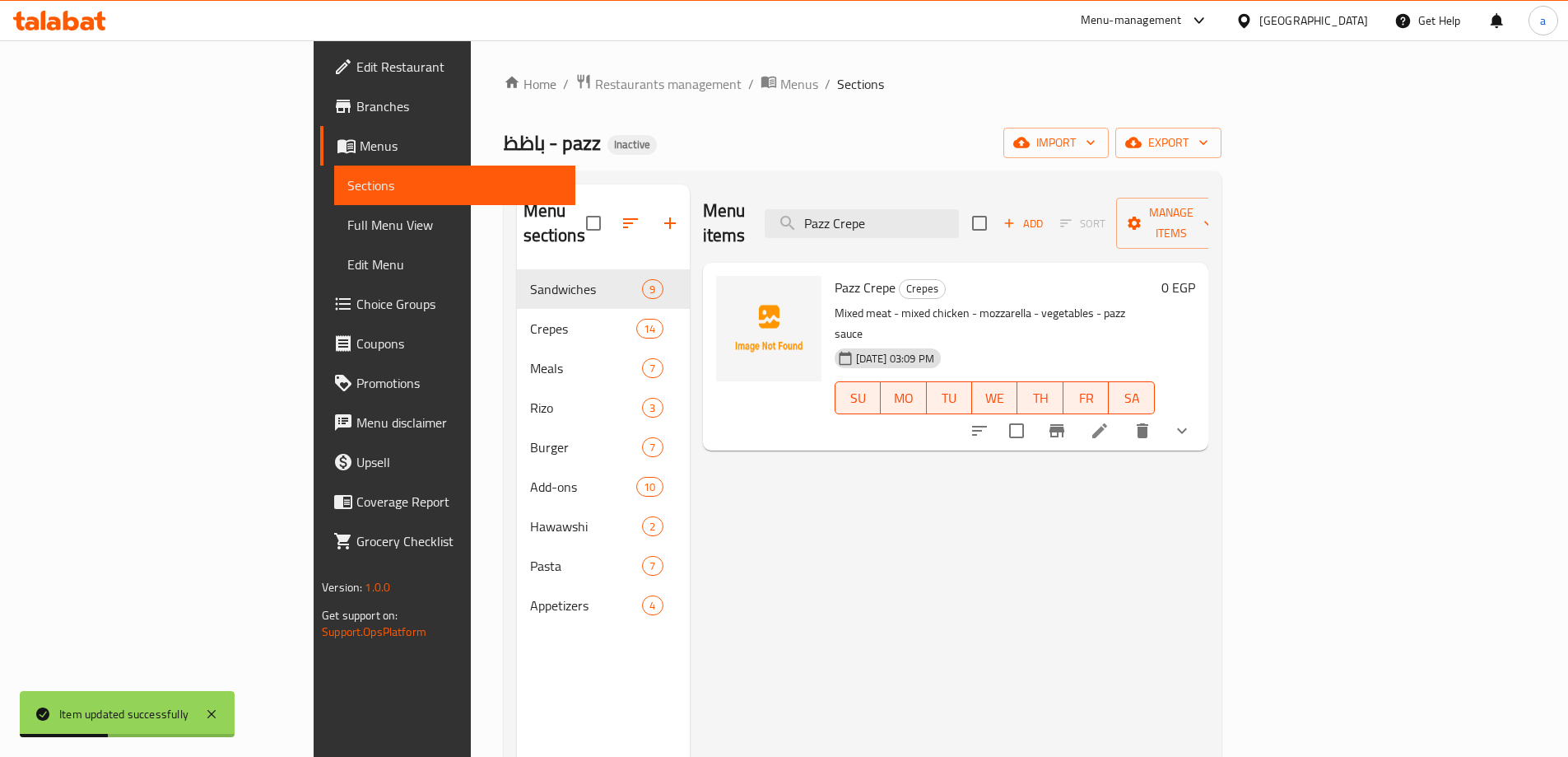
type input "Pazz Crepe"
click at [1123, 416] on li at bounding box center [1100, 430] width 46 height 30
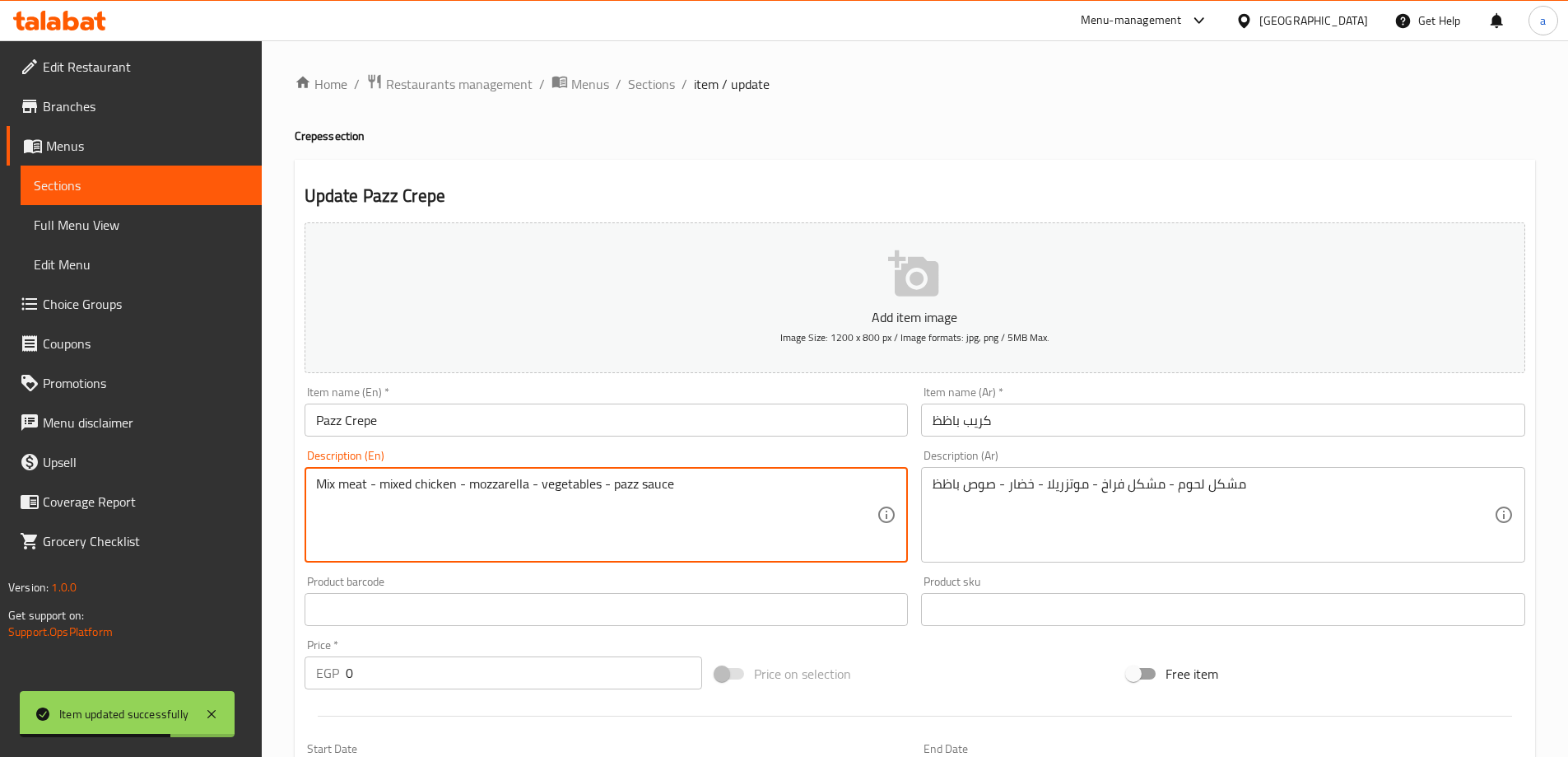
click at [411, 485] on textarea "Mix meat - mixed chicken - mozzarella - vegetables - pazz sauce" at bounding box center [596, 515] width 561 height 78
type textarea "Mix meat - mix chicken - mozzarella - vegetables - pazz sauce"
click at [501, 455] on div "Description (En) Mix meat - mix chicken - mozzarella - vegetables - pazz sauce …" at bounding box center [606, 507] width 604 height 113
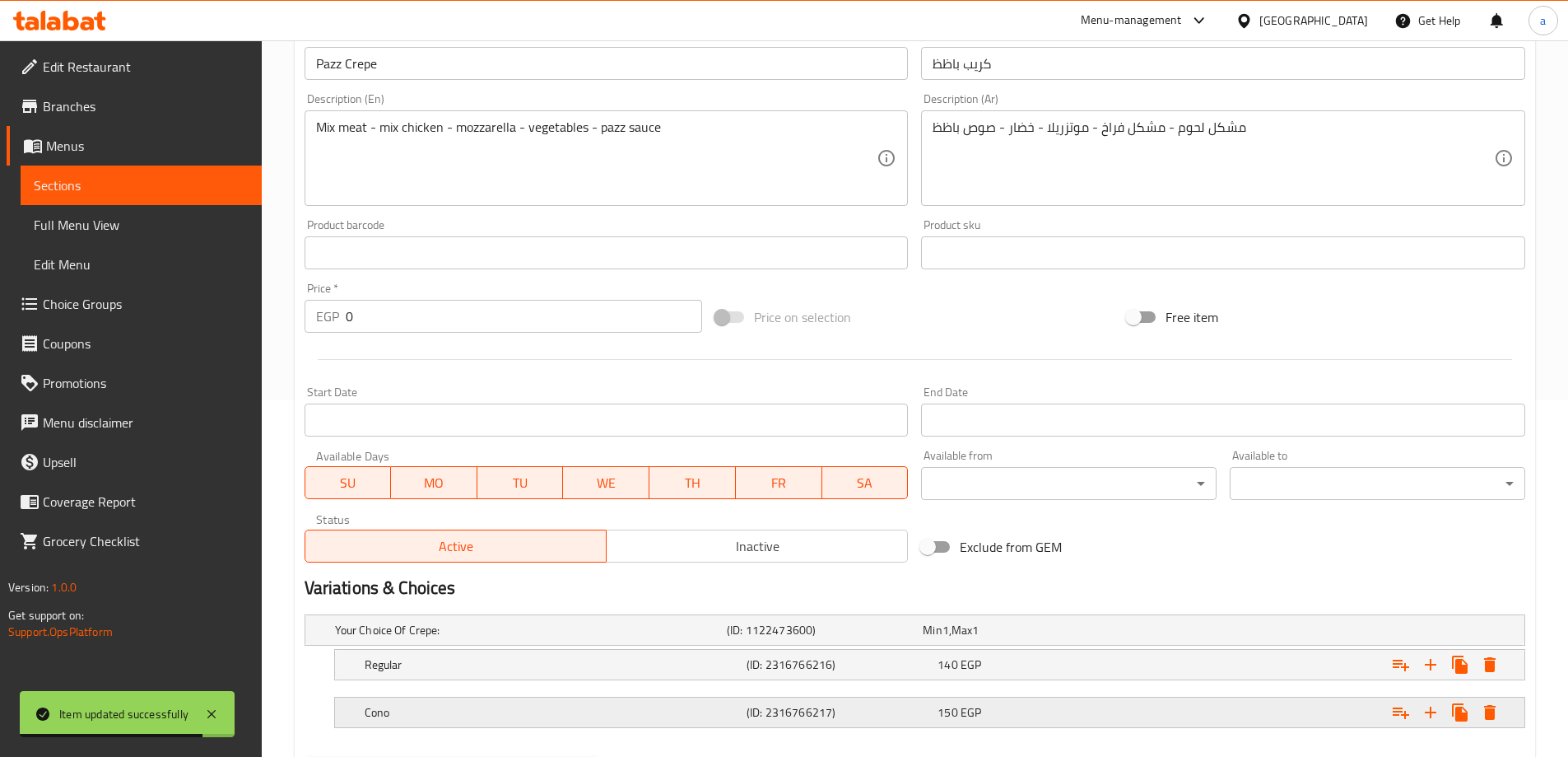
scroll to position [443, 0]
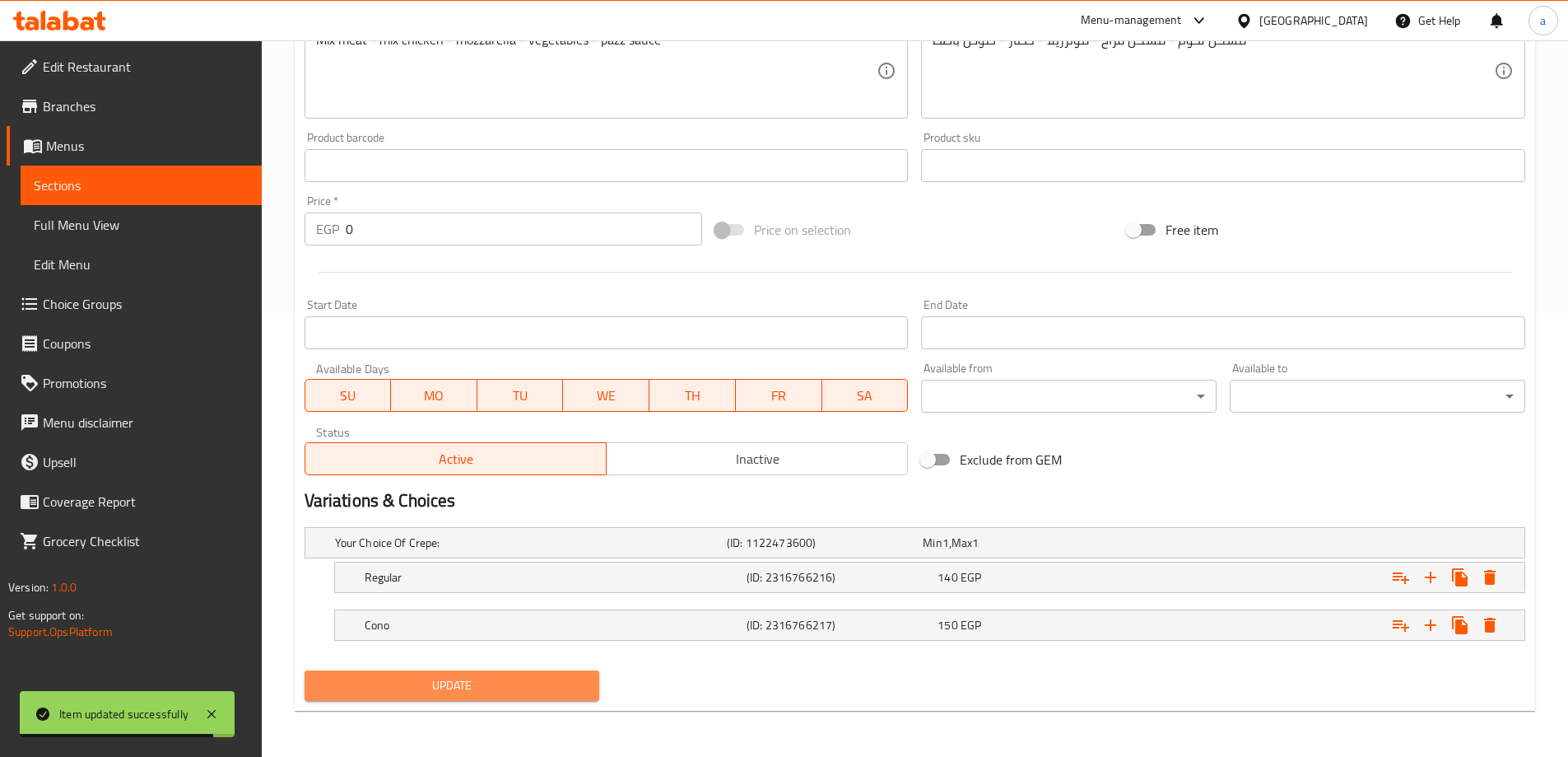
click at [482, 681] on span "Update" at bounding box center [453, 686] width 269 height 20
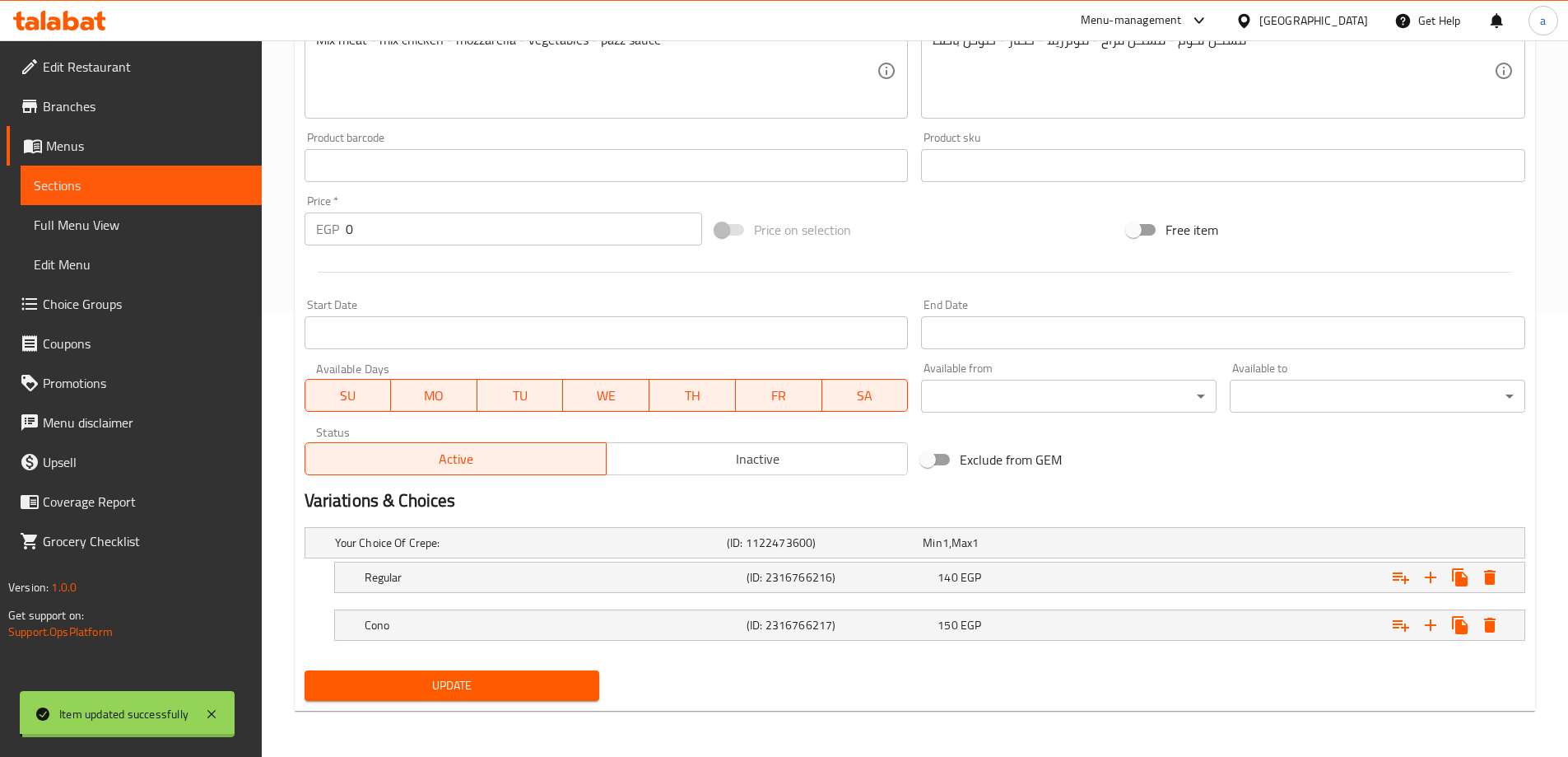
click at [172, 183] on span "Sections" at bounding box center [141, 185] width 215 height 19
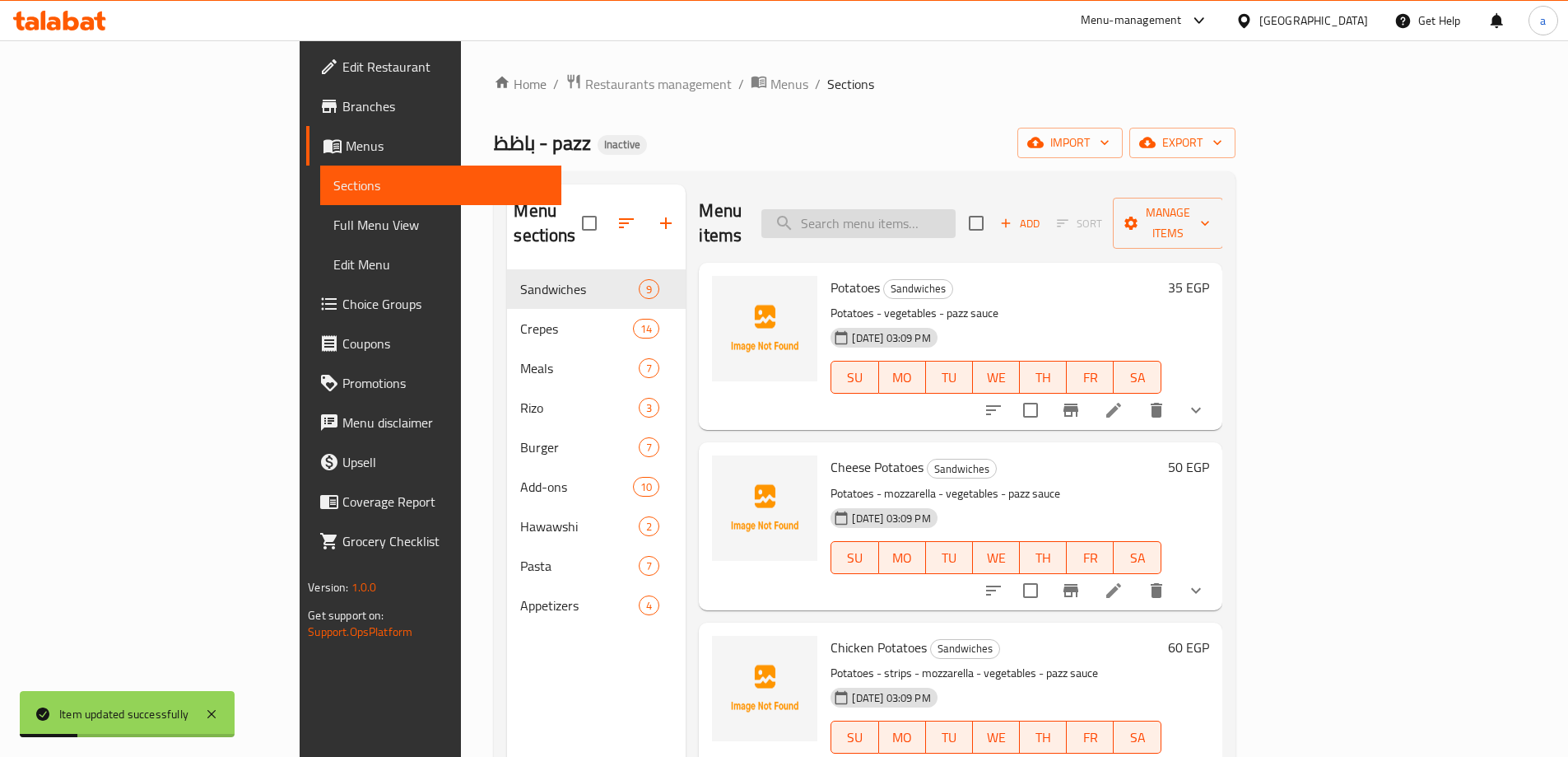
click at [938, 209] on input "search" at bounding box center [858, 223] width 194 height 29
paste input "Mix Grill"
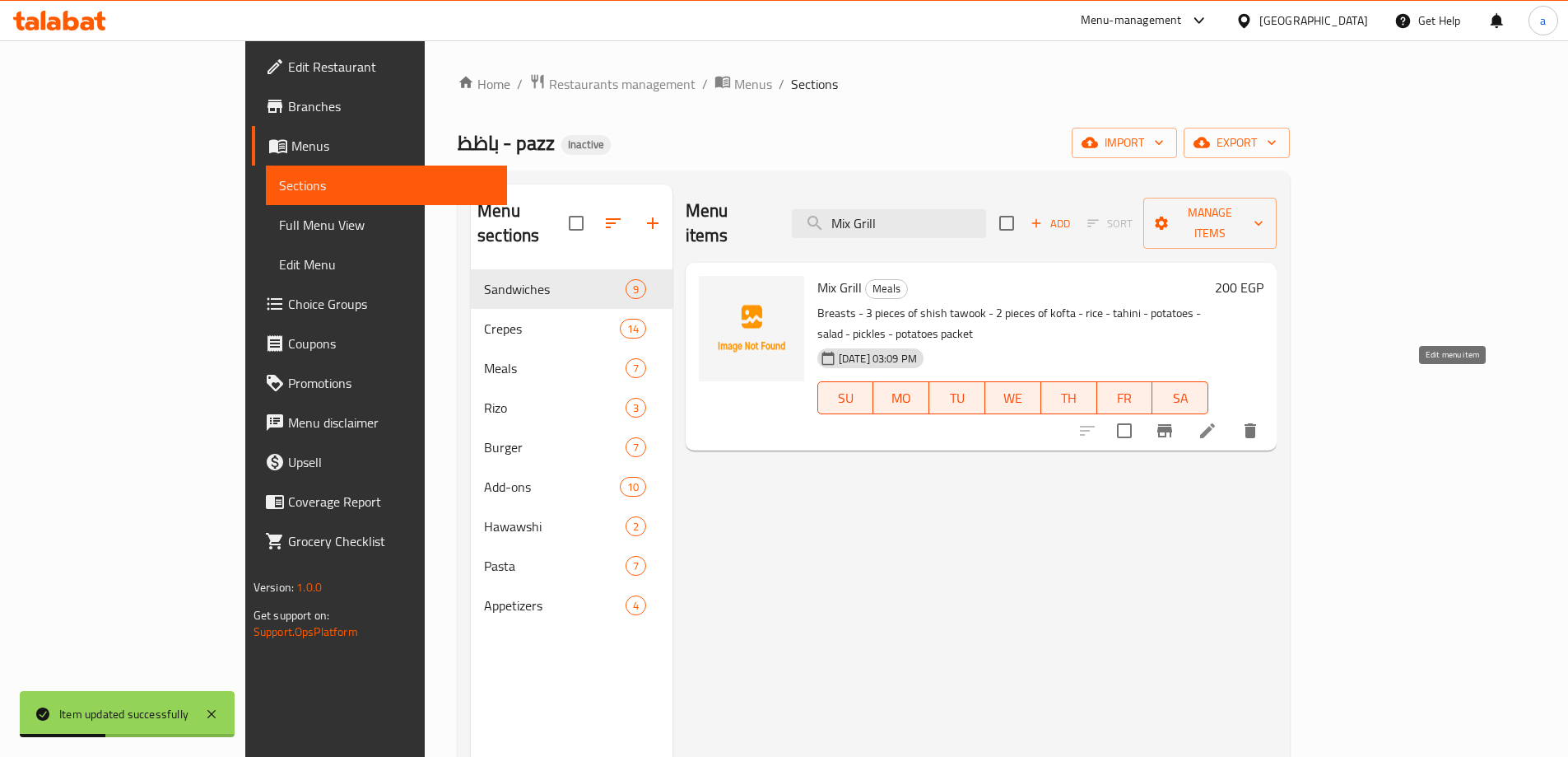
type input "Mix Grill"
click at [1215, 423] on icon at bounding box center [1207, 430] width 15 height 15
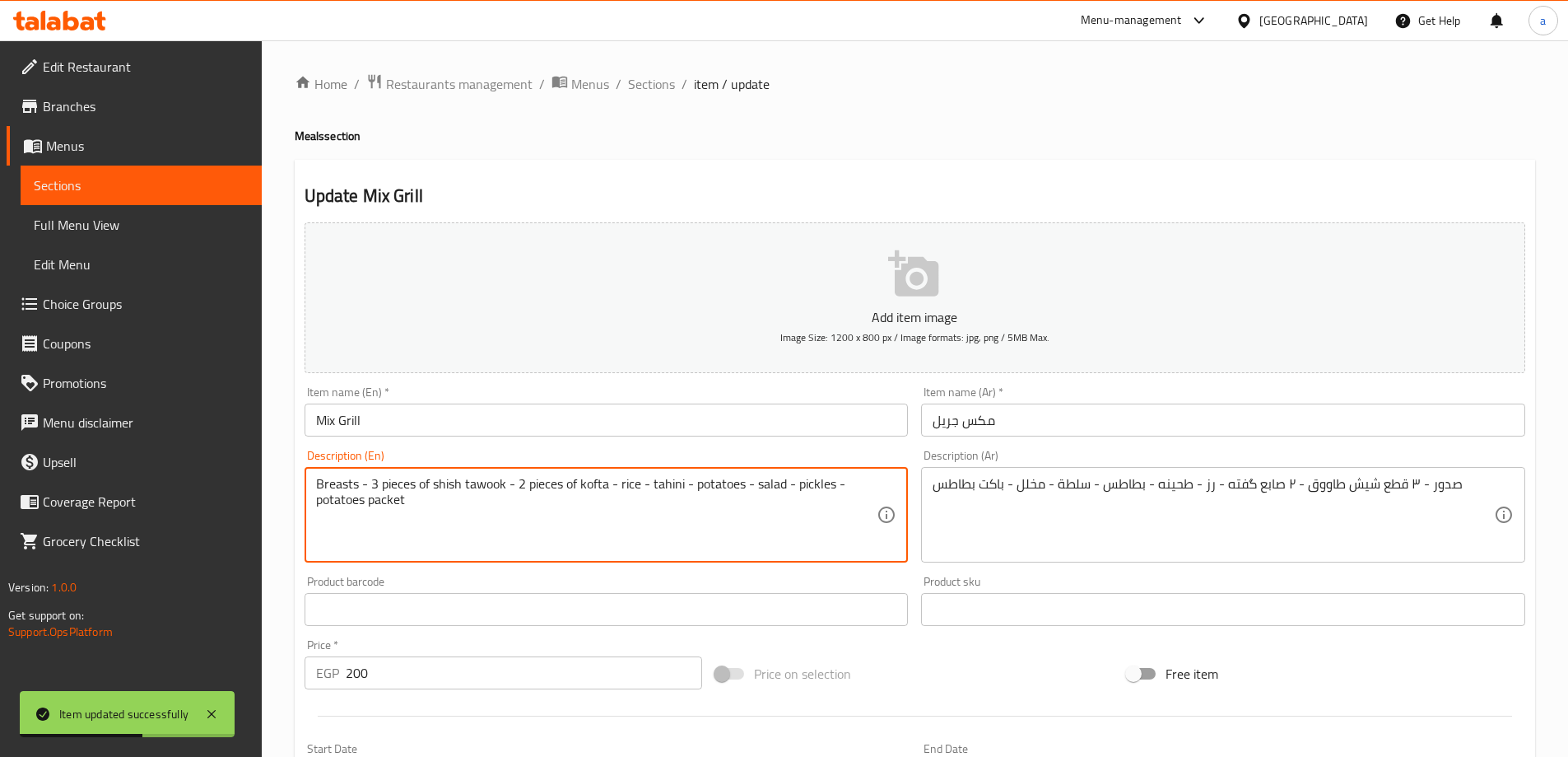
click at [405, 481] on textarea "Breasts - 3 pieces of shish tawook - 2 pieces of kofta - rice - tahini - potato…" at bounding box center [596, 515] width 561 height 78
click at [394, 486] on textarea "Breasts - 3 of shish tawook - 2 pieces of kofta - rice - tahini - potatoes - sa…" at bounding box center [596, 515] width 561 height 78
click at [455, 483] on textarea "Breasts - 3 shish tawook - 2 pieces of kofta - rice - tahini - potatoes - salad…" at bounding box center [596, 515] width 561 height 78
paste textarea "pieces"
click at [518, 512] on textarea "Breasts - 3 shish tawook pieces - 2 pieces of kofta - rice - tahini - potatoes …" at bounding box center [596, 515] width 561 height 78
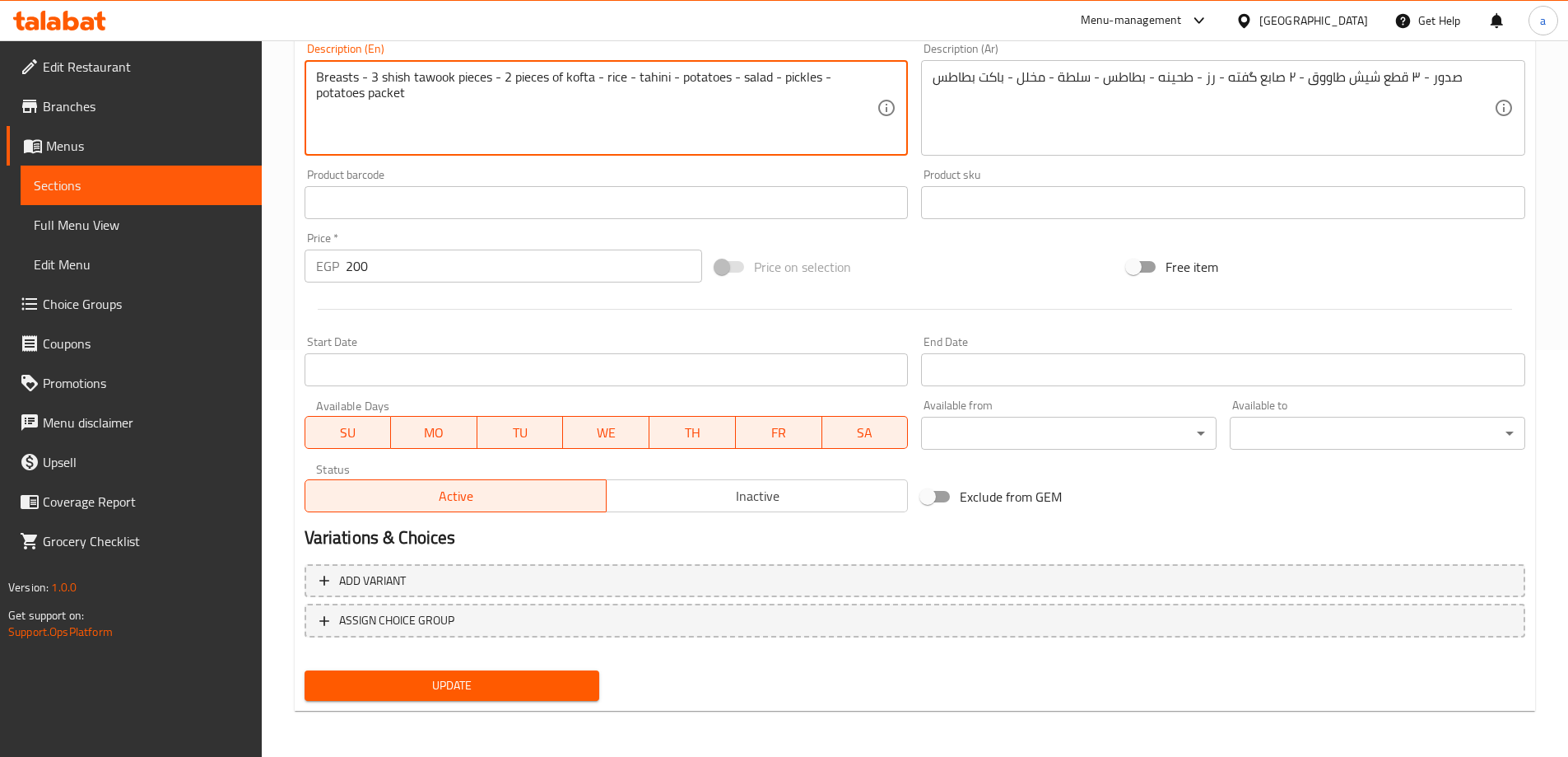
type textarea "Breasts - 3 shish tawook pieces - 2 pieces of kofta - rice - tahini - potatoes …"
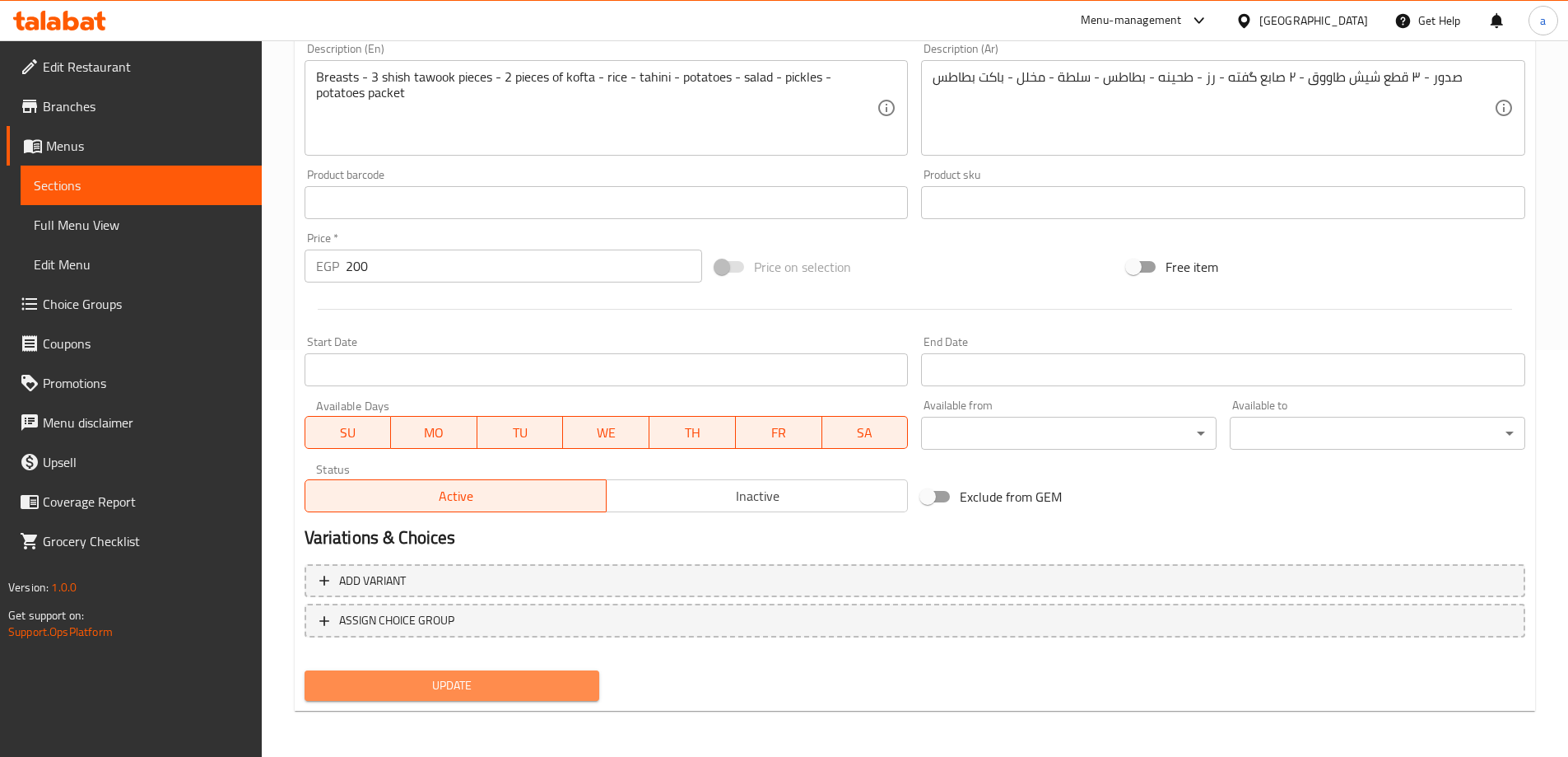
click at [552, 678] on span "Update" at bounding box center [453, 686] width 269 height 20
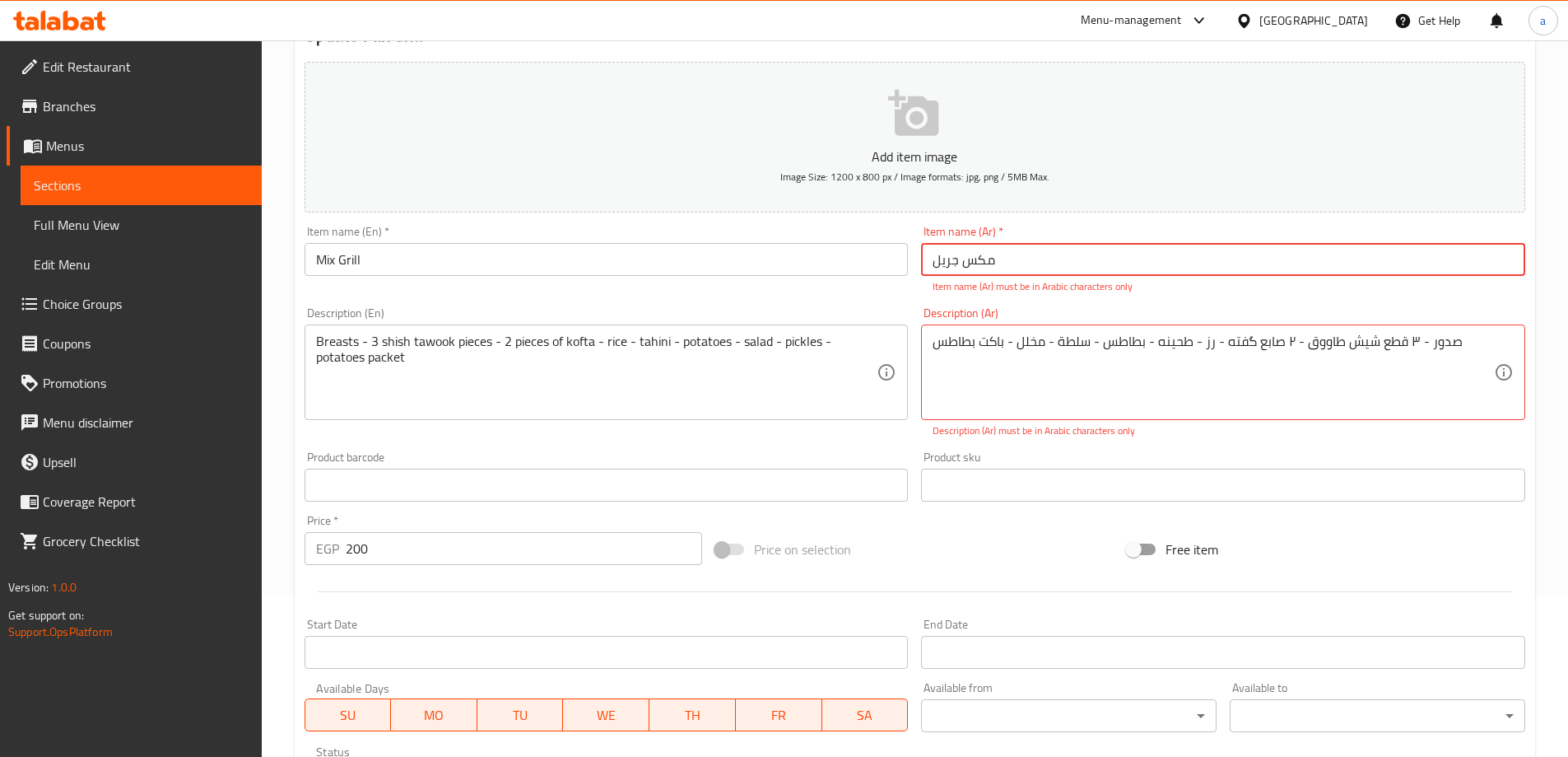
scroll to position [157, 0]
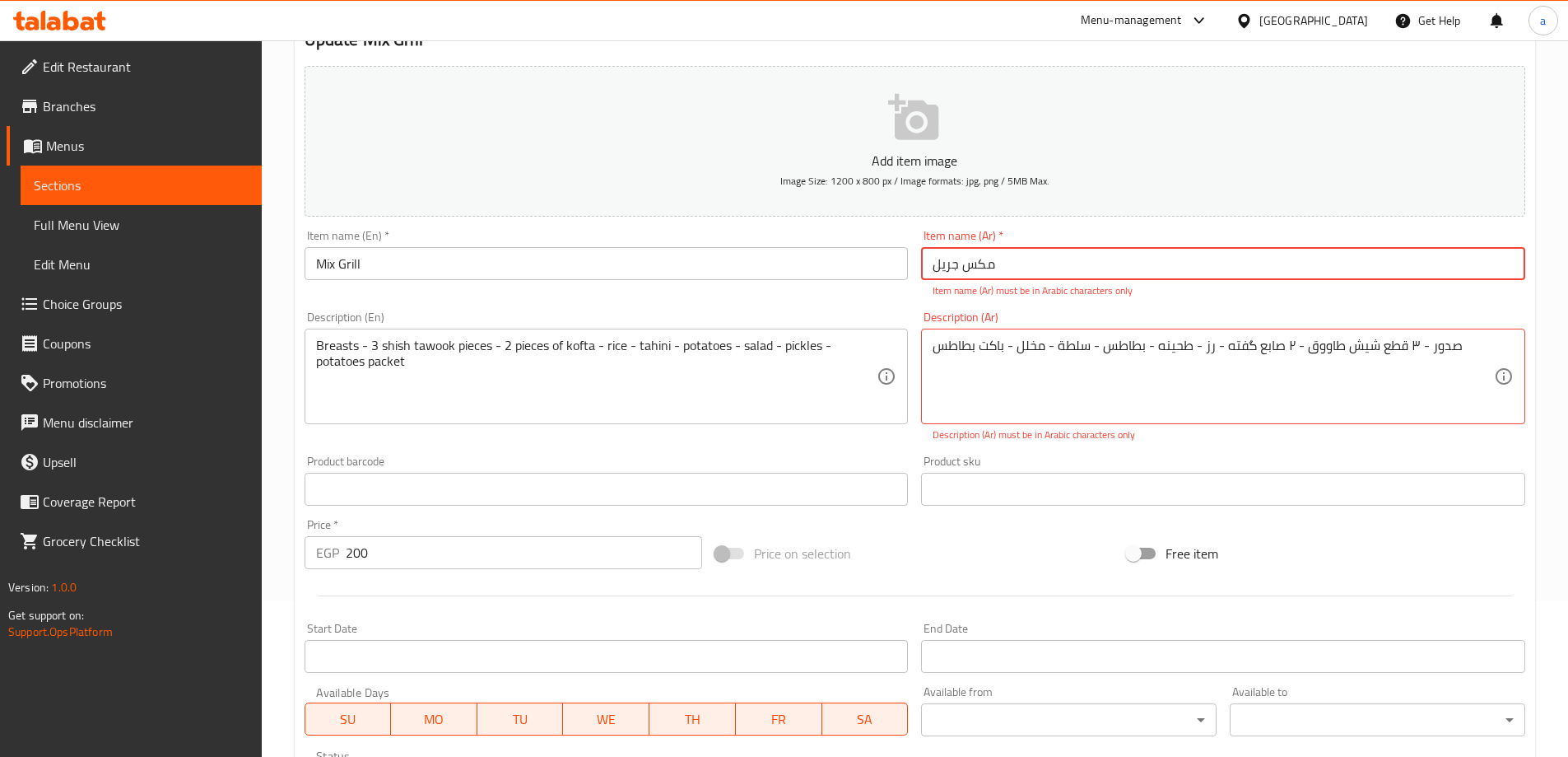
click at [1038, 249] on input "مکس جريل" at bounding box center [1222, 263] width 604 height 33
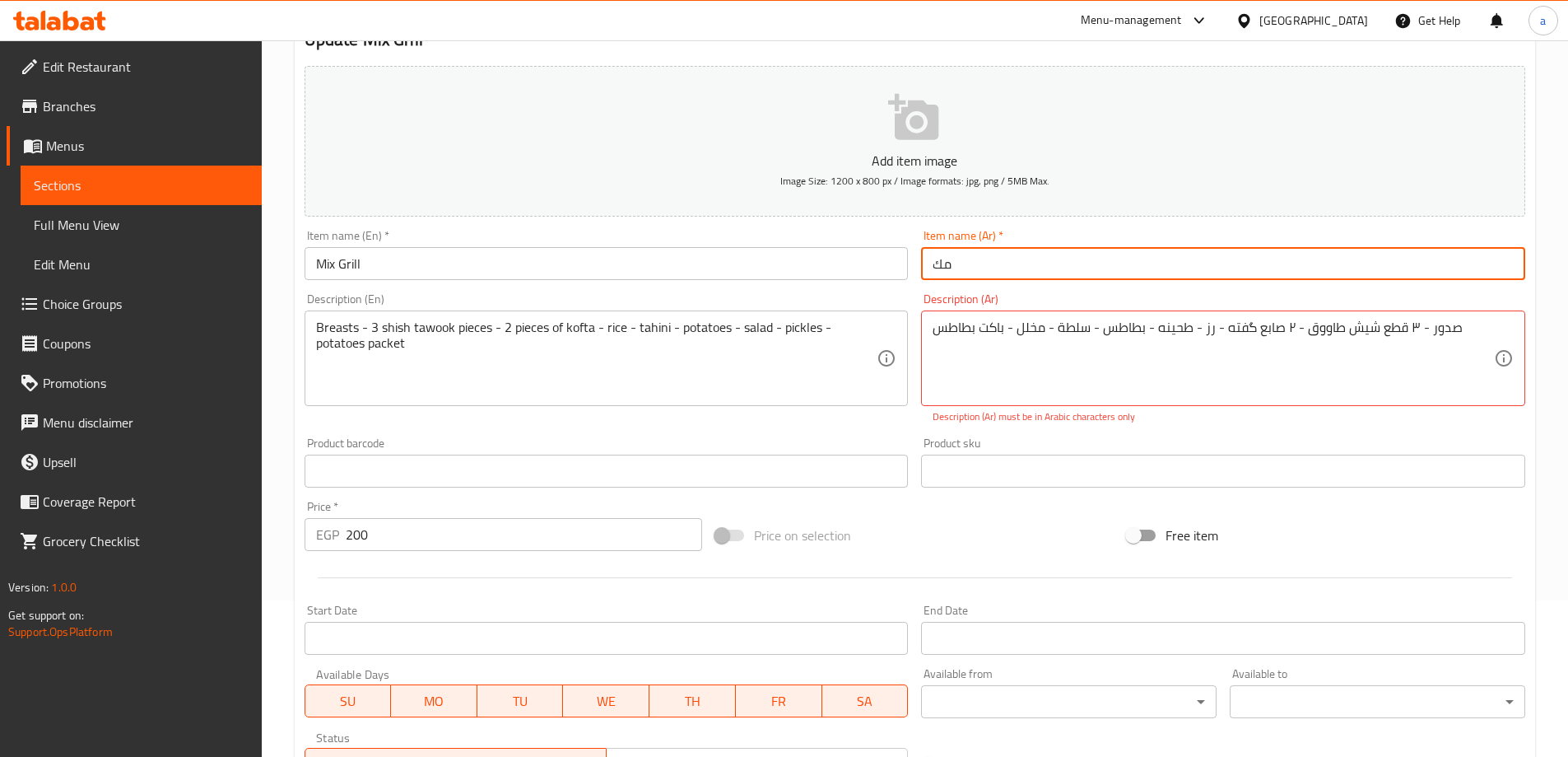
click at [1001, 259] on input "مك" at bounding box center [1222, 263] width 604 height 33
type input "مكس جريل"
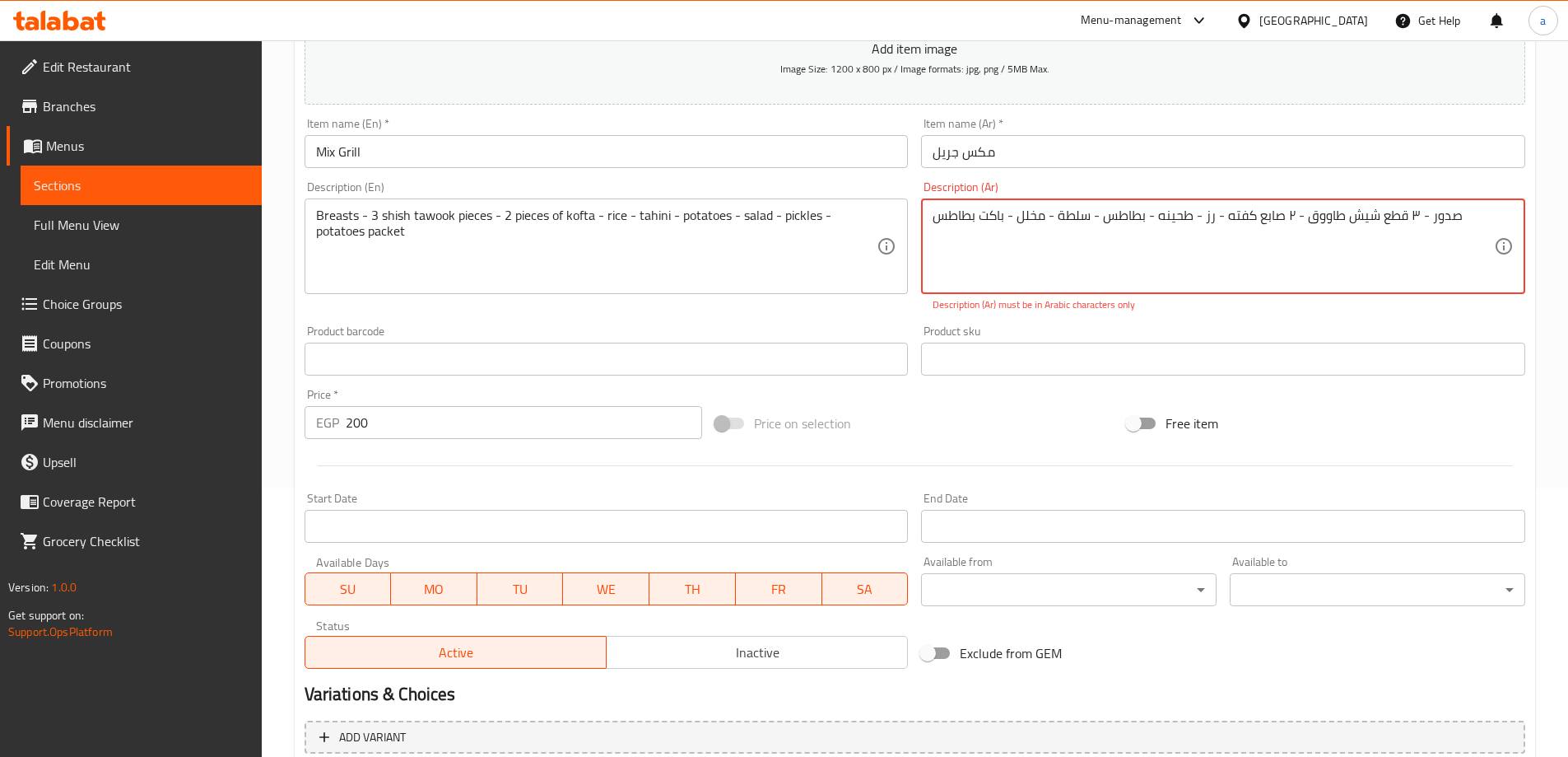
scroll to position [425, 0]
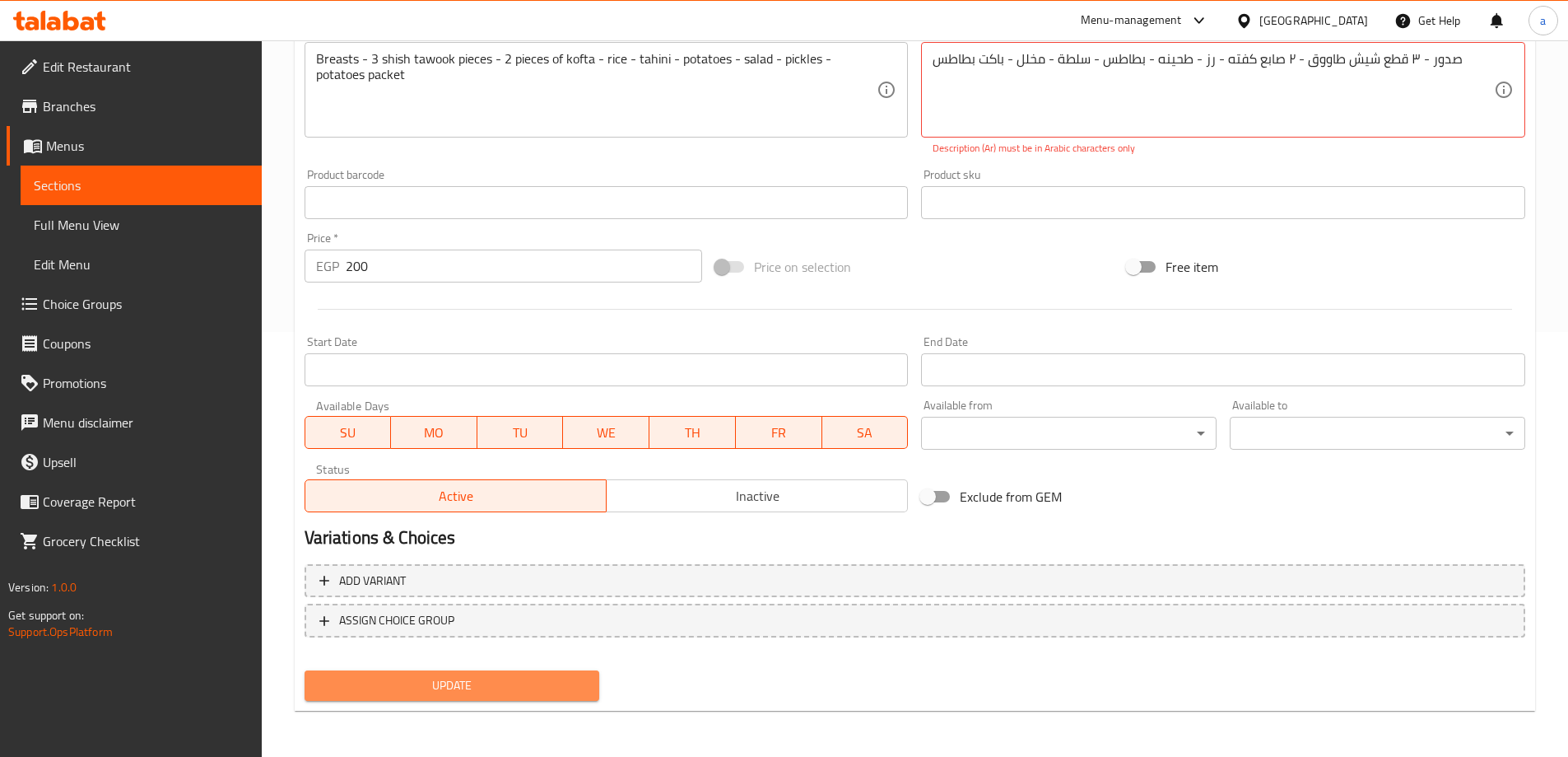
click at [511, 686] on span "Update" at bounding box center [453, 686] width 269 height 20
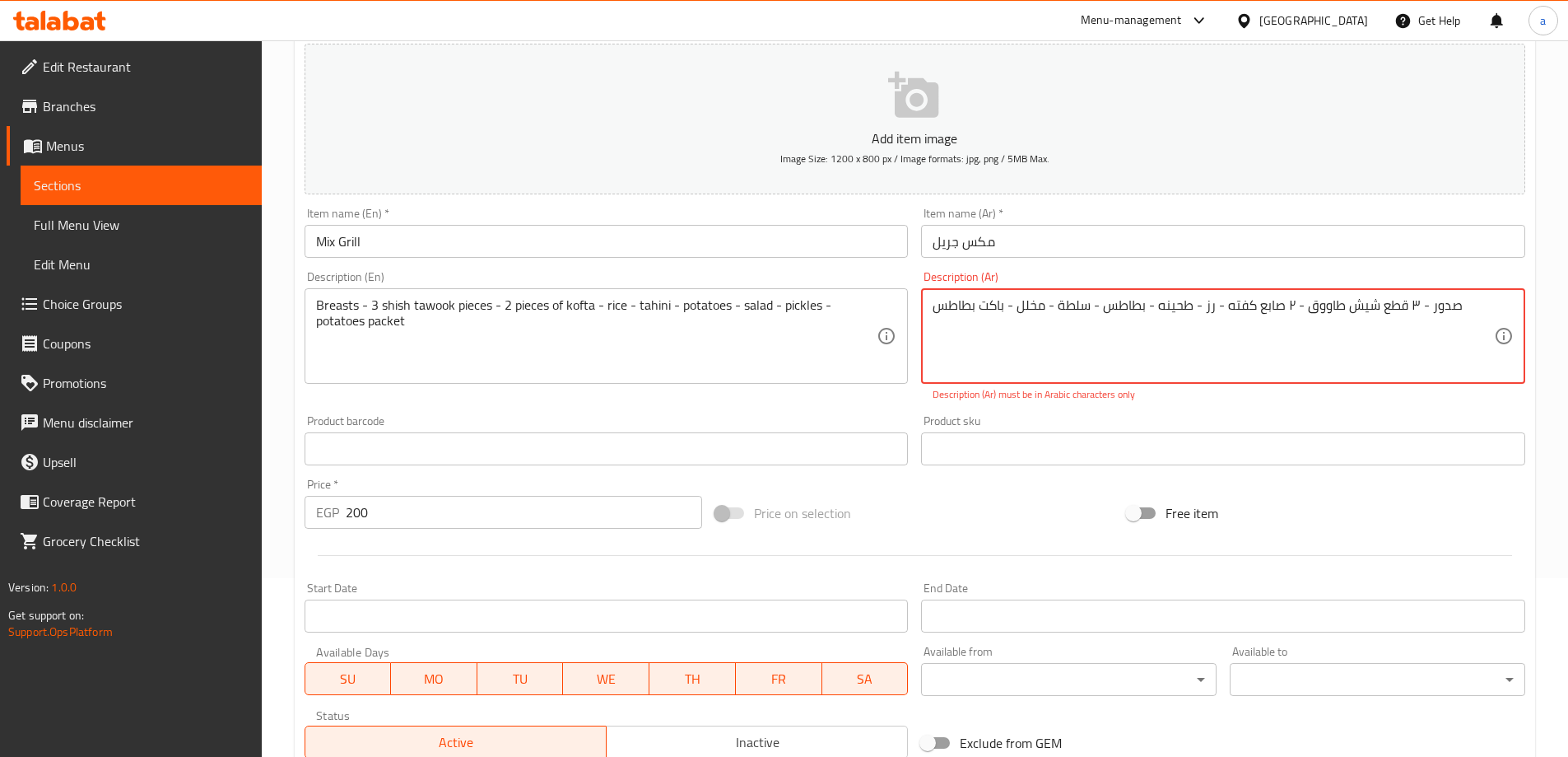
scroll to position [178, 0]
click at [1400, 323] on textarea "صدور - ۳ قطع شيش طاووق - ۲ صابع كفته - رز - طحينه - بطاطس - سلطة - مخلل - باكت …" at bounding box center [1213, 337] width 561 height 78
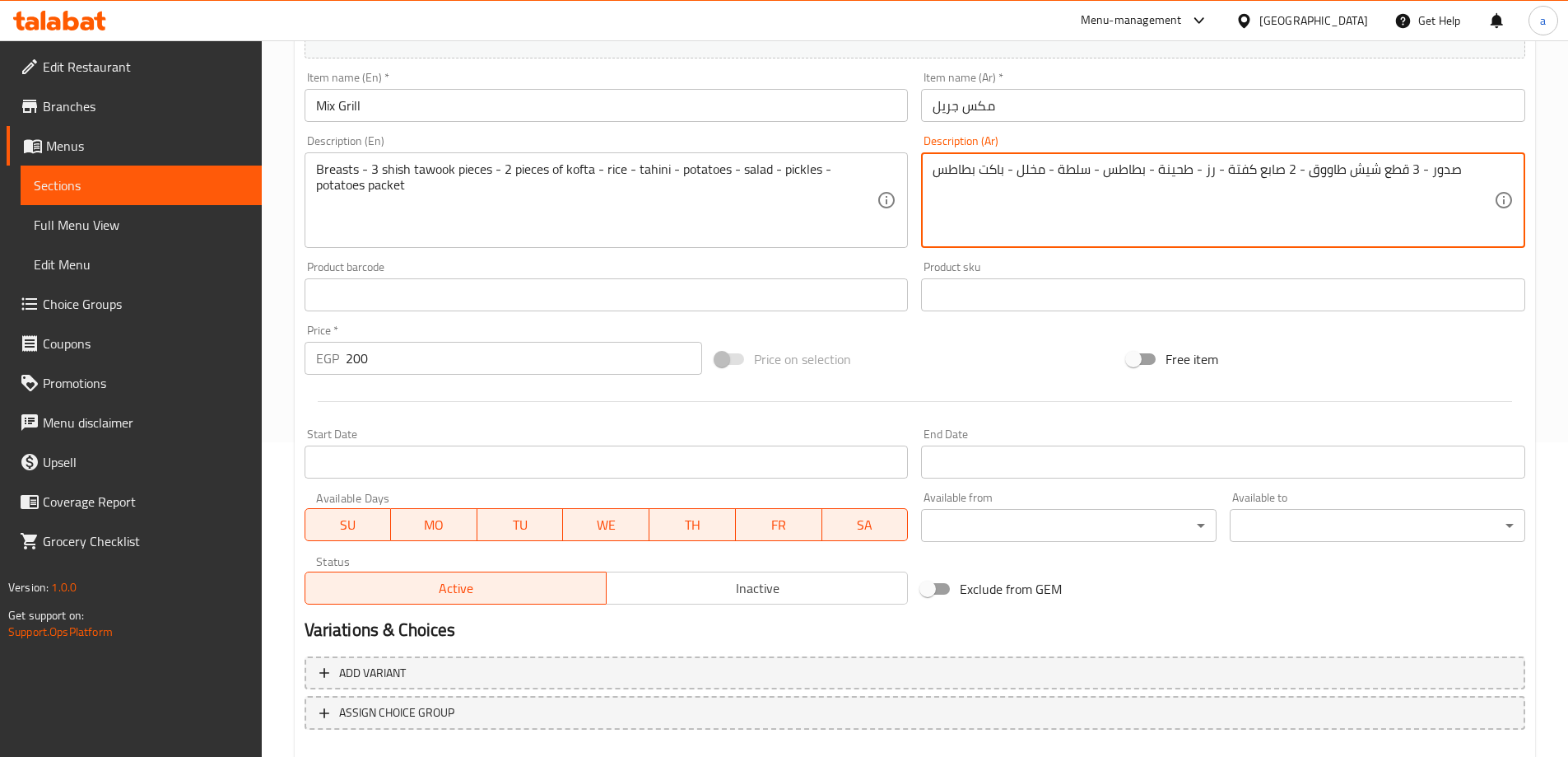
scroll to position [406, 0]
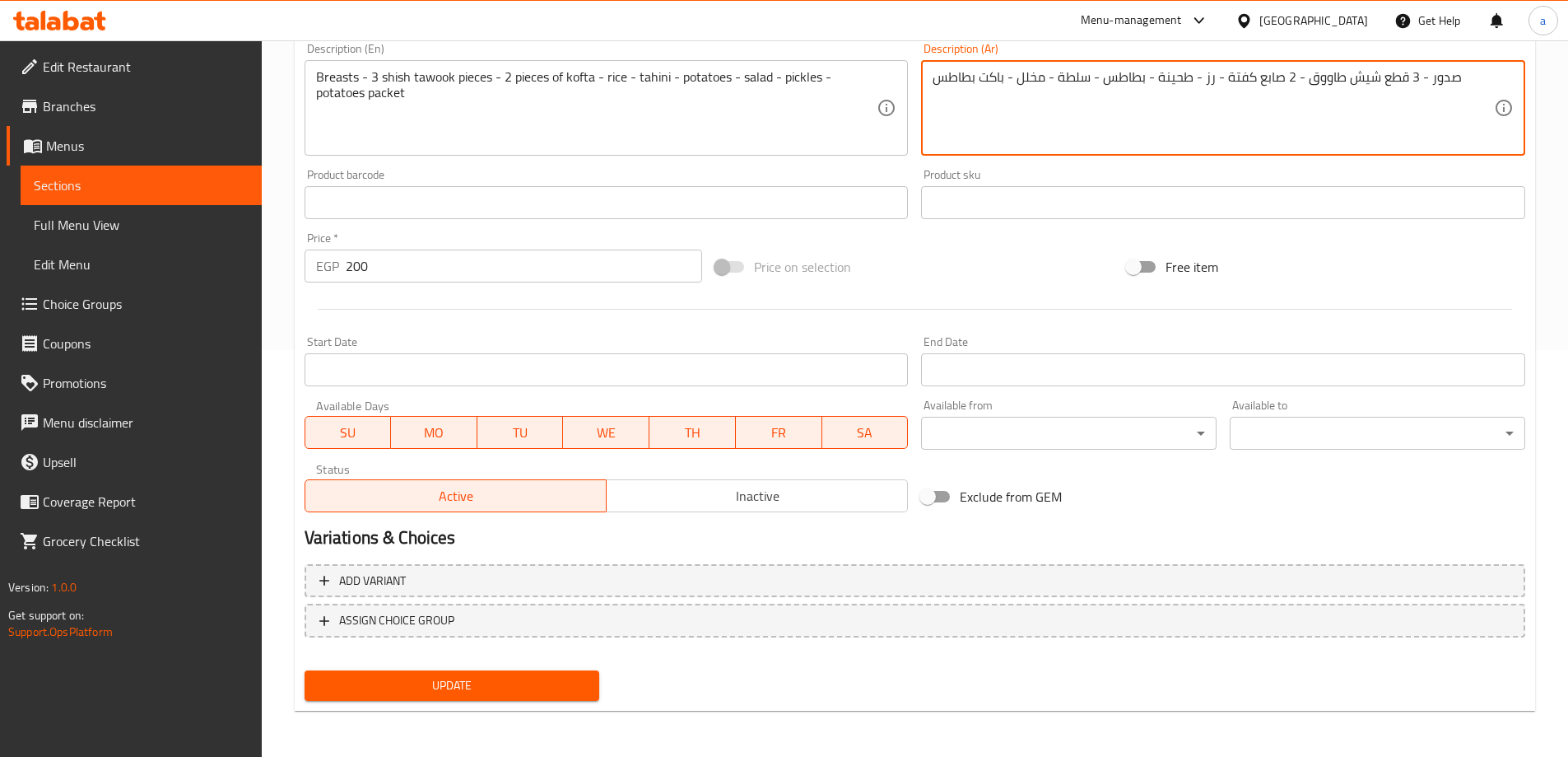
type textarea "صدور - 3 قطع شيش طاووق - 2 صابع كفتة - رز - طحينة - بطاطس - سلطة - مخلل - باكت …"
click at [556, 687] on span "Update" at bounding box center [453, 686] width 269 height 20
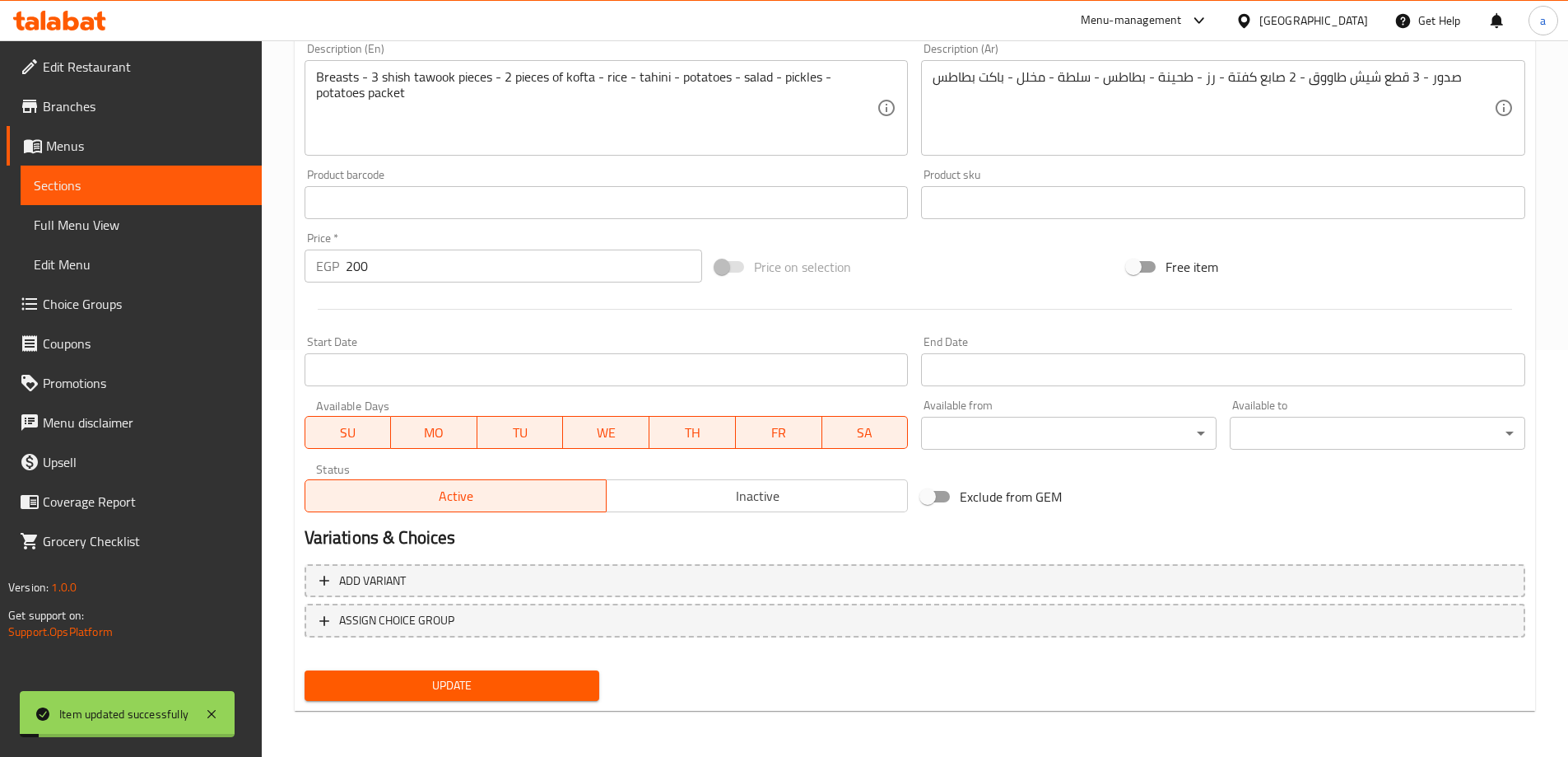
click at [209, 184] on span "Sections" at bounding box center [141, 185] width 215 height 19
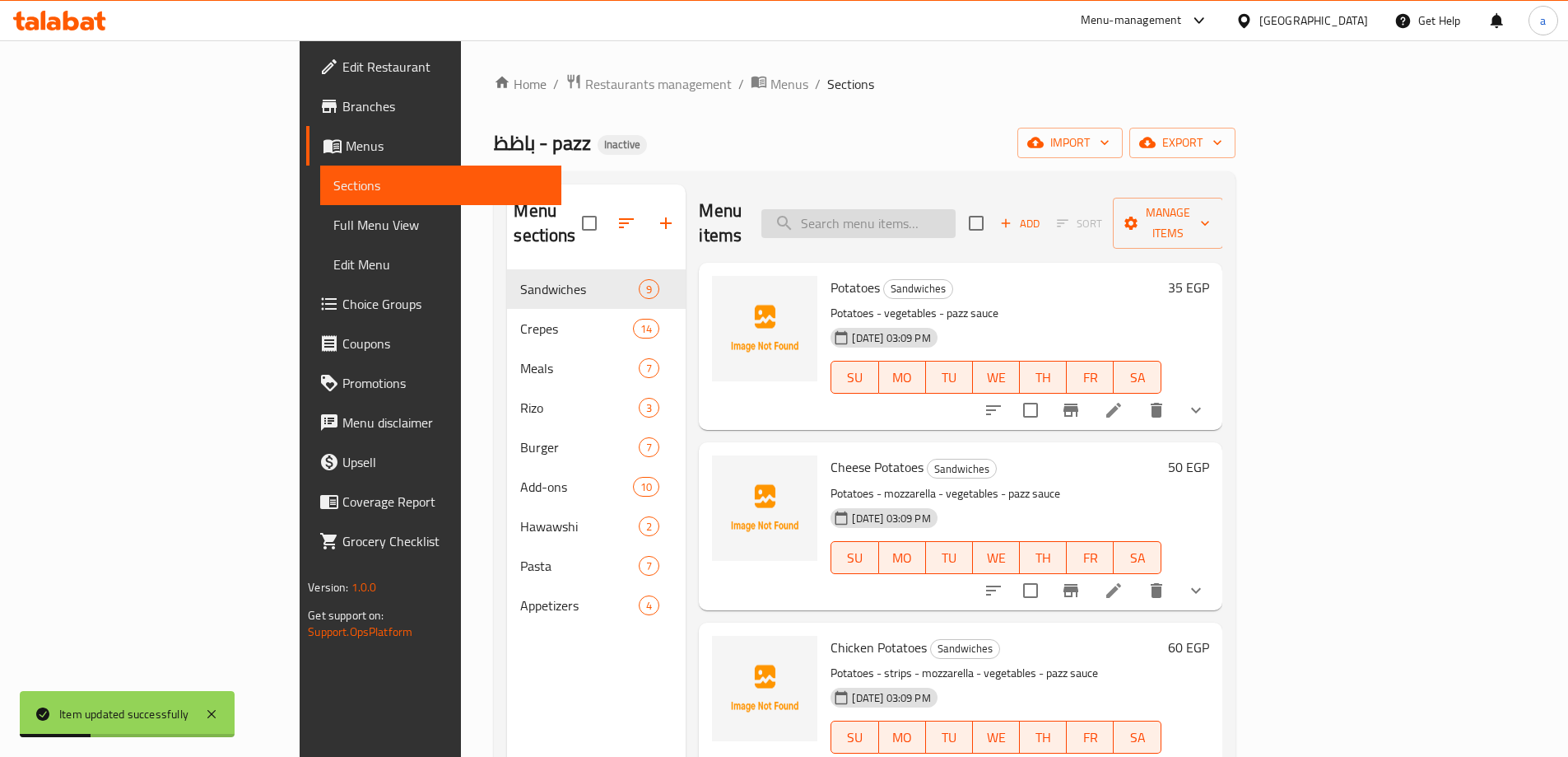
click at [950, 209] on input "search" at bounding box center [858, 223] width 194 height 29
paste input "Grilled Roasted Breasts"
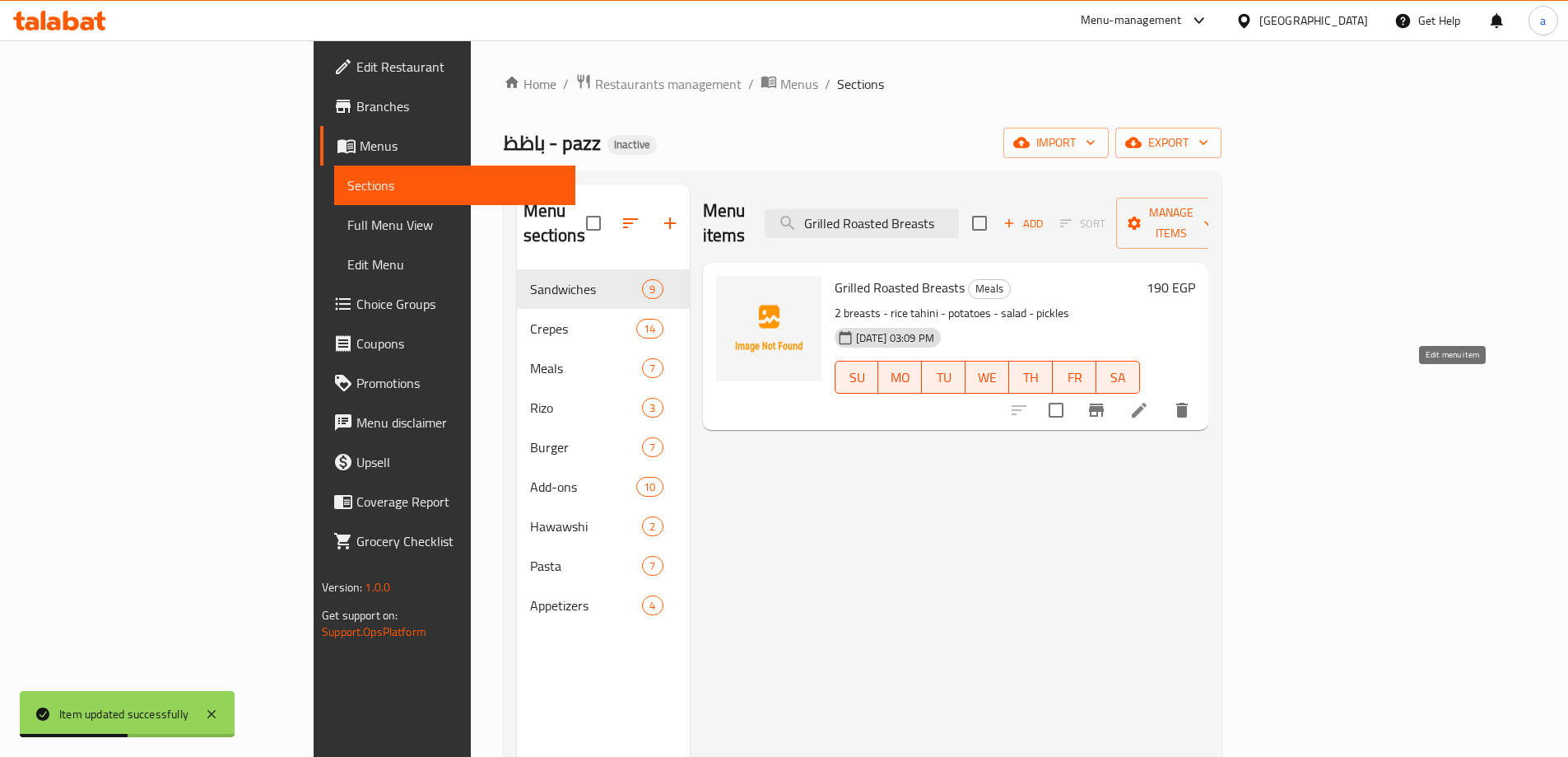
type input "Grilled Roasted Breasts"
click at [1149, 400] on icon at bounding box center [1139, 409] width 19 height 19
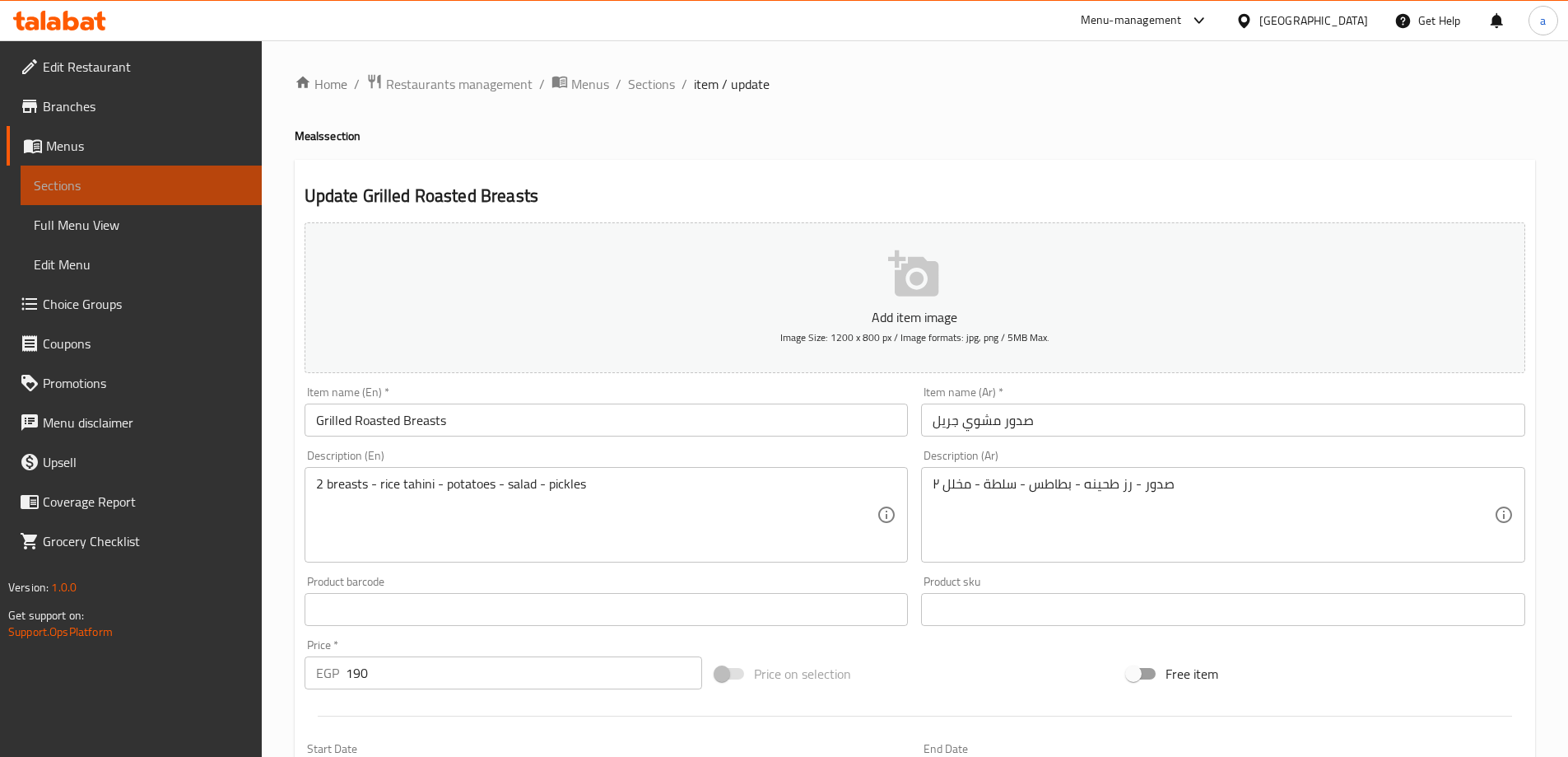
click at [124, 194] on span "Sections" at bounding box center [141, 185] width 215 height 19
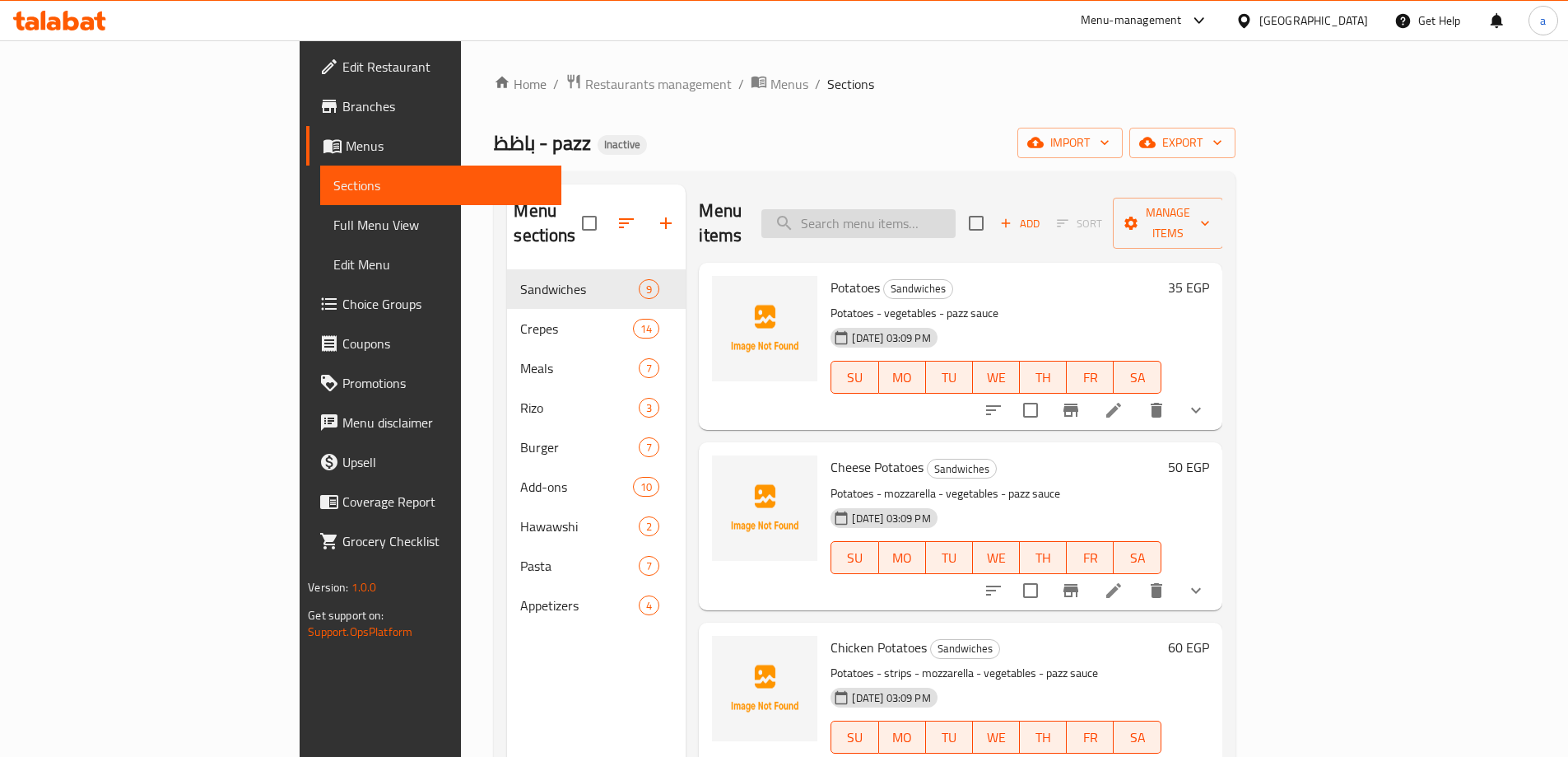
click at [943, 211] on input "search" at bounding box center [858, 223] width 194 height 29
paste input "Shish Tawook Meal"
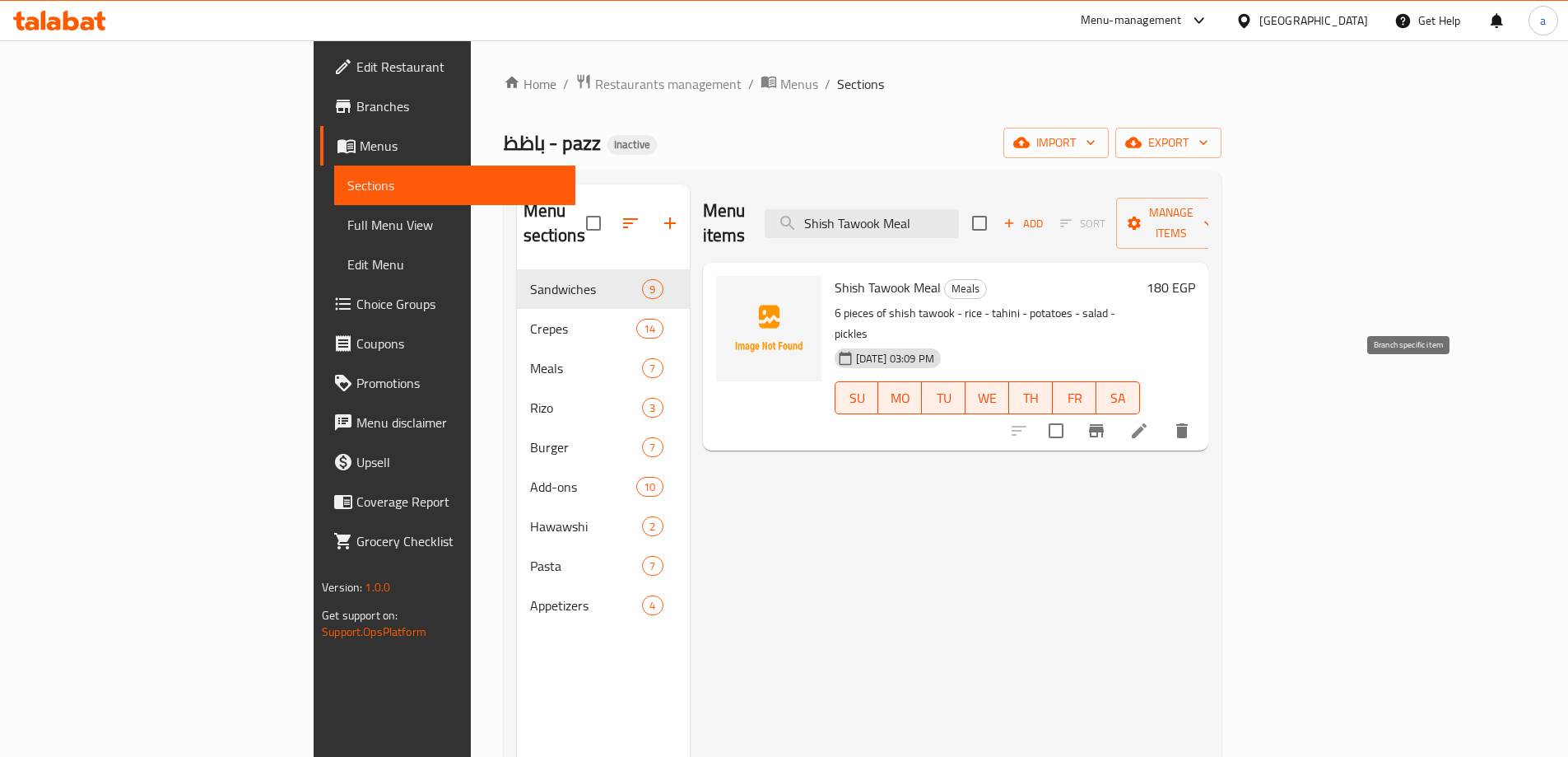
type input "Shish Tawook Meal"
click at [1149, 421] on icon at bounding box center [1139, 430] width 19 height 19
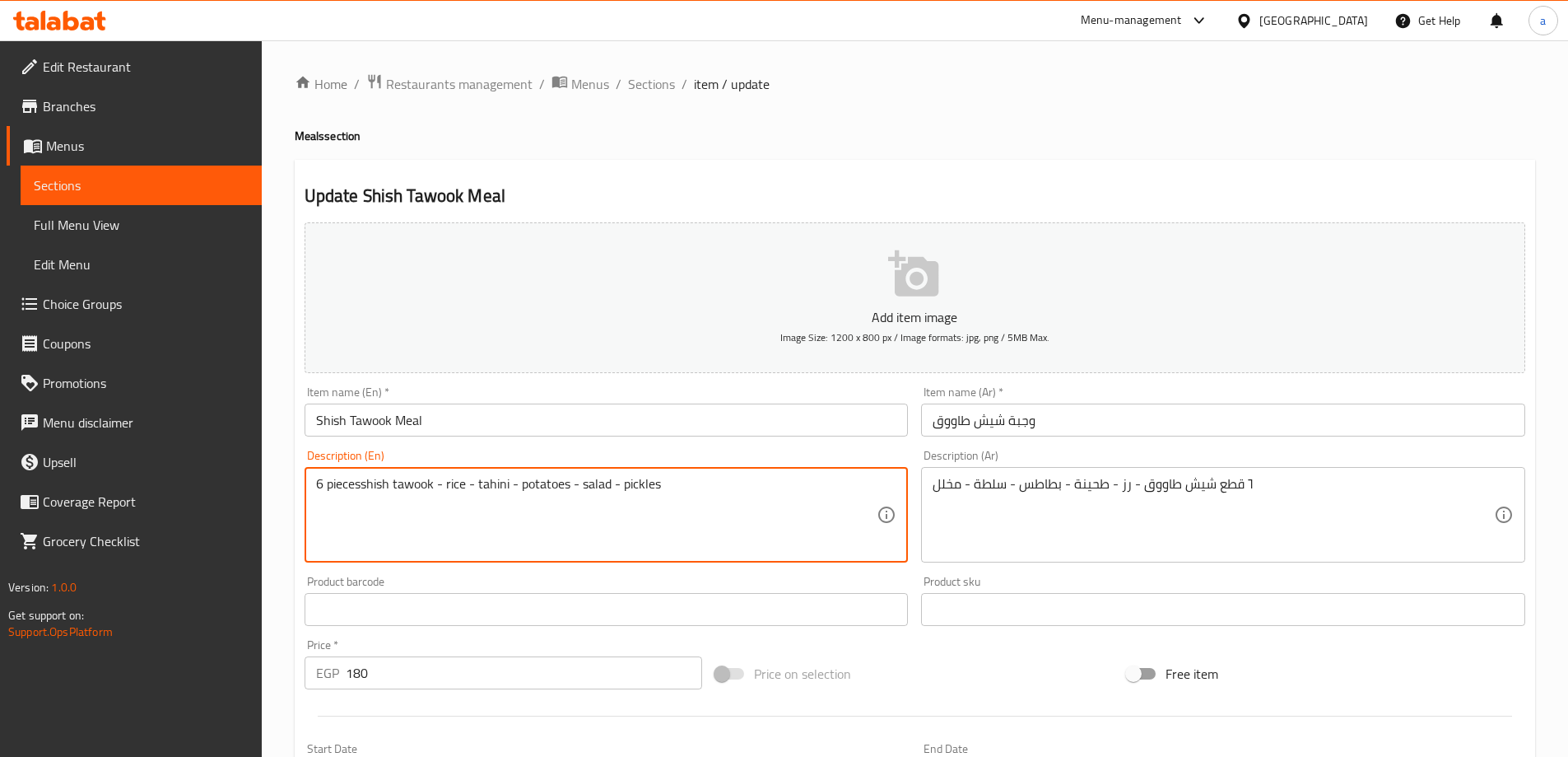
drag, startPoint x: 360, startPoint y: 487, endPoint x: 325, endPoint y: 484, distance: 35.1
click at [325, 484] on textarea "6 piecesshish tawook - rice - tahini - potatoes - salad - pickles" at bounding box center [596, 515] width 561 height 78
click at [399, 481] on textarea "6 shish tawook - rice - tahini - potatoes - salad - pickles" at bounding box center [596, 515] width 561 height 78
paste textarea "pieces"
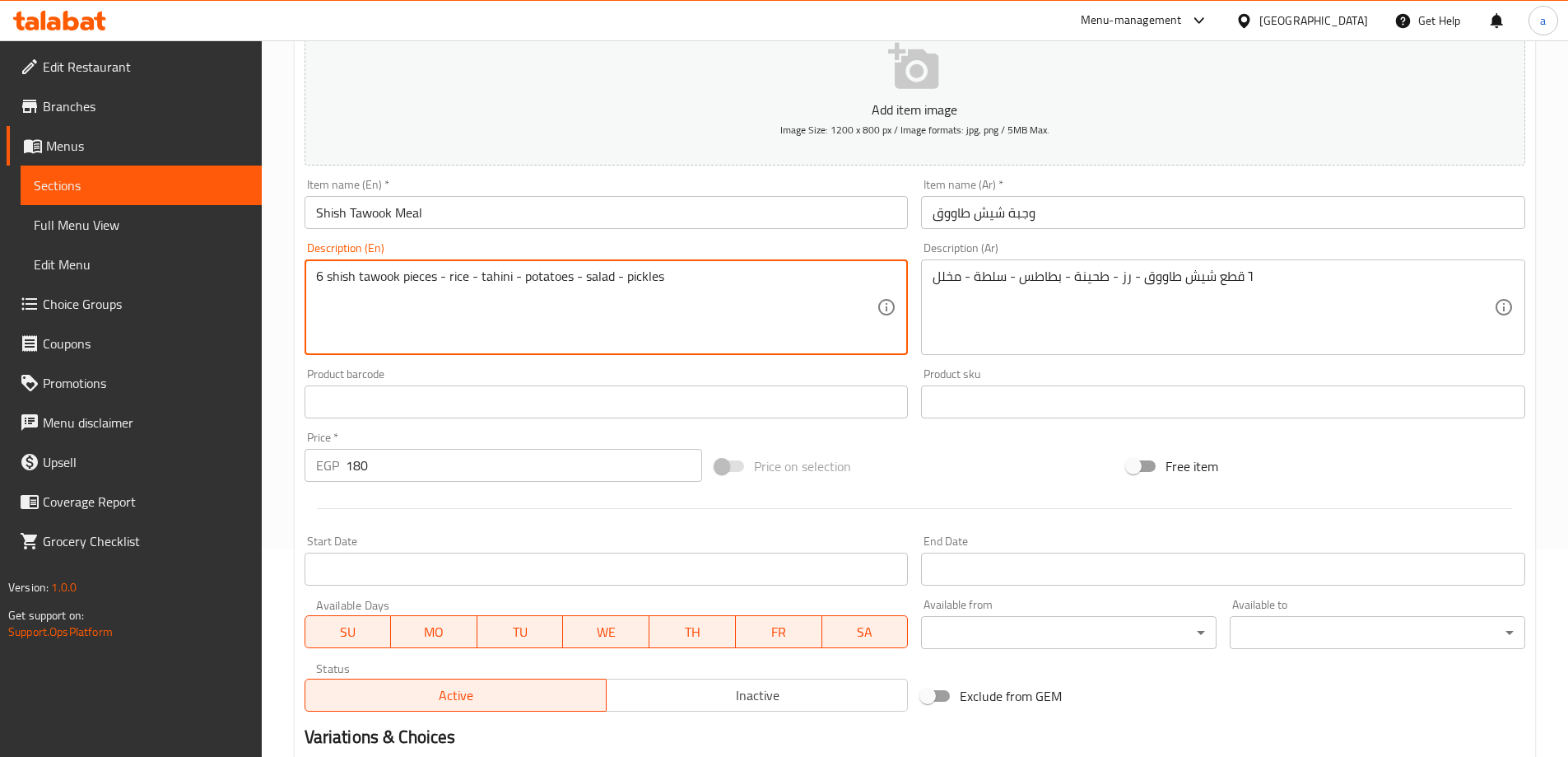
scroll to position [406, 0]
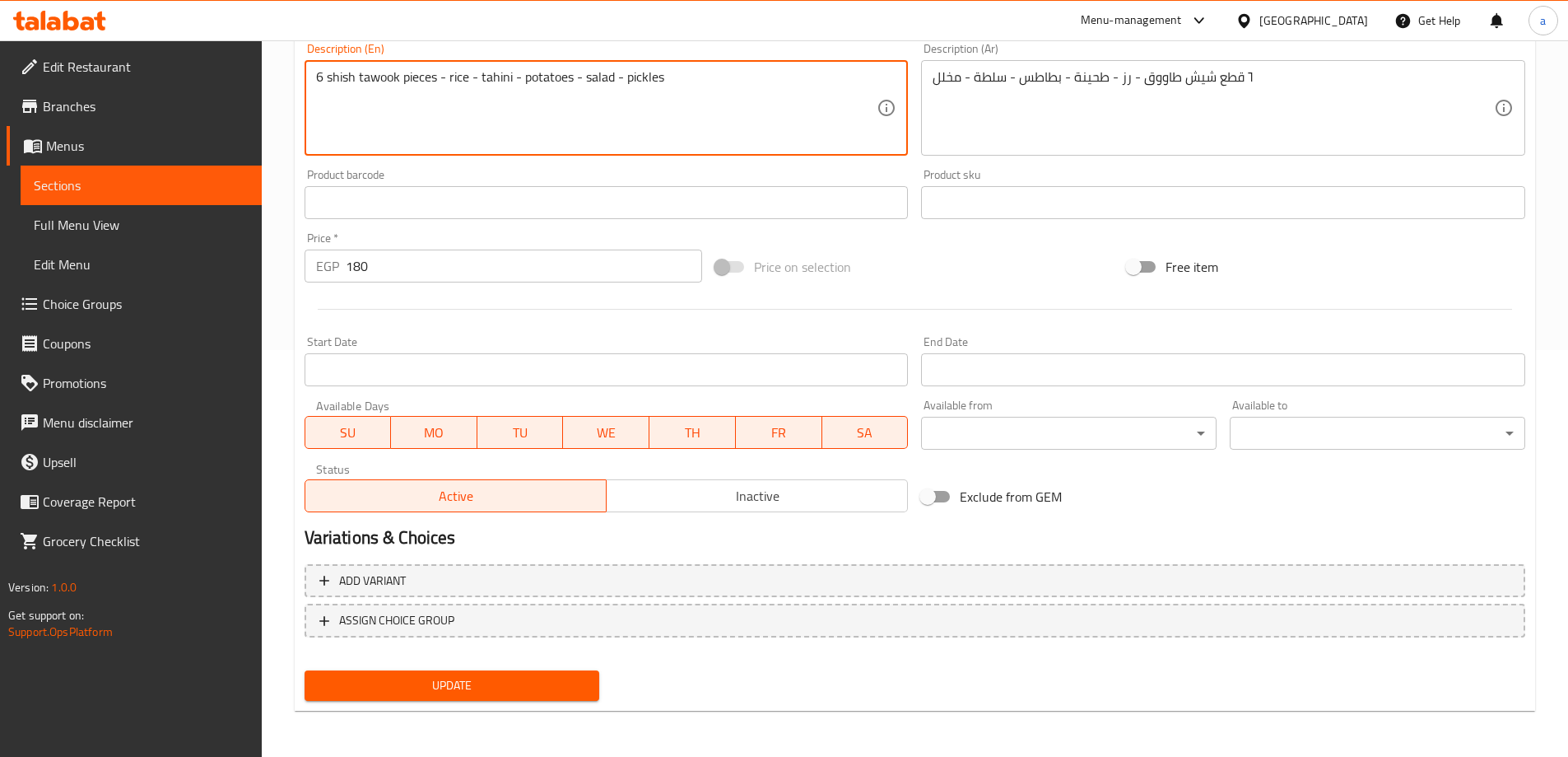
type textarea "6 shish tawook pieces - rice - tahini - potatoes - salad - pickles"
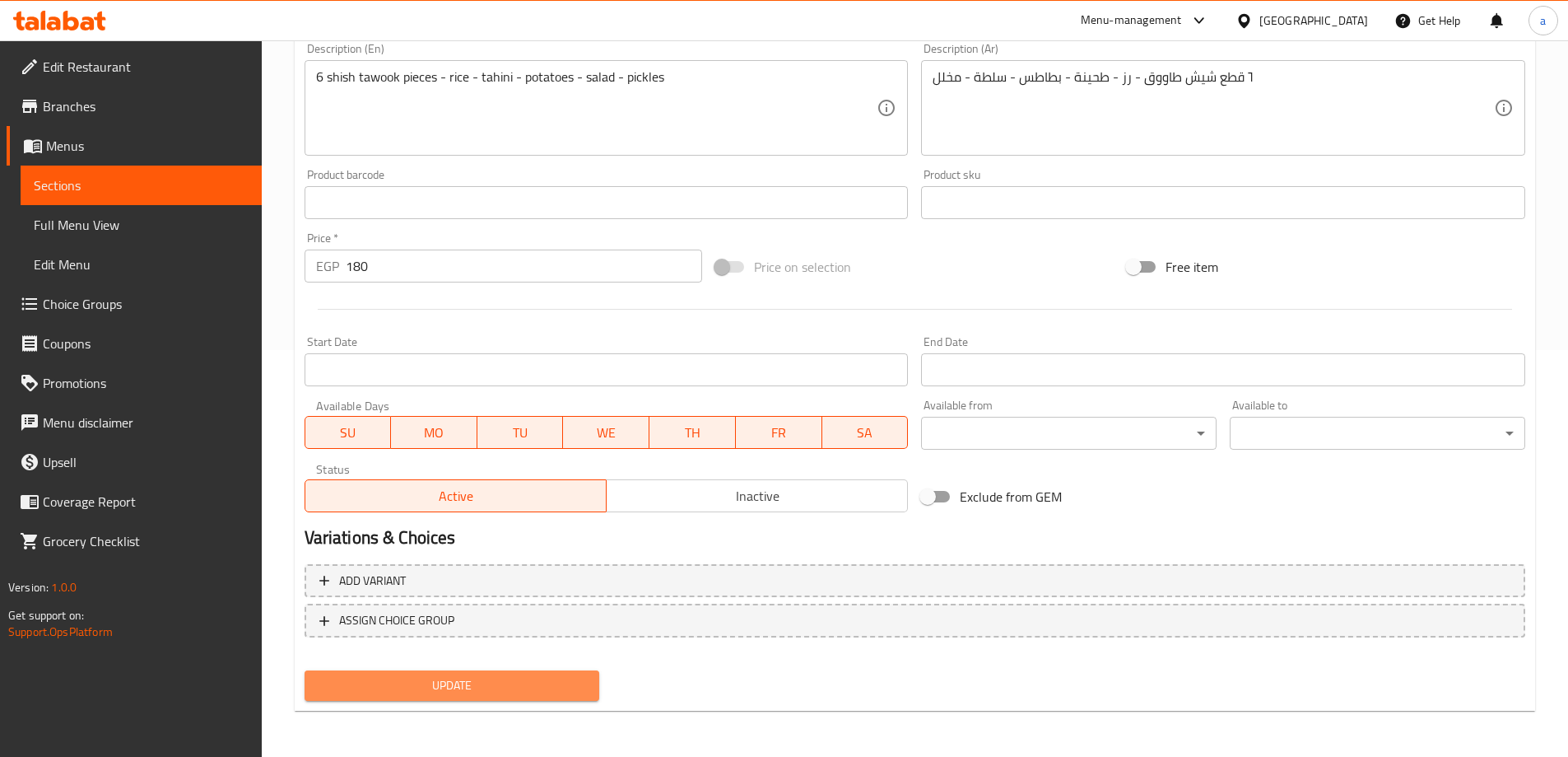
click at [467, 677] on span "Update" at bounding box center [453, 686] width 269 height 20
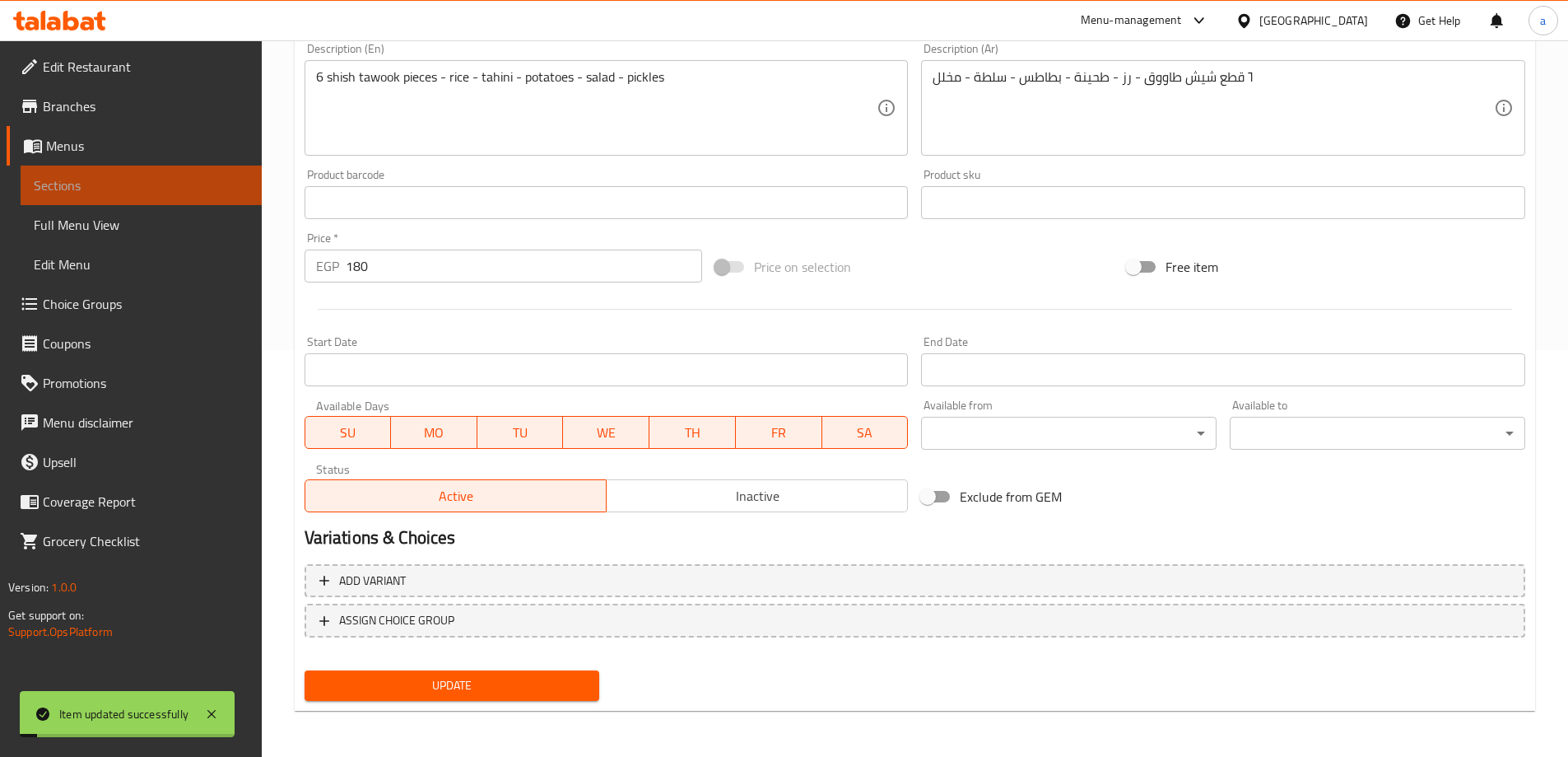
click at [189, 186] on span "Sections" at bounding box center [141, 185] width 215 height 19
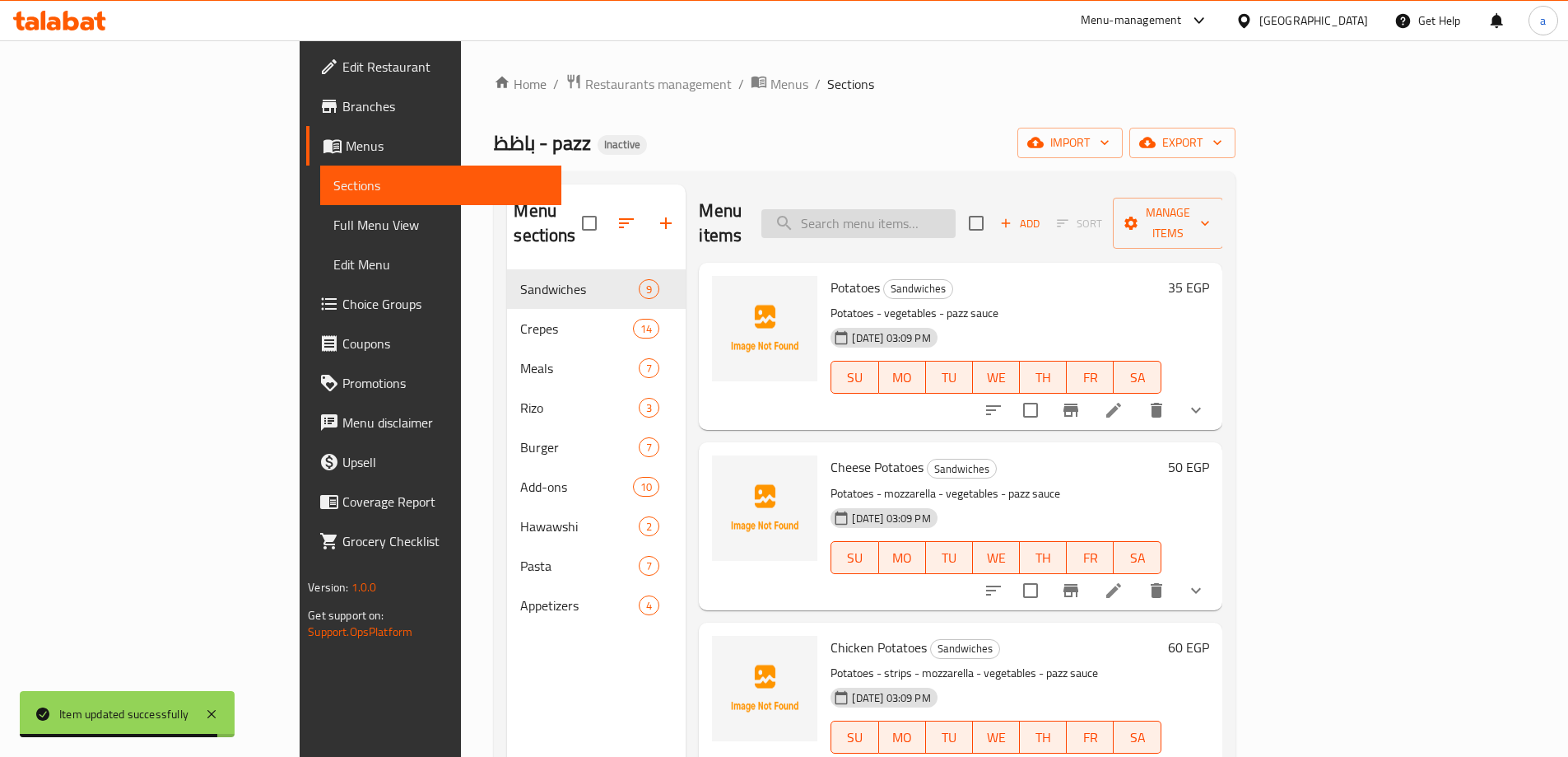
click at [955, 213] on input "search" at bounding box center [858, 223] width 194 height 29
paste input "Regular Fries"
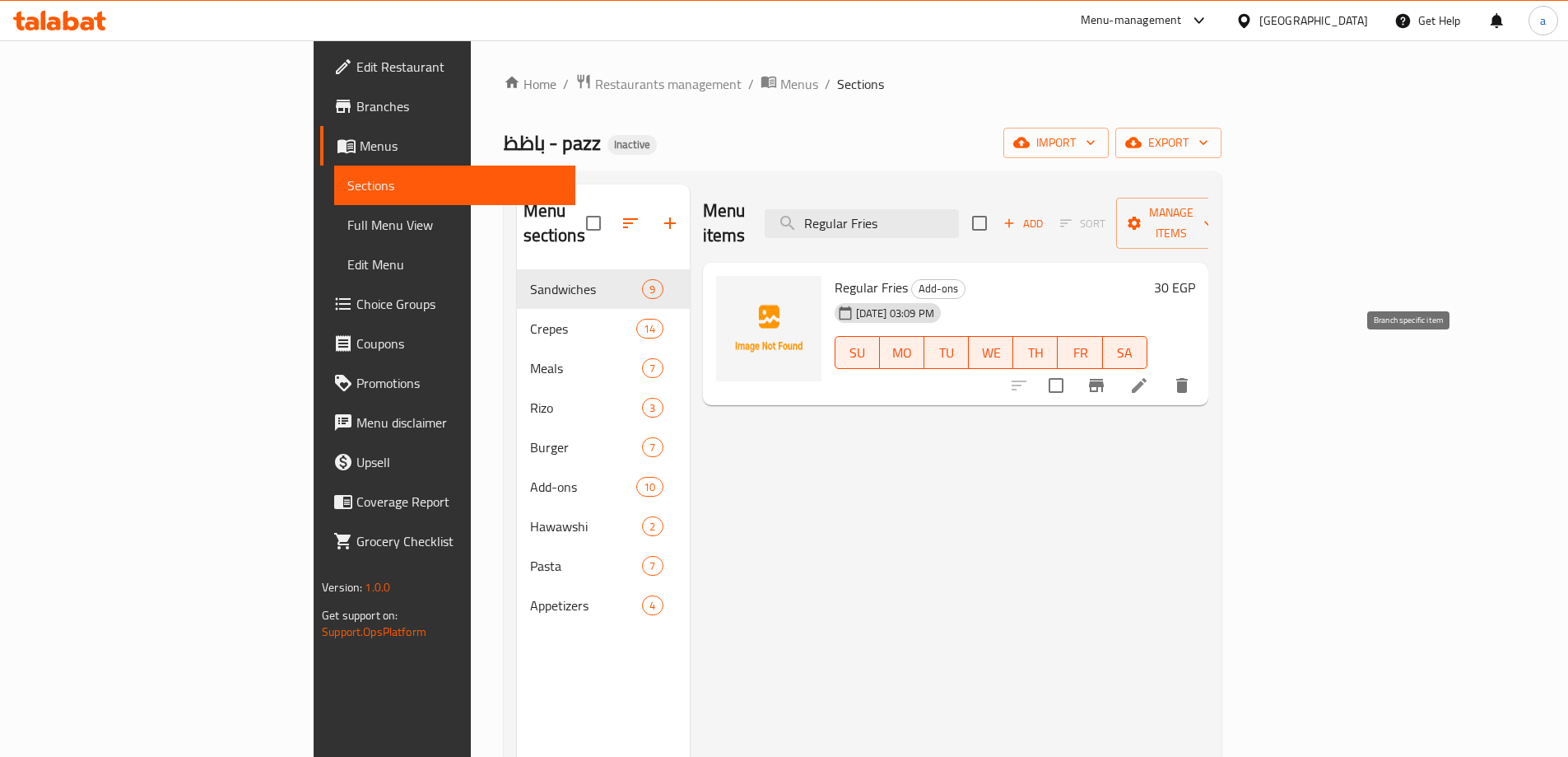
type input "Regular Fries"
click at [1149, 376] on icon at bounding box center [1139, 385] width 19 height 19
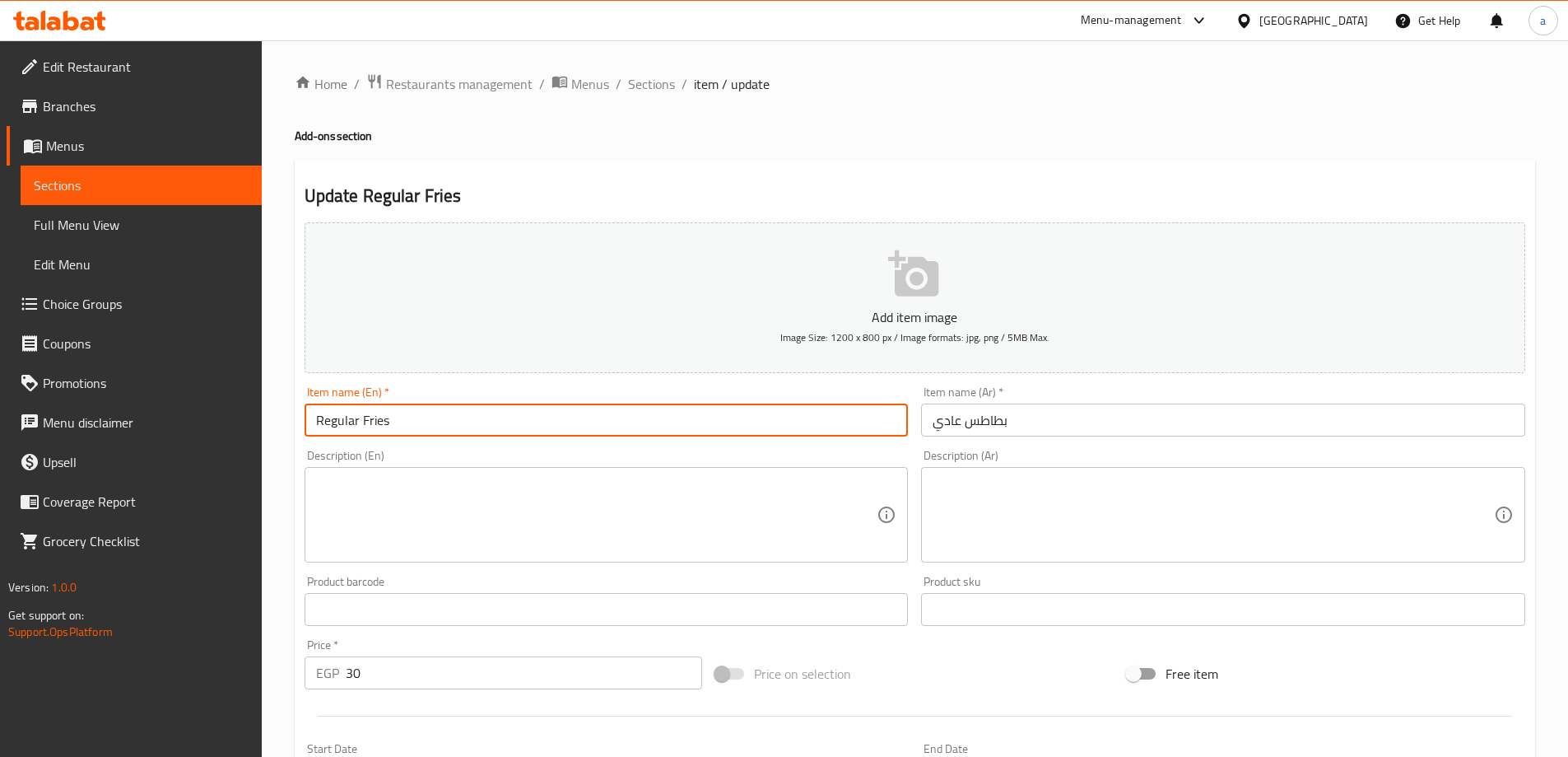
click at [375, 416] on input "Regular Fries" at bounding box center [606, 420] width 604 height 33
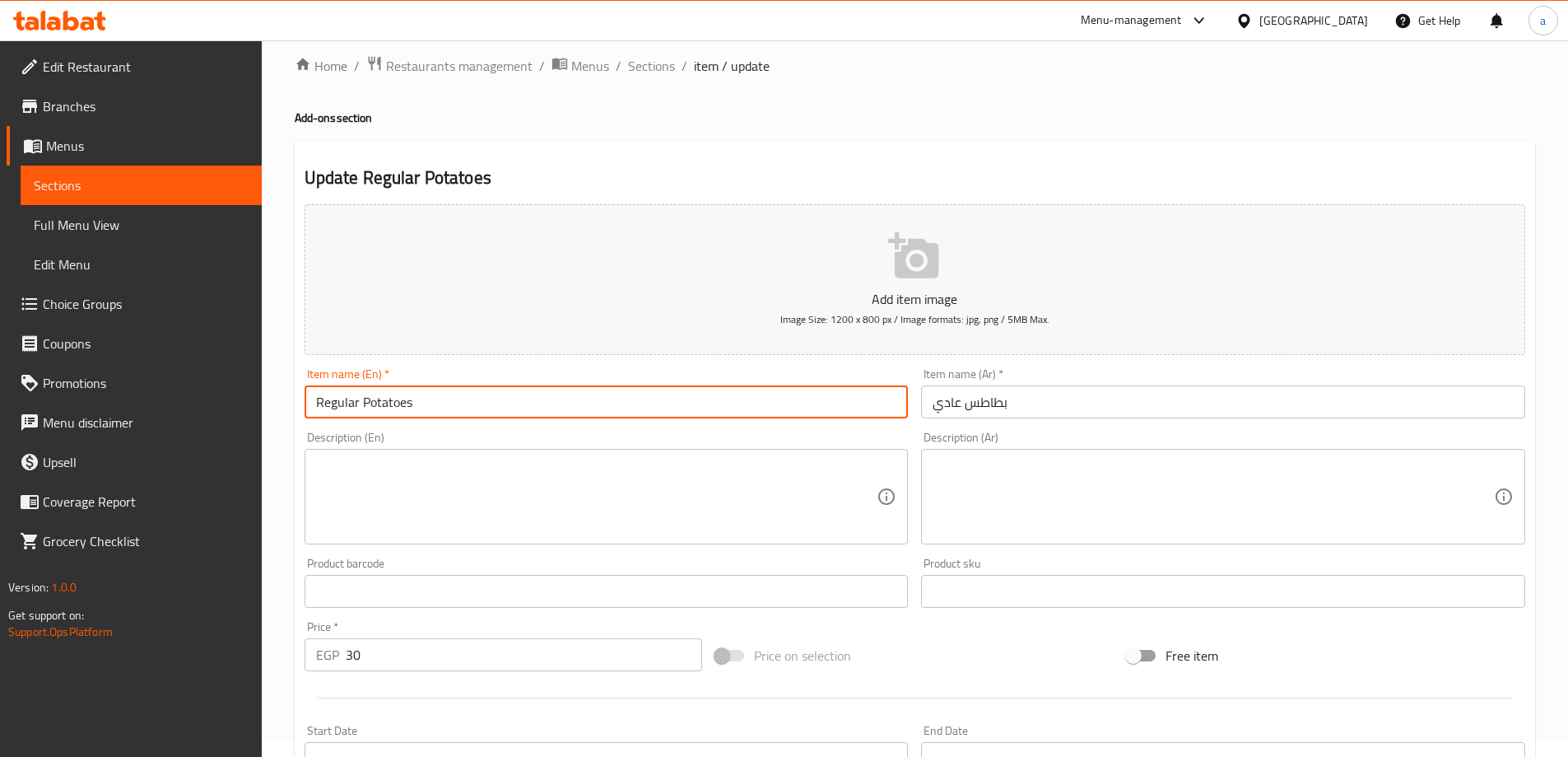
scroll to position [329, 0]
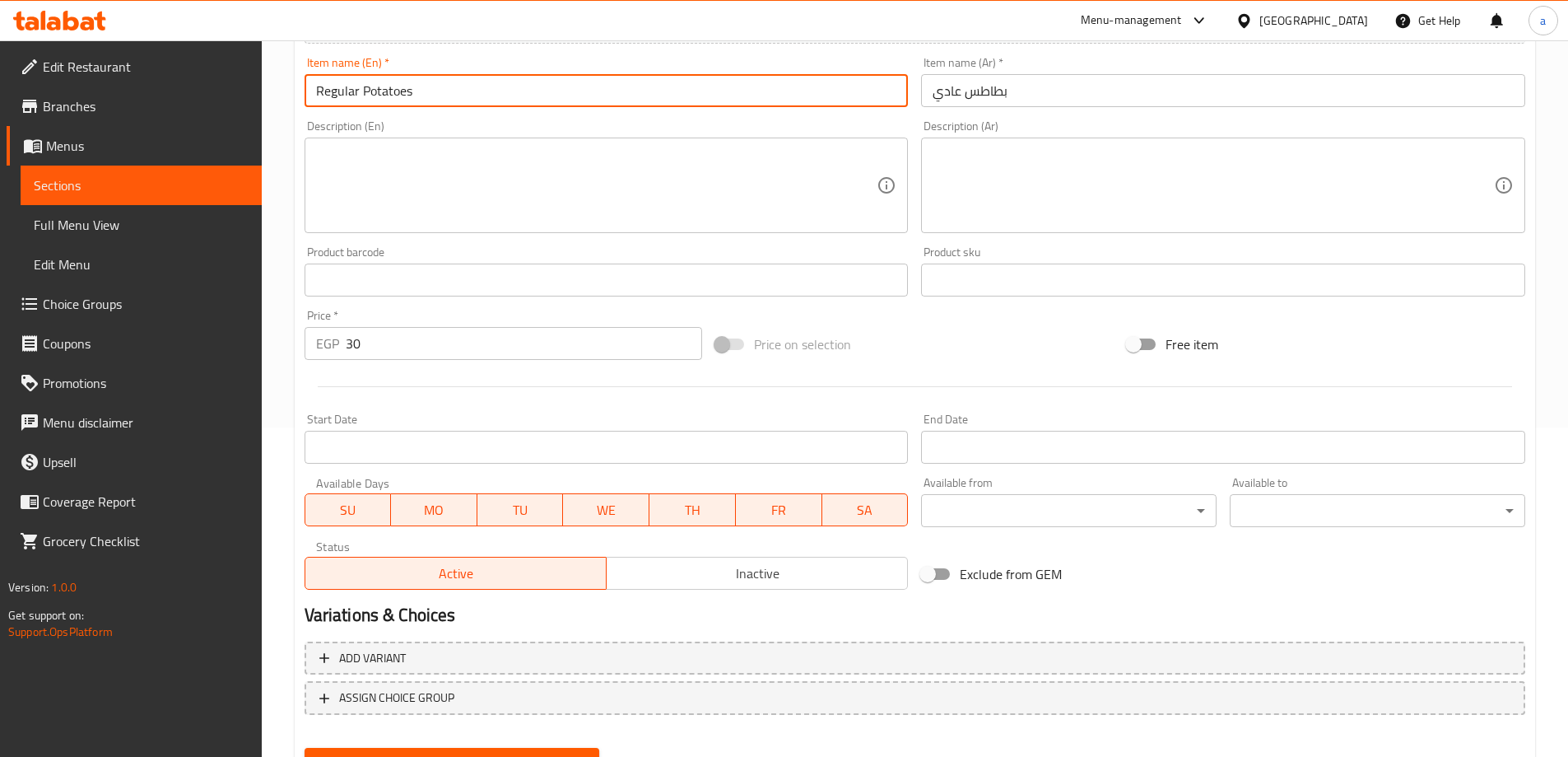
type input "Regular Potatoes"
click at [486, 751] on button "Update" at bounding box center [452, 763] width 296 height 31
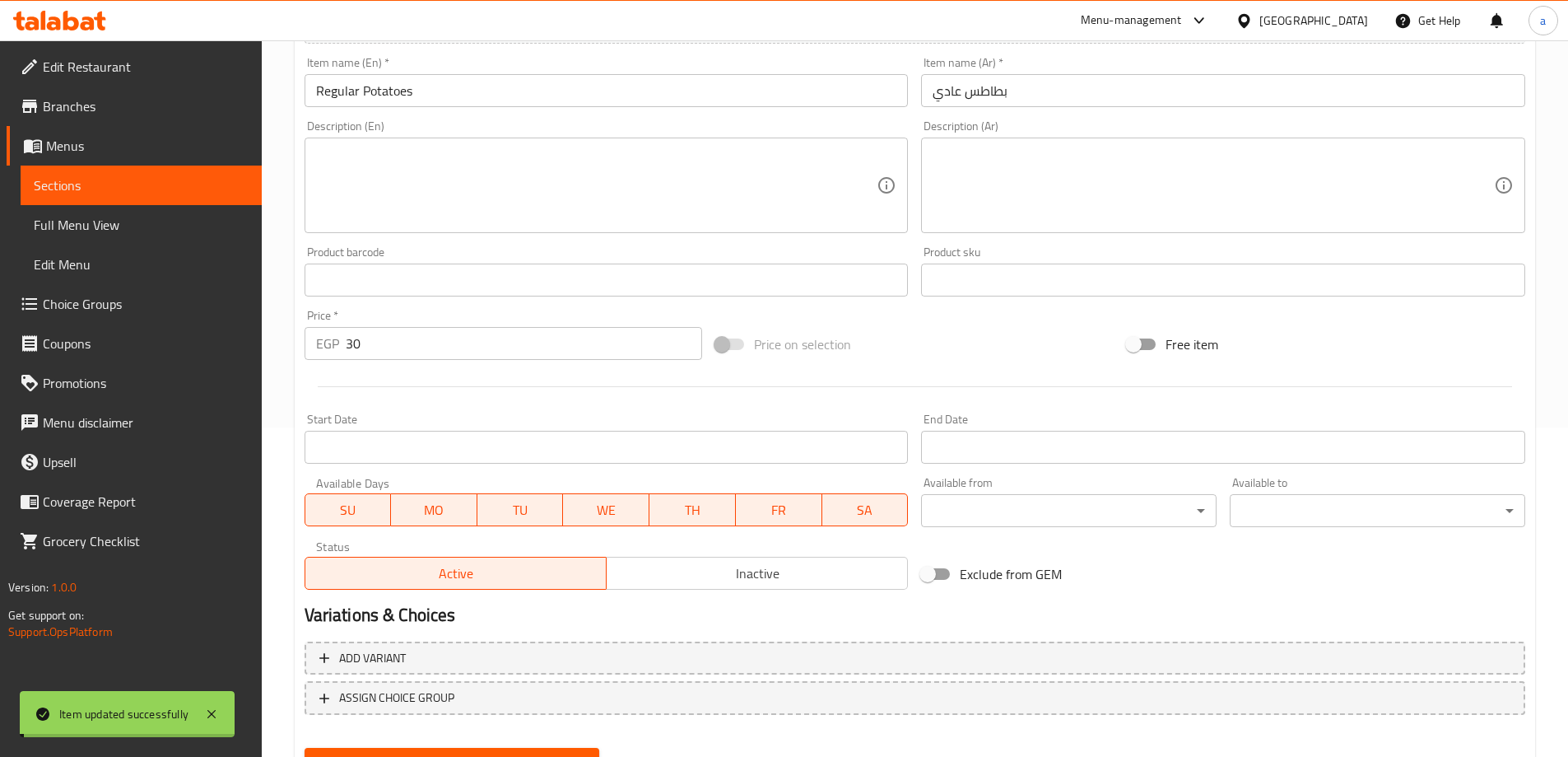
click at [172, 185] on span "Sections" at bounding box center [141, 185] width 215 height 19
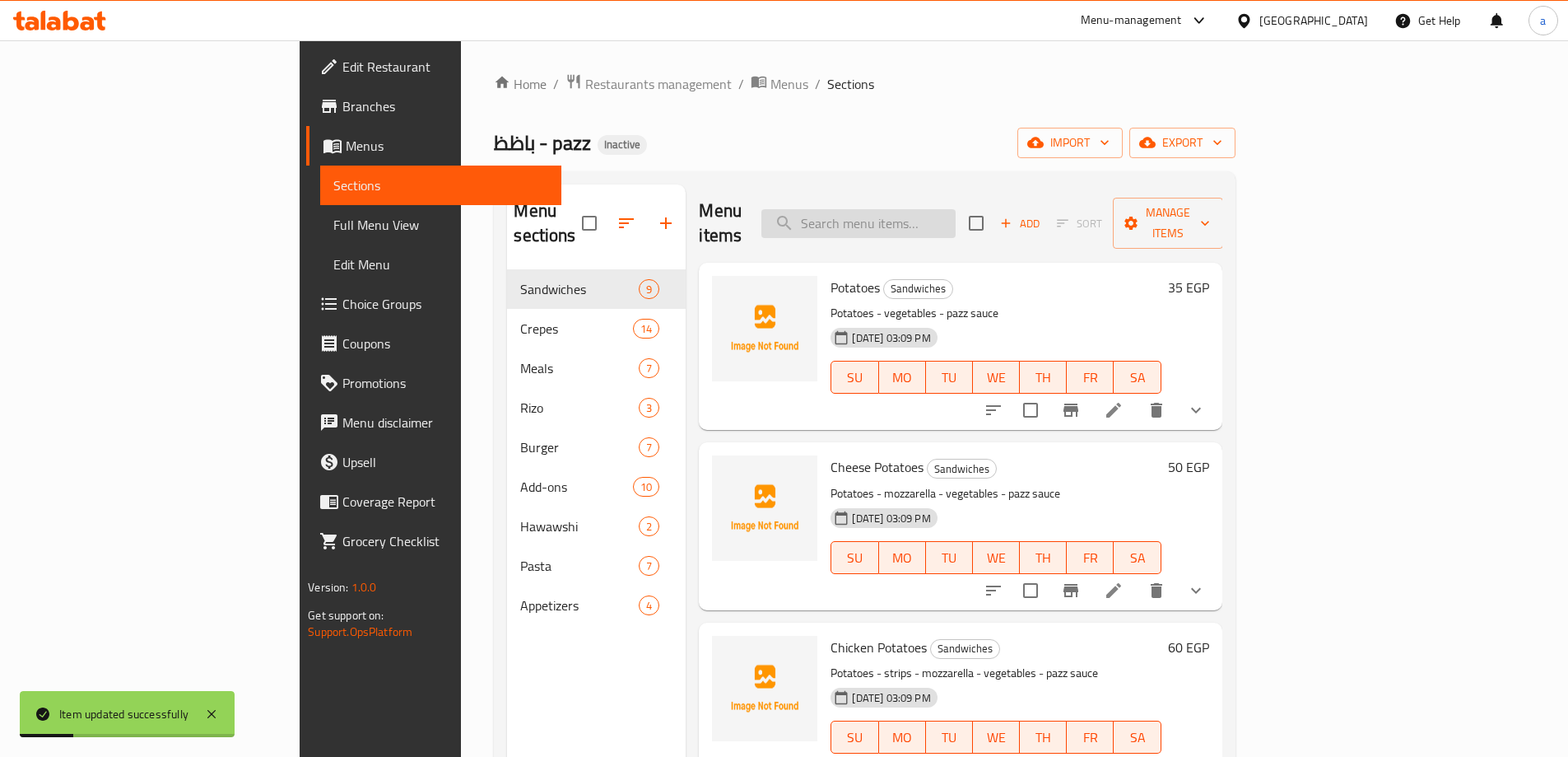
click at [955, 216] on input "search" at bounding box center [858, 223] width 194 height 29
paste input "sauce"
type input "sauce"
click at [1124, 400] on icon at bounding box center [1113, 409] width 19 height 19
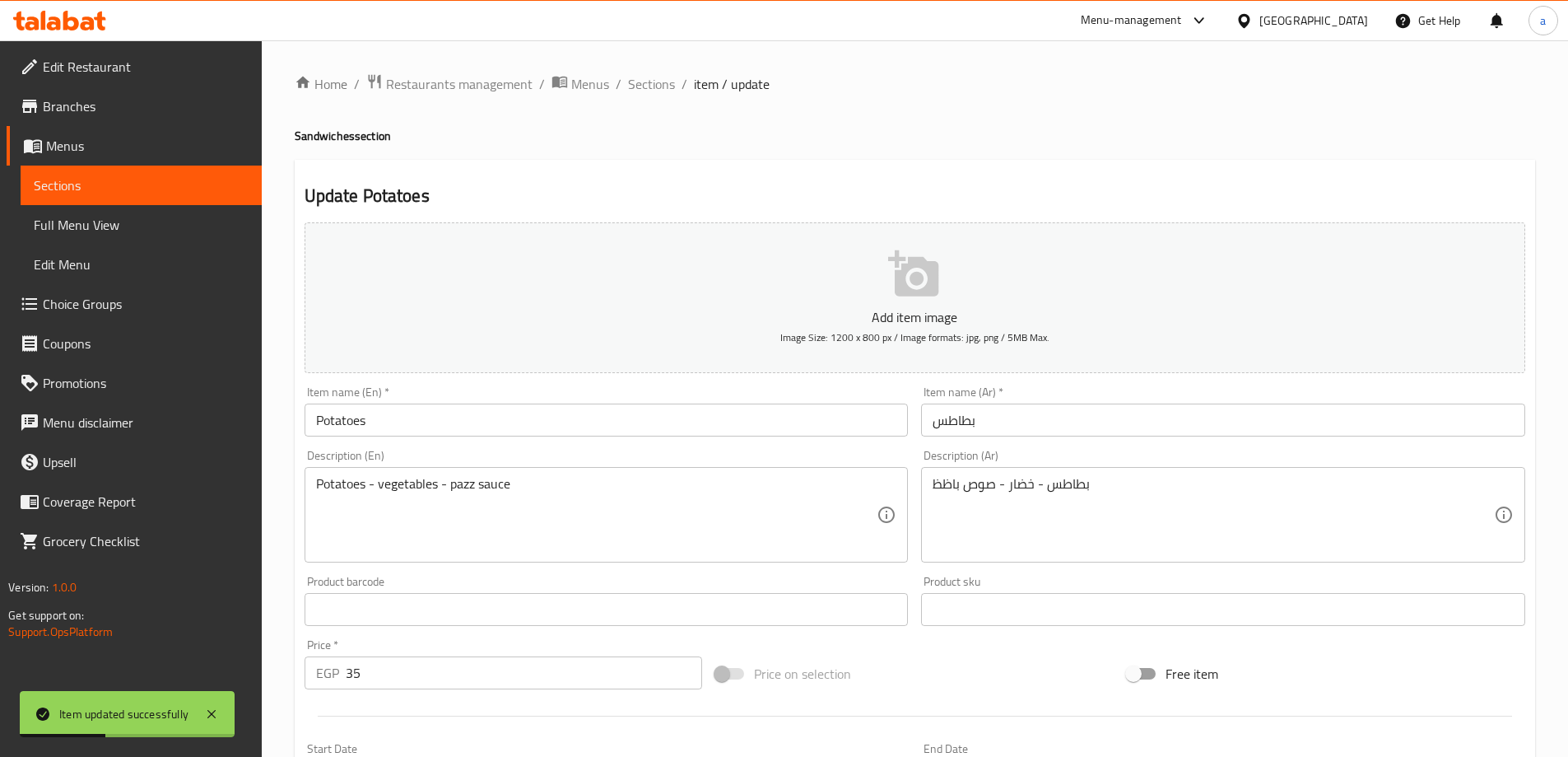
click at [389, 400] on div "Item name (En)   * Potatoes Item name (En) *" at bounding box center [606, 411] width 604 height 50
click at [158, 181] on span "Sections" at bounding box center [141, 185] width 215 height 19
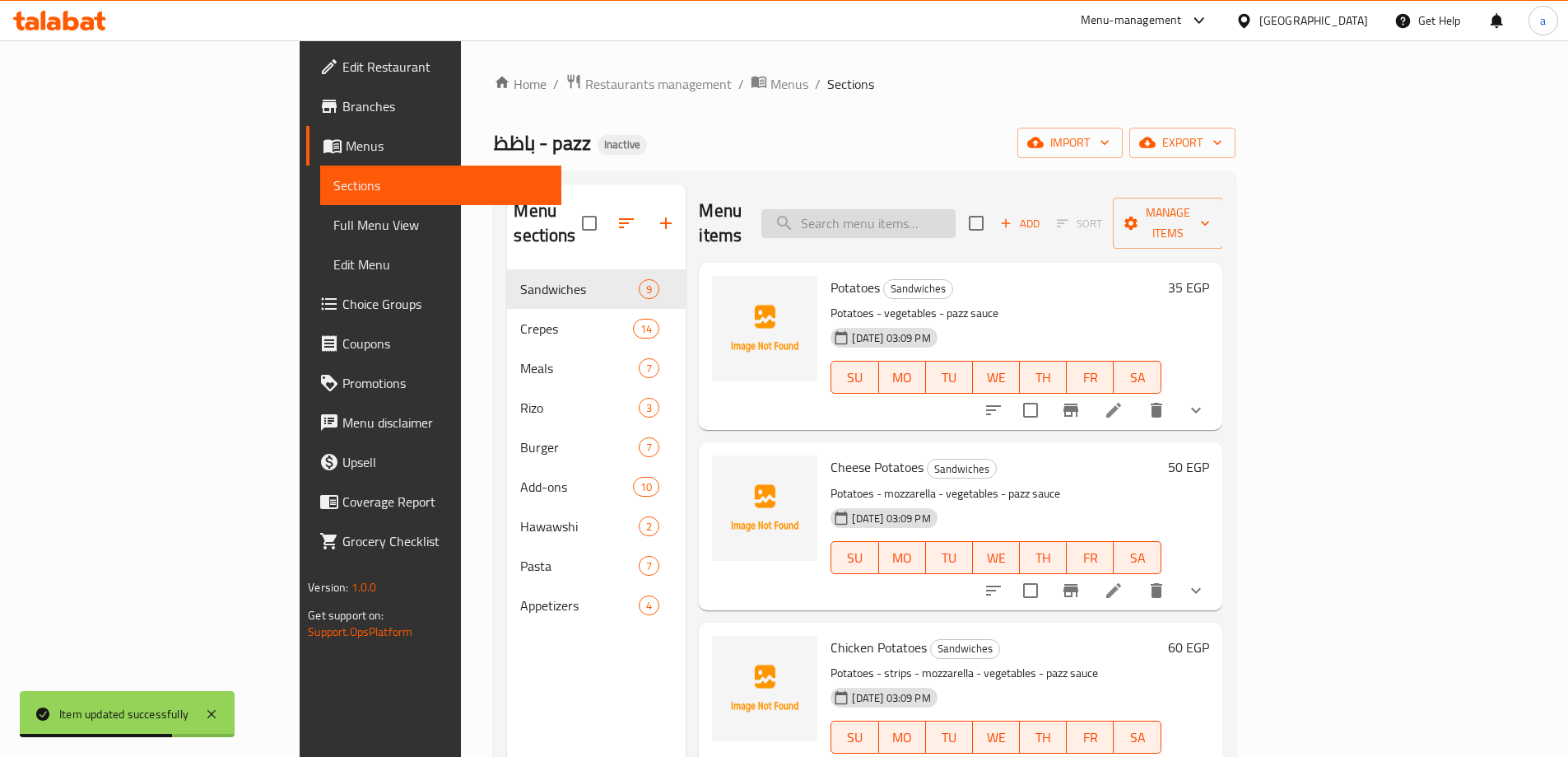
click at [955, 216] on input "search" at bounding box center [858, 223] width 194 height 29
paste input "sauce"
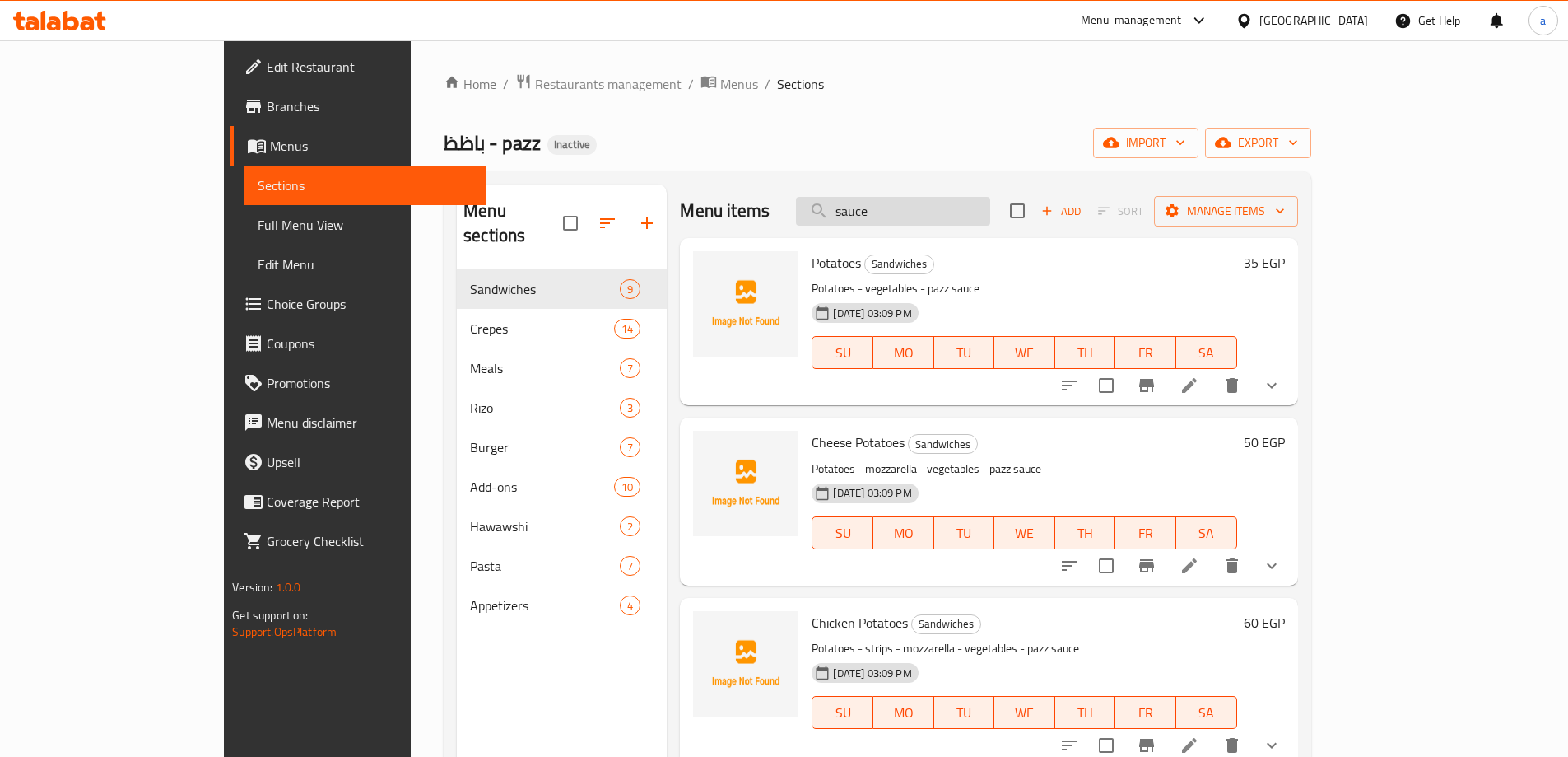
click at [961, 209] on input "sauce" at bounding box center [892, 211] width 194 height 29
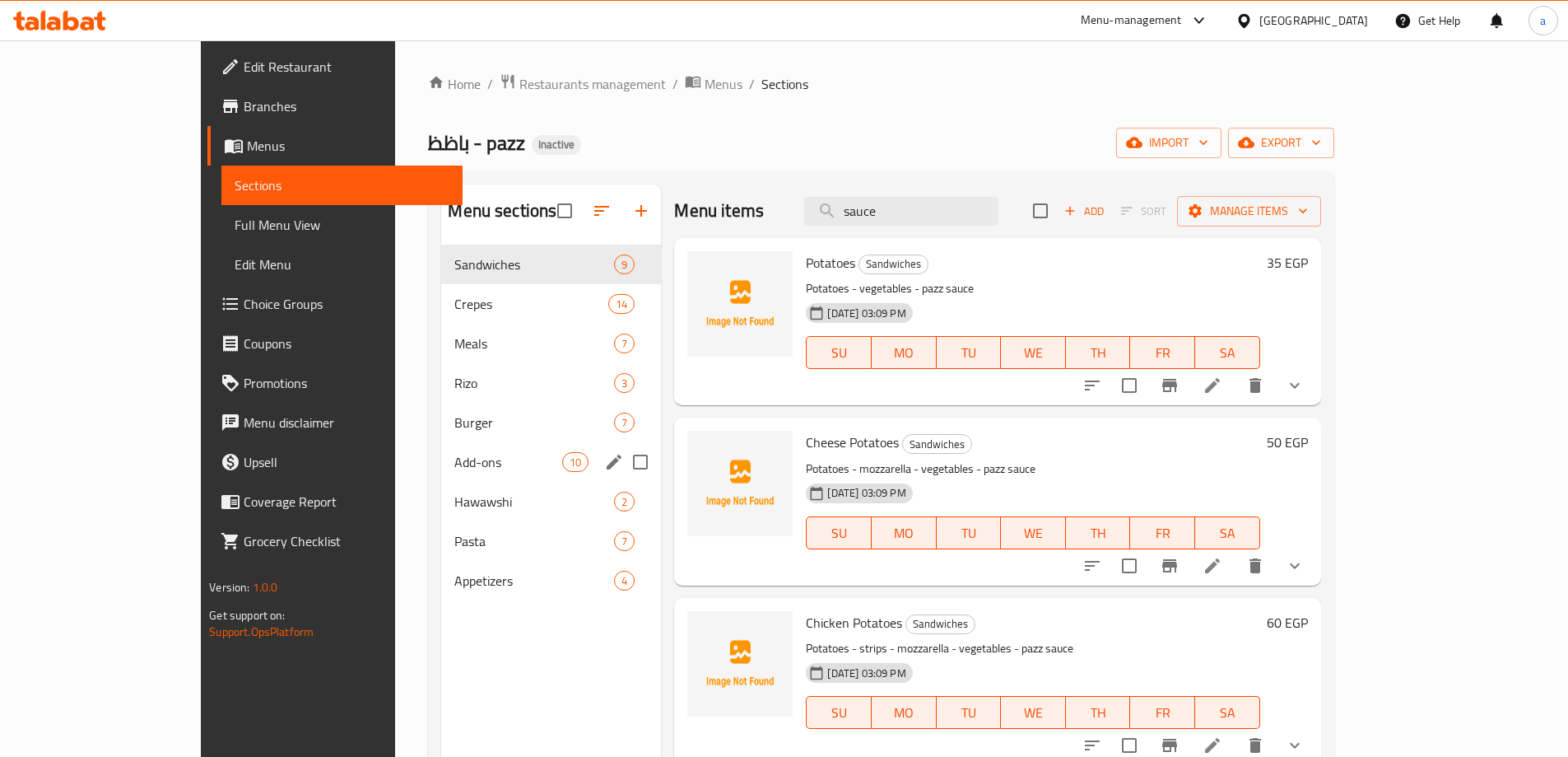
type input "sauce"
click at [454, 469] on span "Add-ons" at bounding box center [508, 461] width 108 height 19
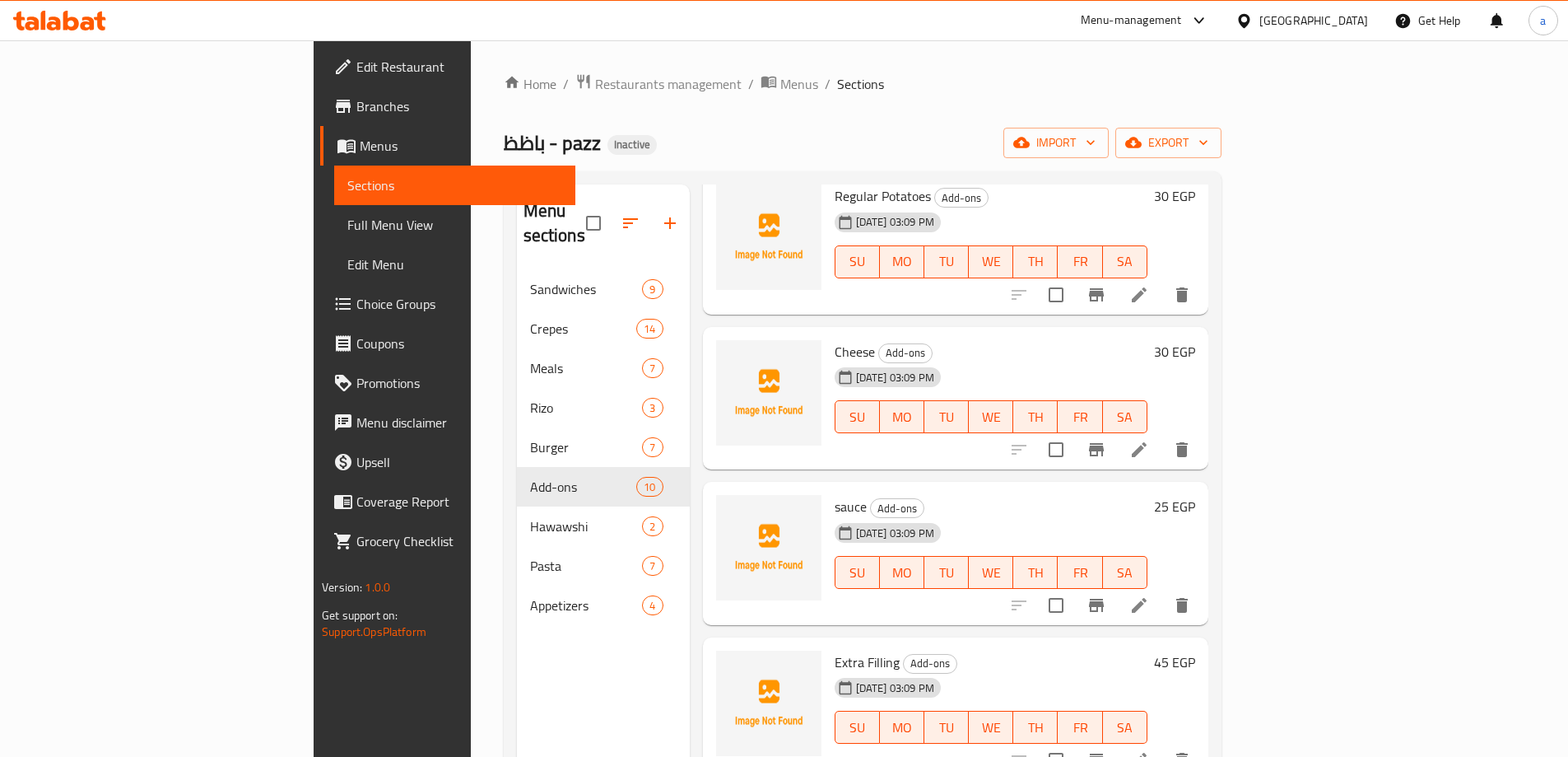
scroll to position [412, 0]
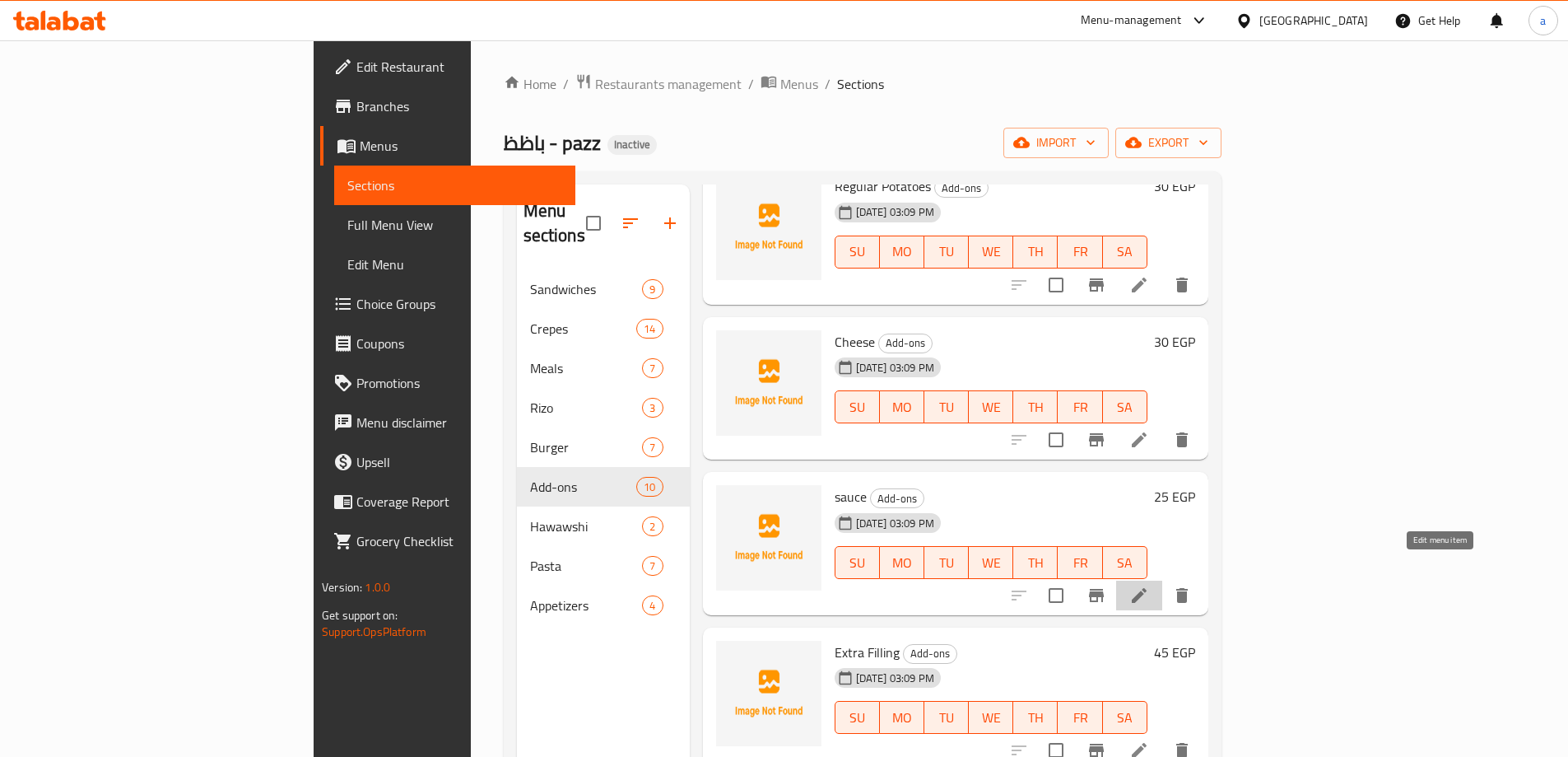
click at [1149, 585] on icon at bounding box center [1139, 595] width 19 height 19
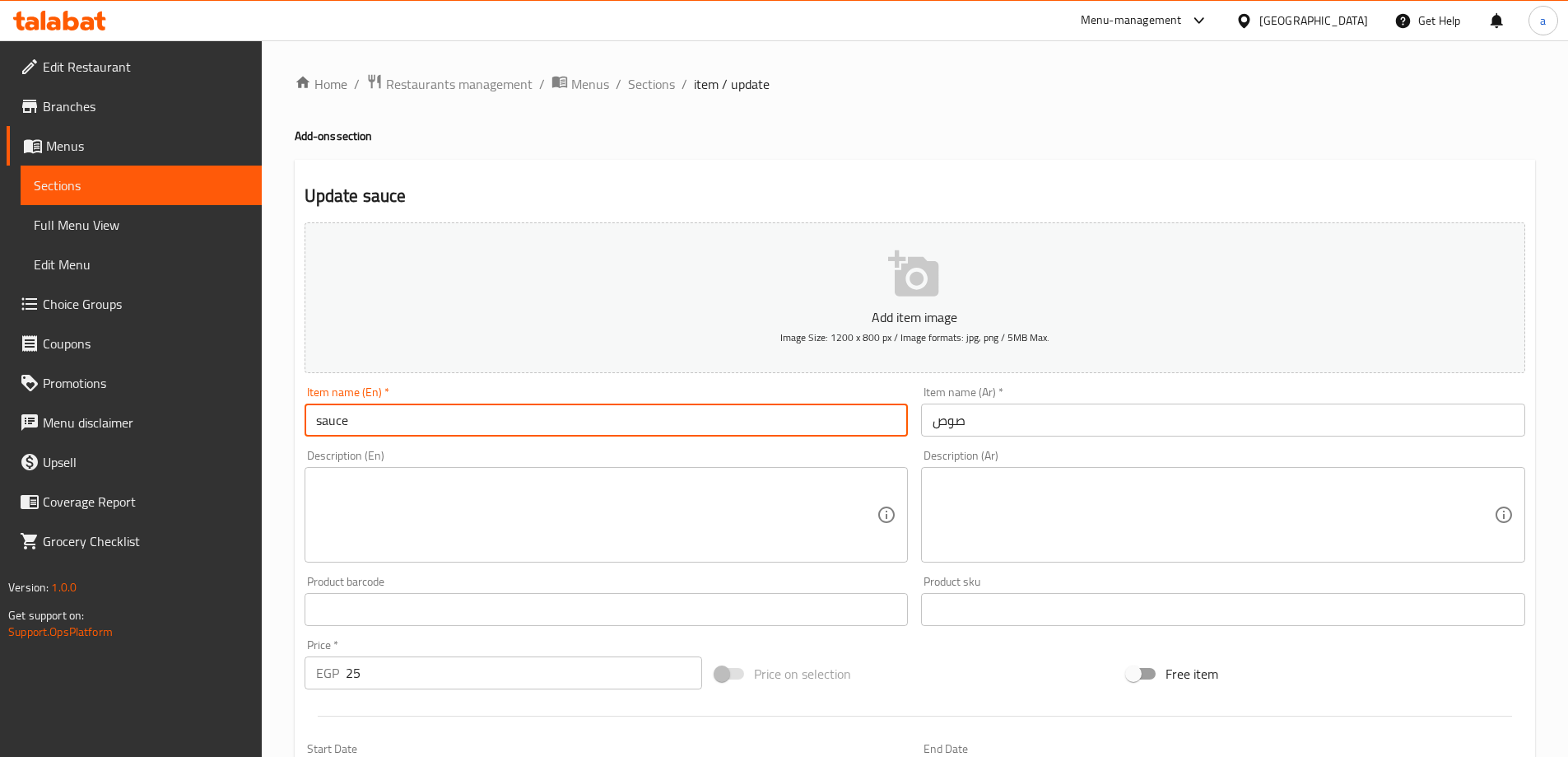
click at [489, 414] on input "sauce" at bounding box center [606, 420] width 604 height 33
type input "Sauce"
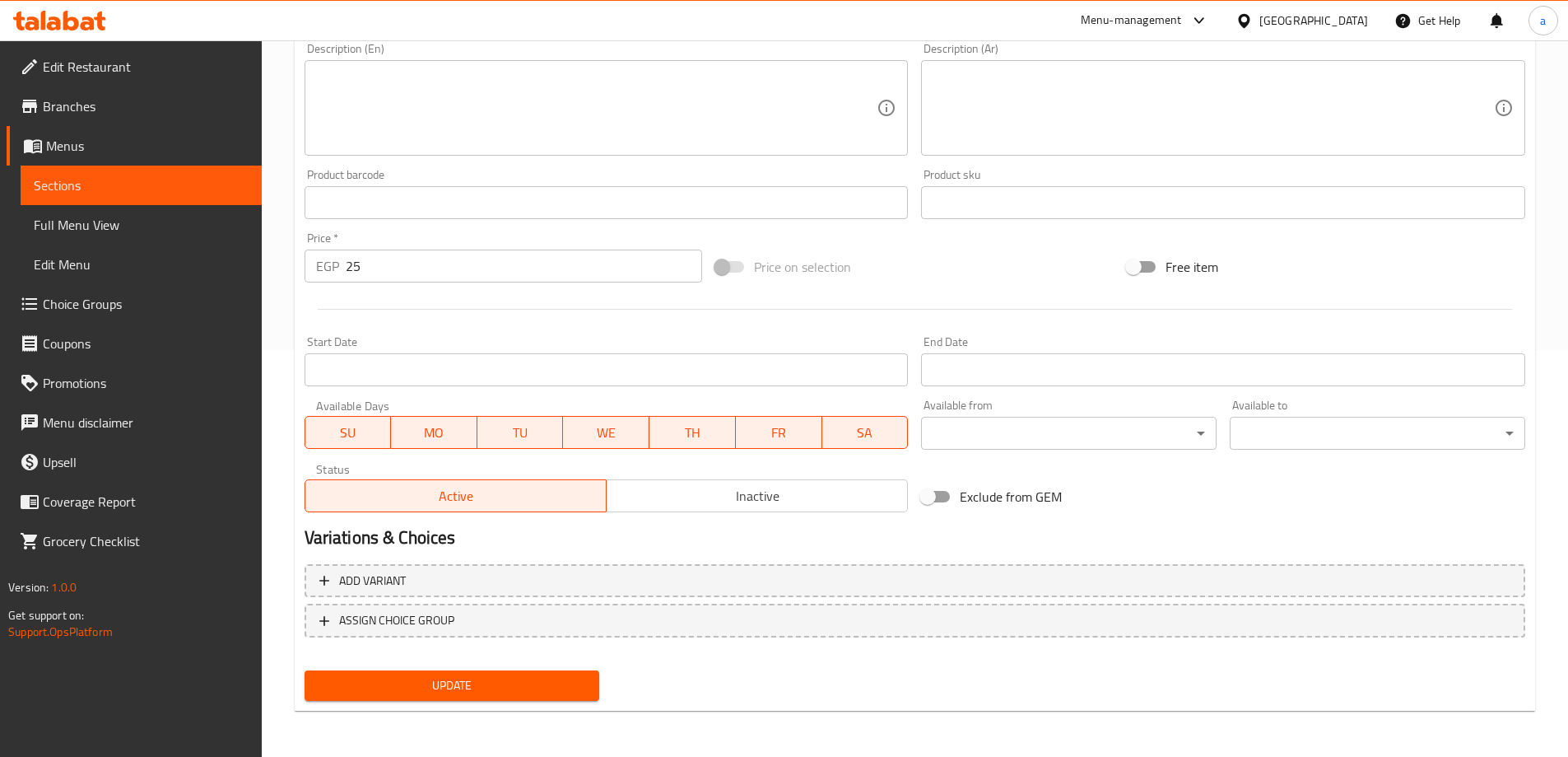
click at [469, 668] on div "Update" at bounding box center [452, 685] width 309 height 44
click at [466, 675] on span "Update" at bounding box center [453, 686] width 269 height 20
click at [161, 178] on span "Sections" at bounding box center [141, 185] width 215 height 19
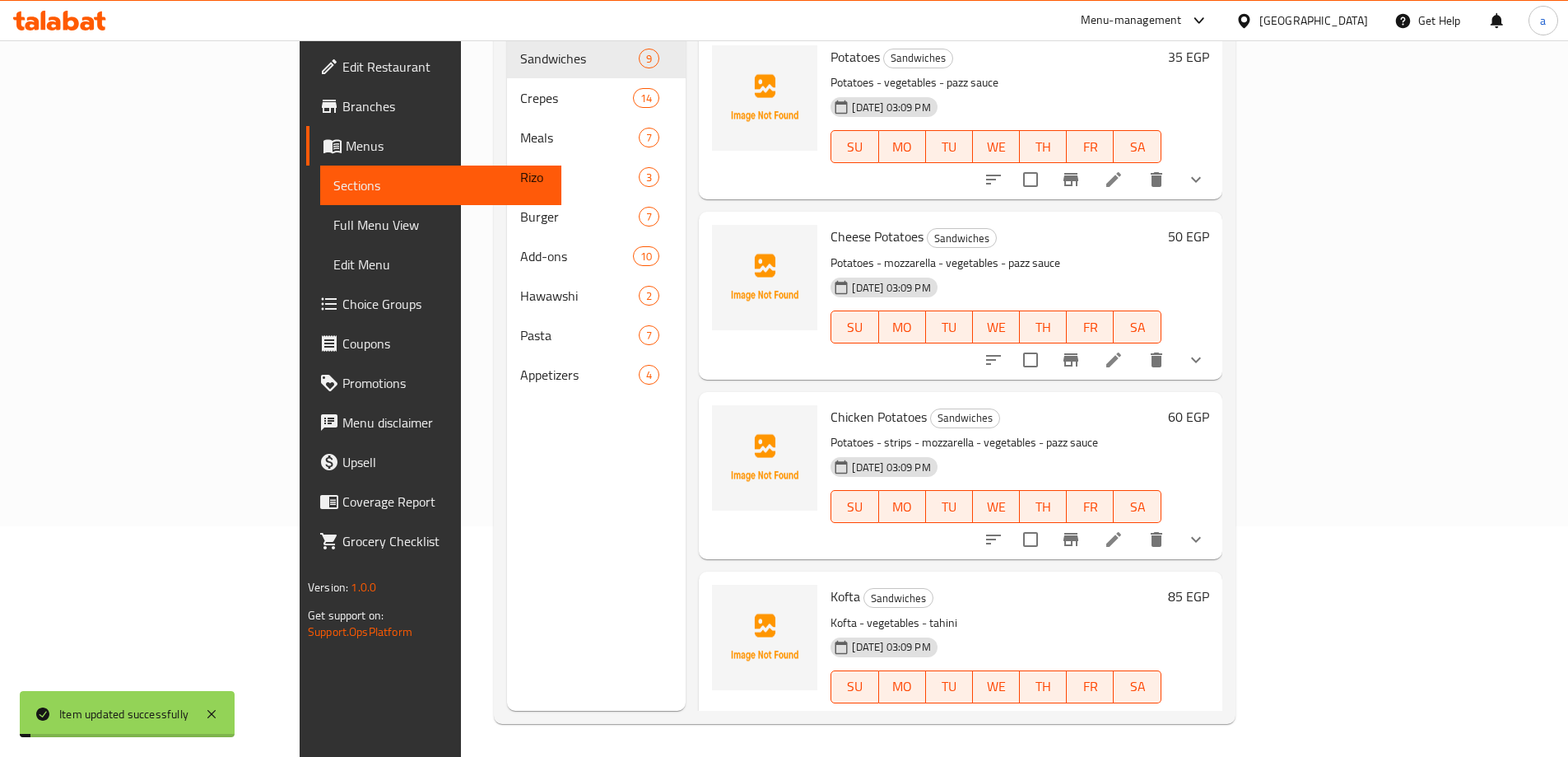
scroll to position [231, 0]
click at [342, 110] on span "Branches" at bounding box center [445, 106] width 206 height 19
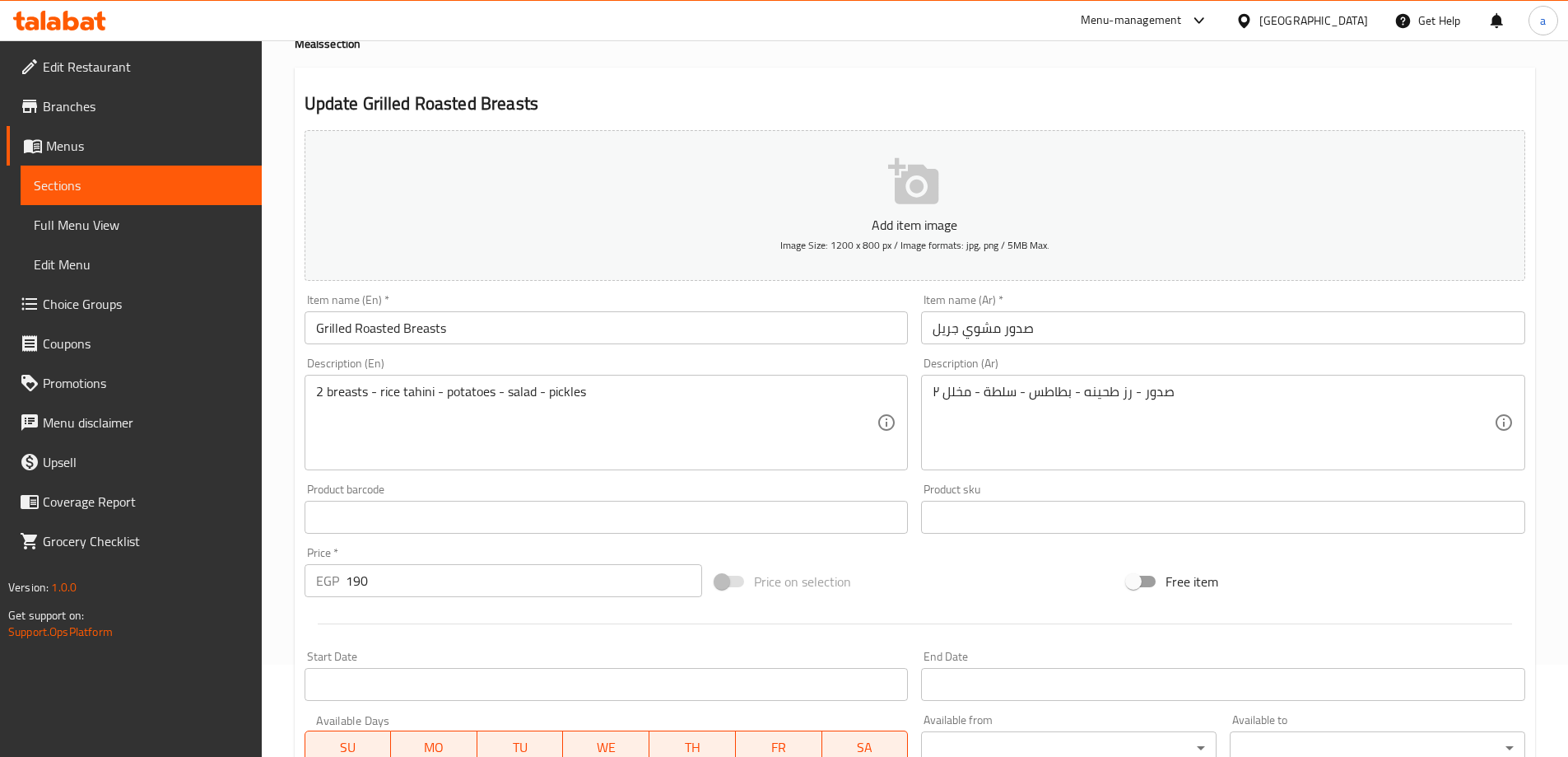
scroll to position [165, 0]
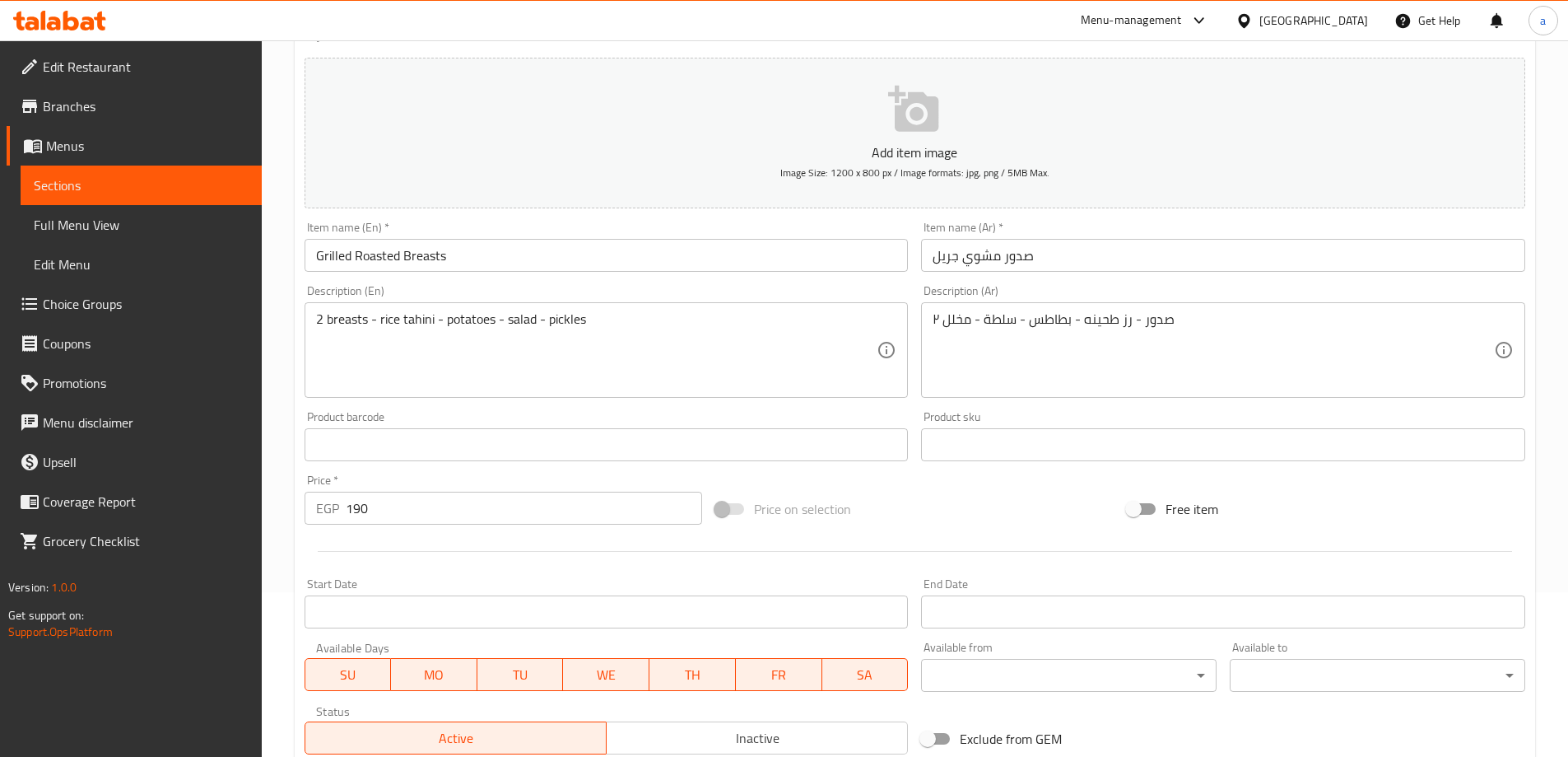
click at [982, 261] on input "صدور مشوي جريل" at bounding box center [1222, 255] width 604 height 33
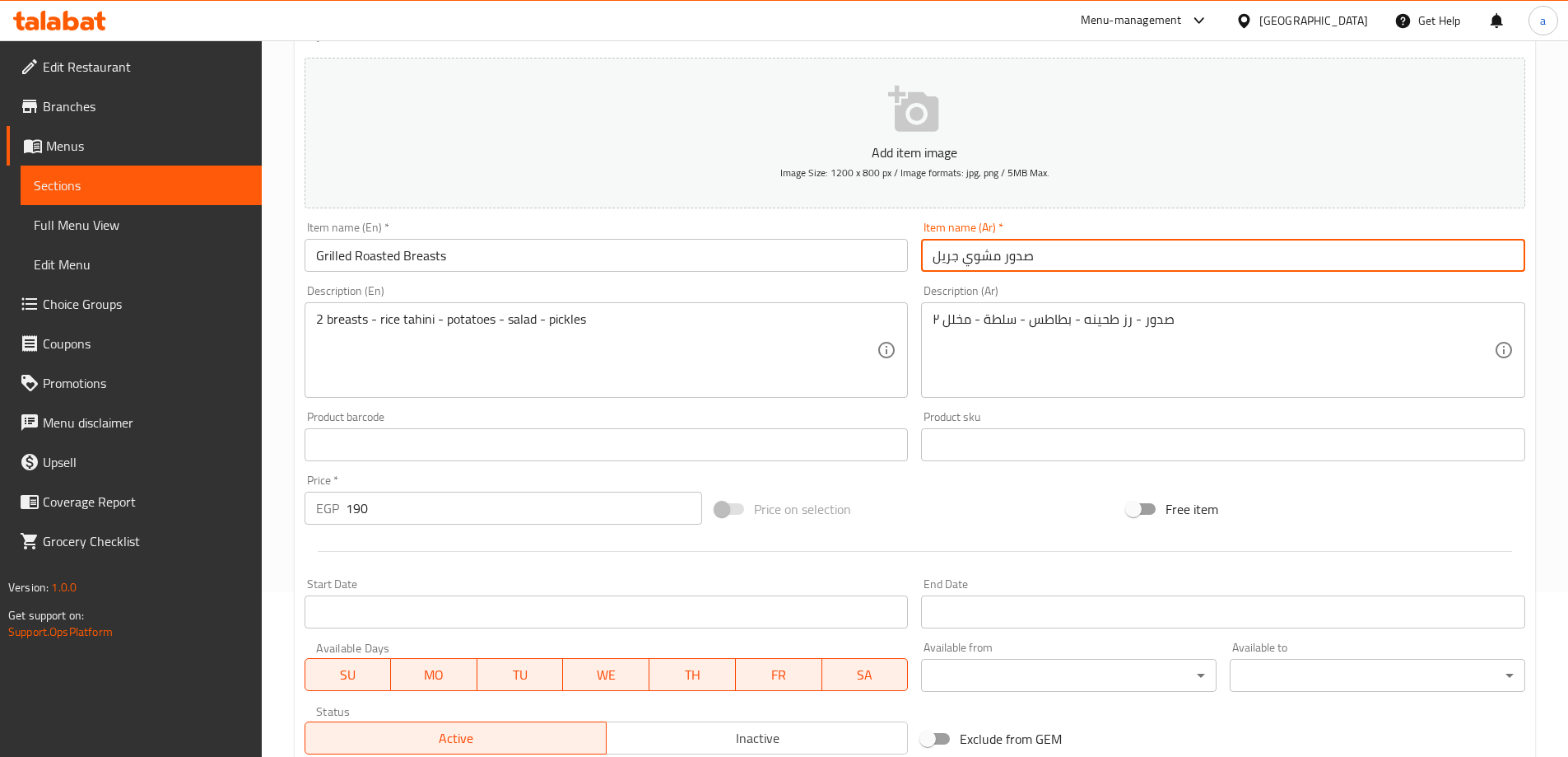
click at [982, 261] on input "صدور مشوي جريل" at bounding box center [1222, 255] width 604 height 33
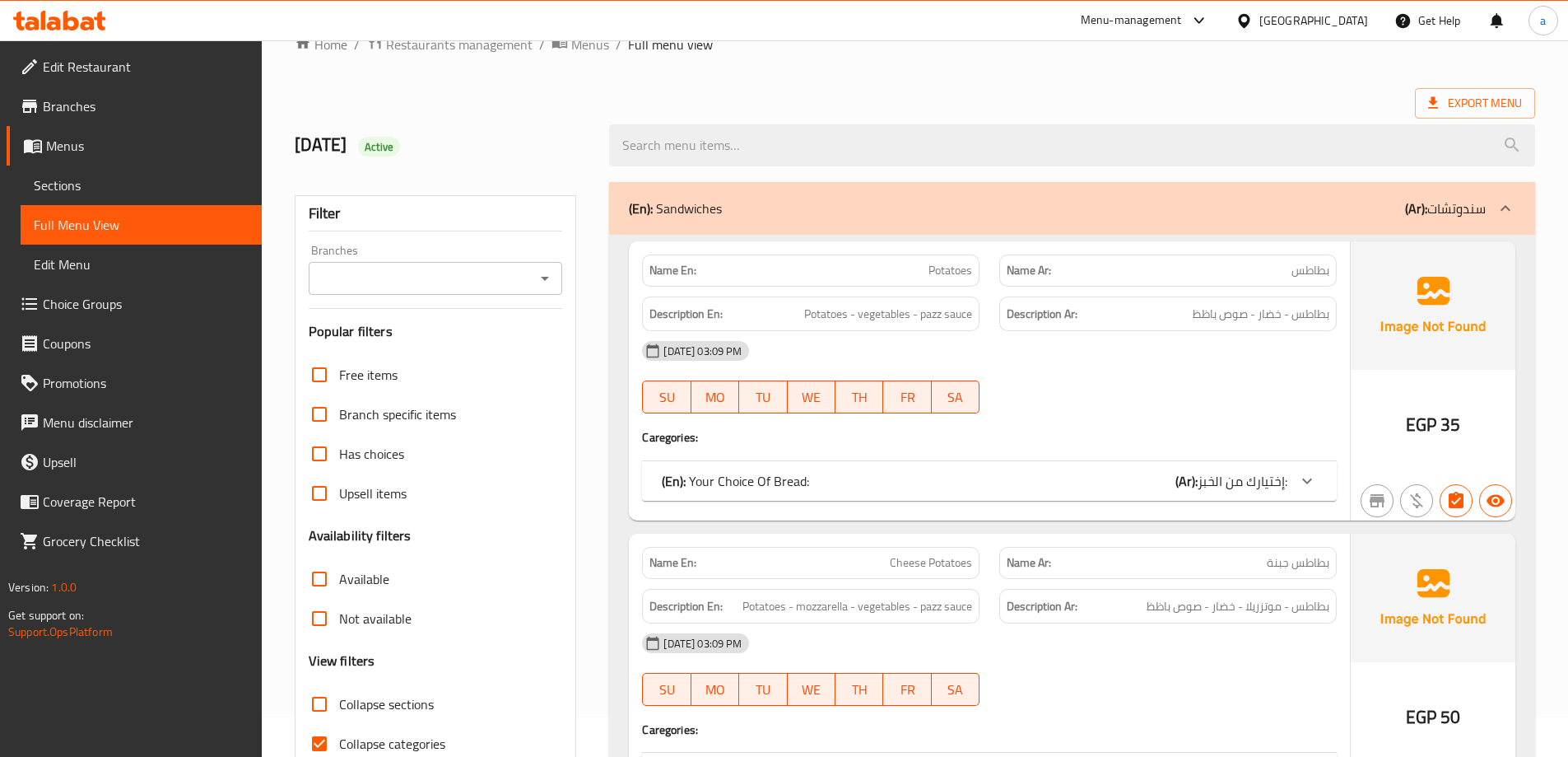
scroll to position [329, 0]
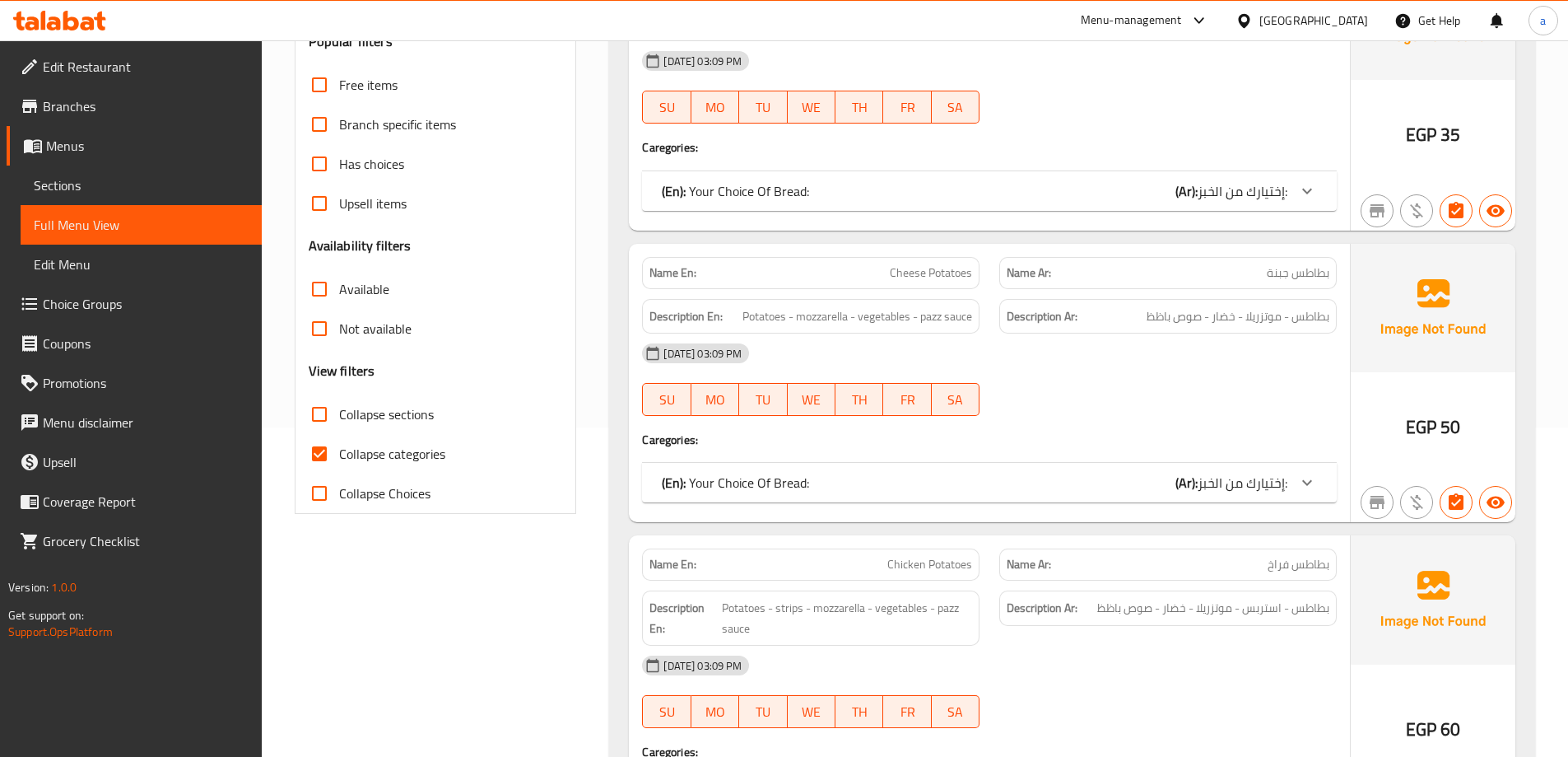
drag, startPoint x: 431, startPoint y: 455, endPoint x: 594, endPoint y: 422, distance: 166.3
click at [431, 455] on span "Collapse categories" at bounding box center [392, 453] width 106 height 19
click at [339, 455] on input "Collapse categories" at bounding box center [319, 454] width 40 height 40
checkbox input "false"
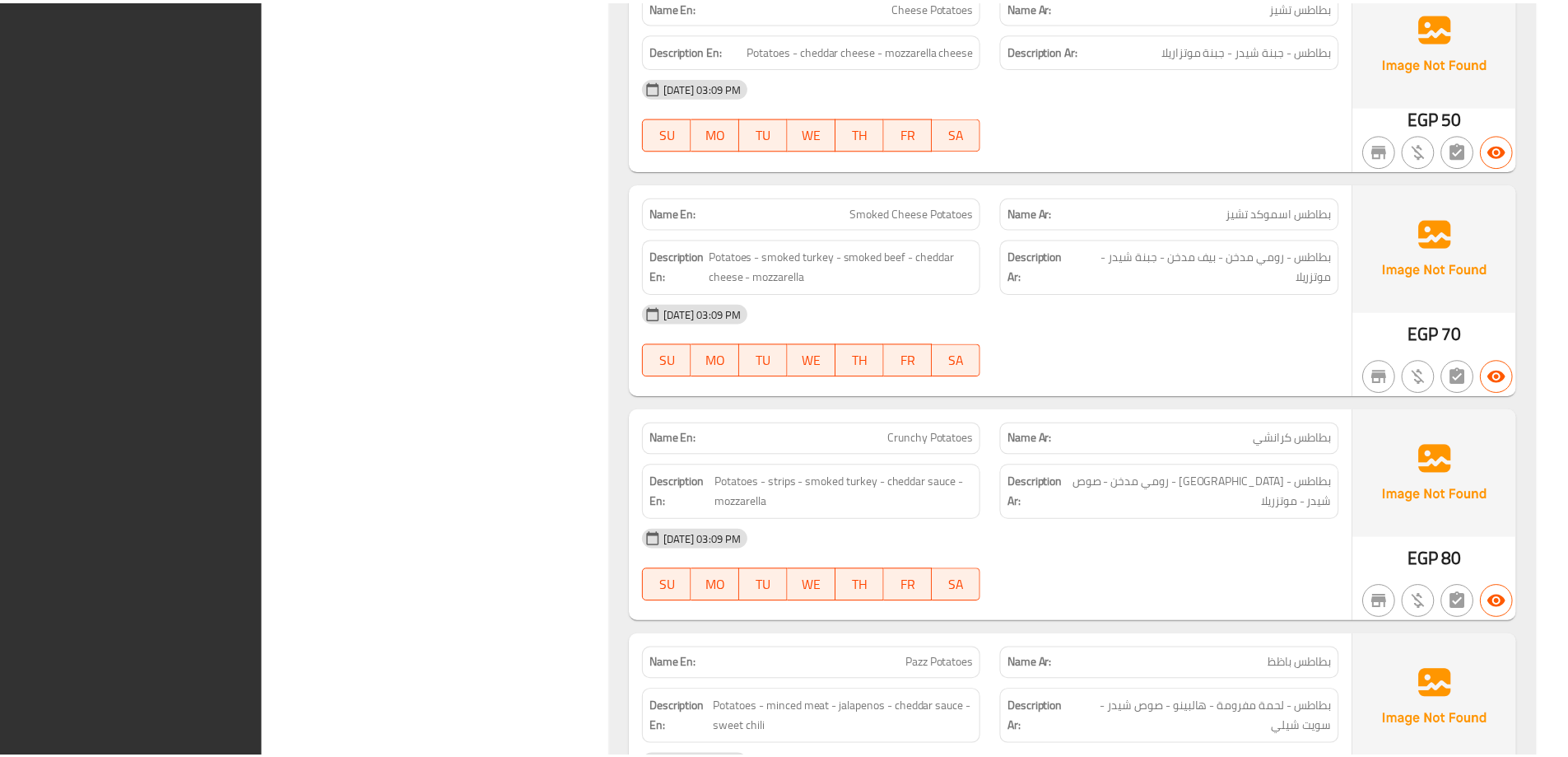
scroll to position [20849, 0]
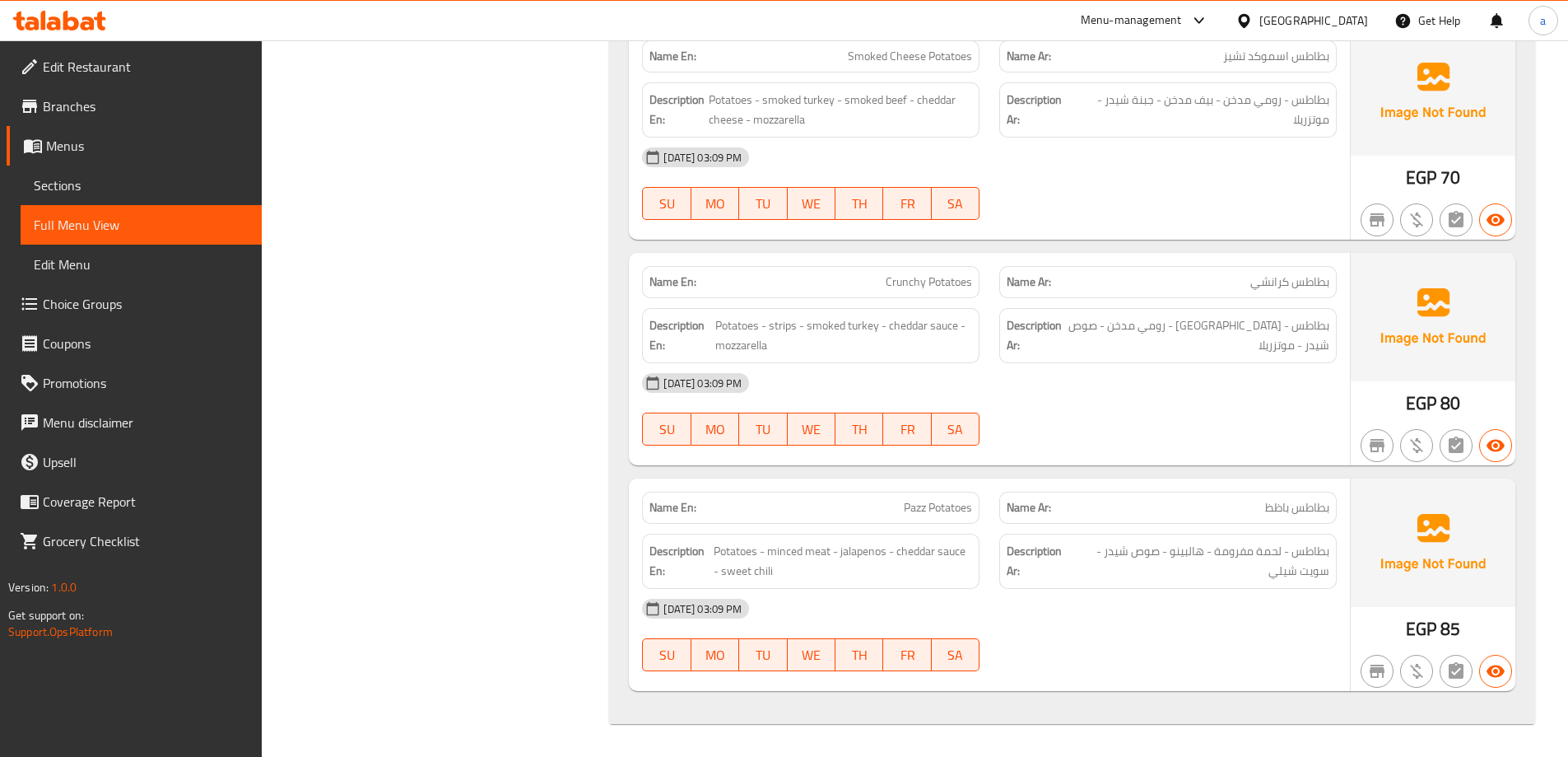
click at [144, 69] on span "Edit Restaurant" at bounding box center [146, 66] width 206 height 19
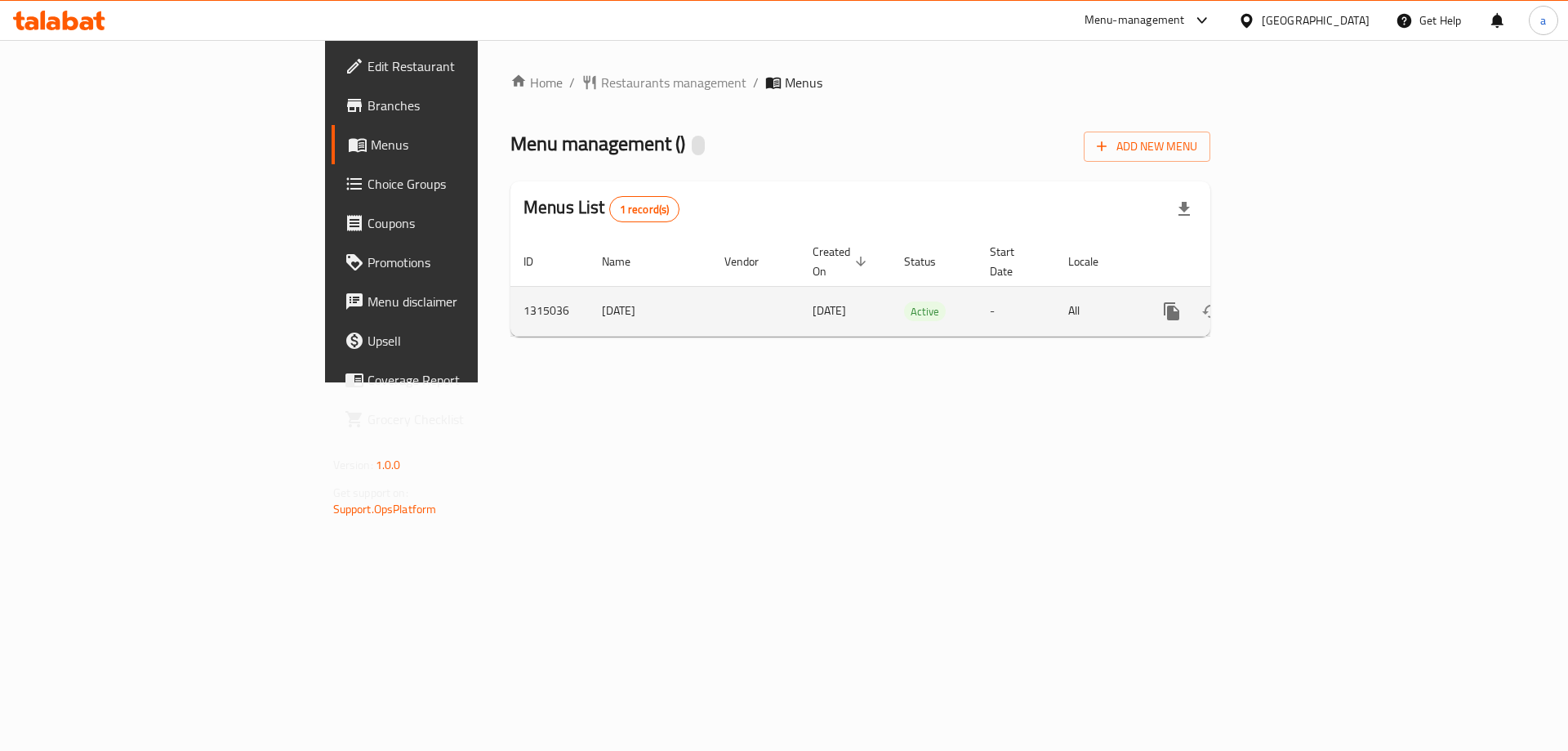
click at [1299, 302] on icon "enhanced table" at bounding box center [1289, 311] width 19 height 19
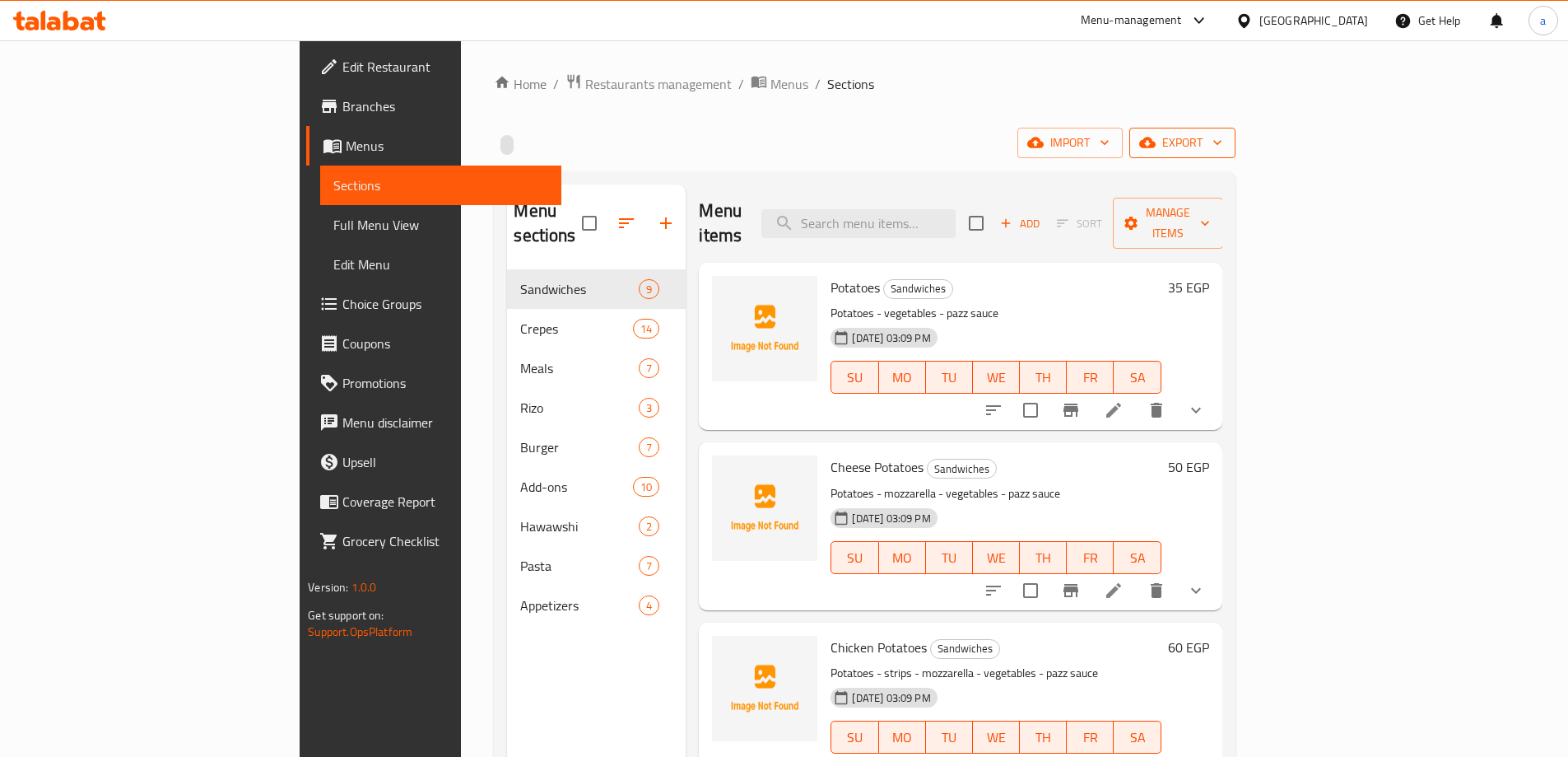
click at [1222, 146] on span "export" at bounding box center [1182, 143] width 80 height 20
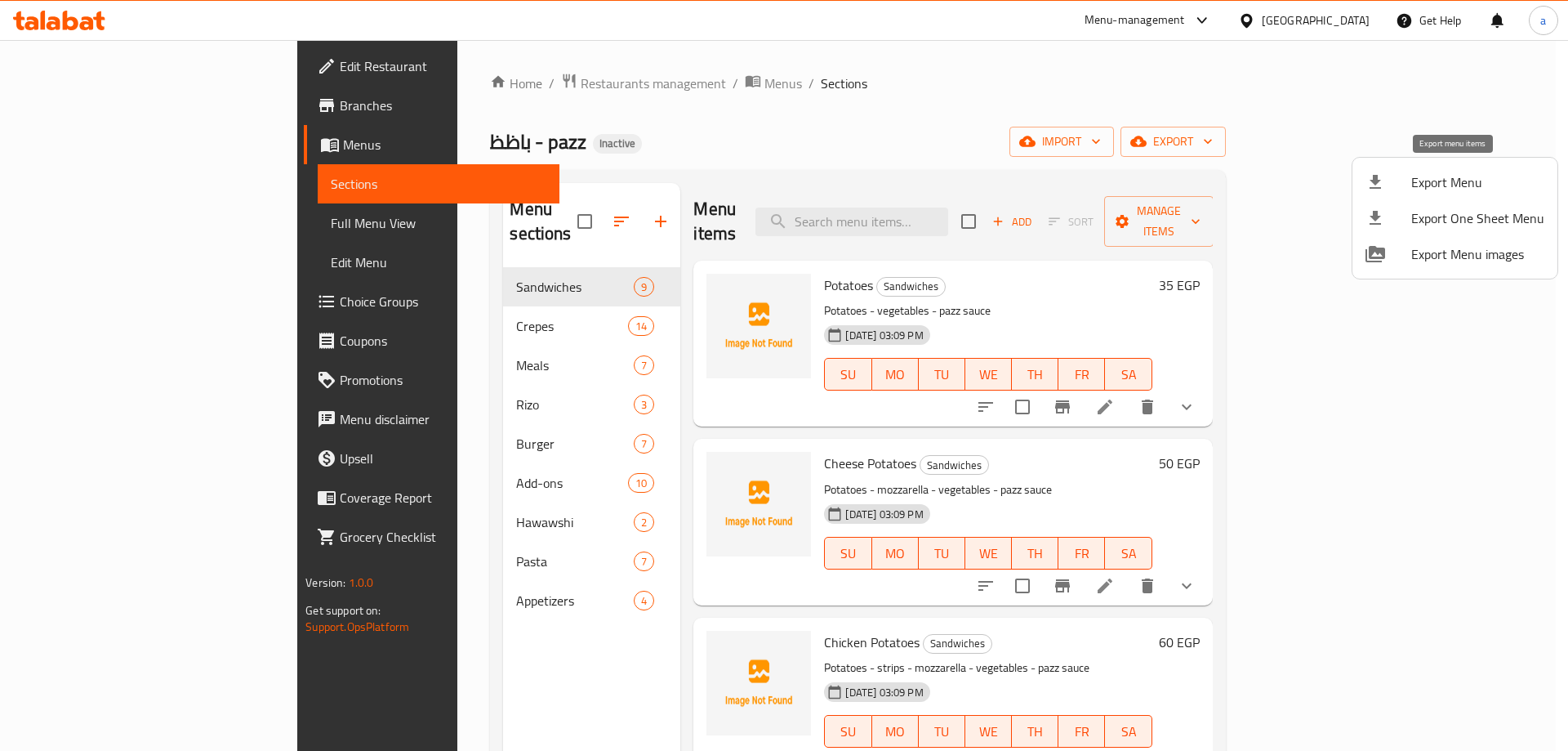
click at [1447, 191] on span "Export Menu" at bounding box center [1478, 181] width 133 height 19
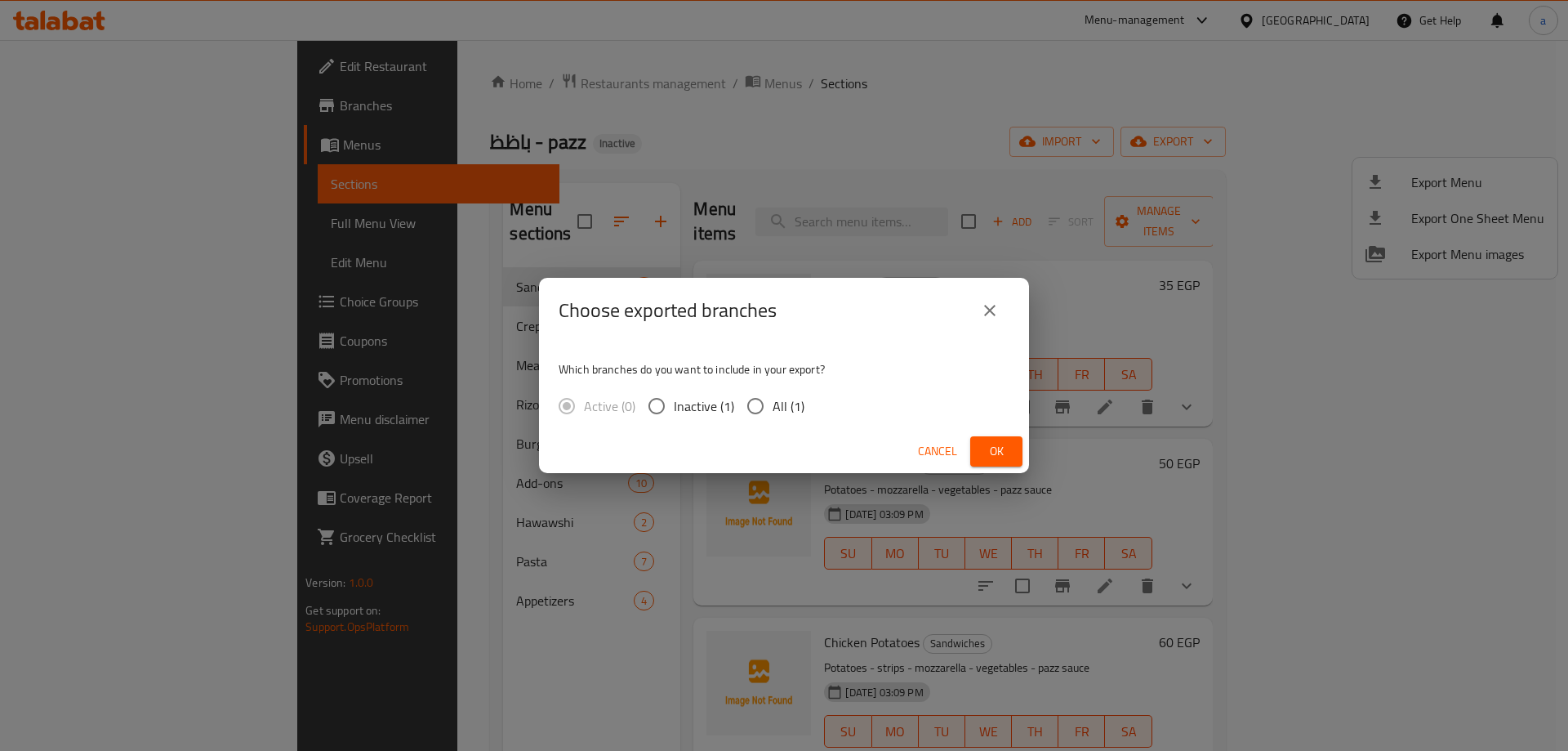
click at [796, 414] on span "All (1)" at bounding box center [789, 405] width 32 height 19
click at [773, 414] on input "All (1)" at bounding box center [755, 405] width 34 height 34
radio input "true"
click at [1019, 462] on button "Ok" at bounding box center [996, 451] width 52 height 30
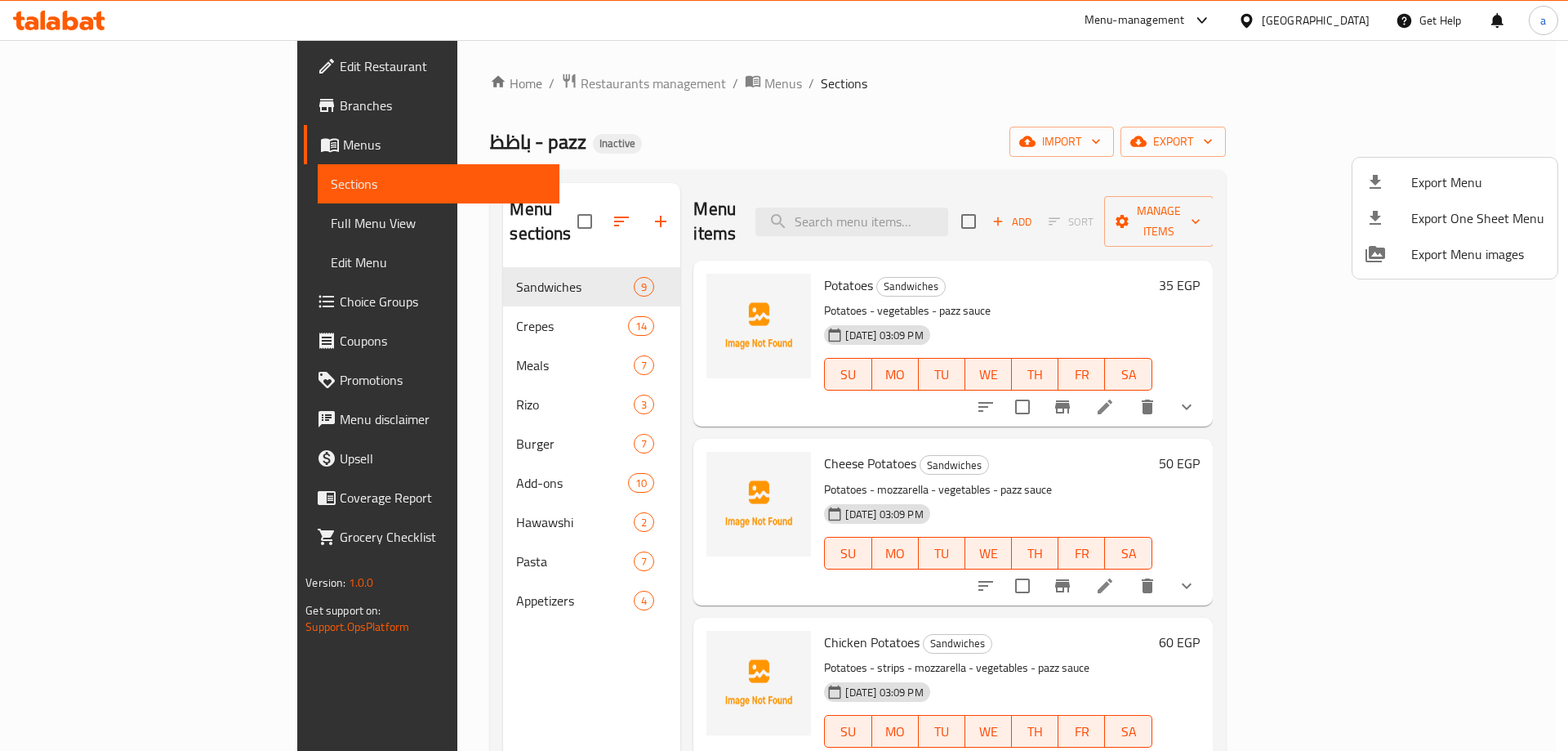
click at [1042, 127] on div at bounding box center [784, 376] width 1568 height 751
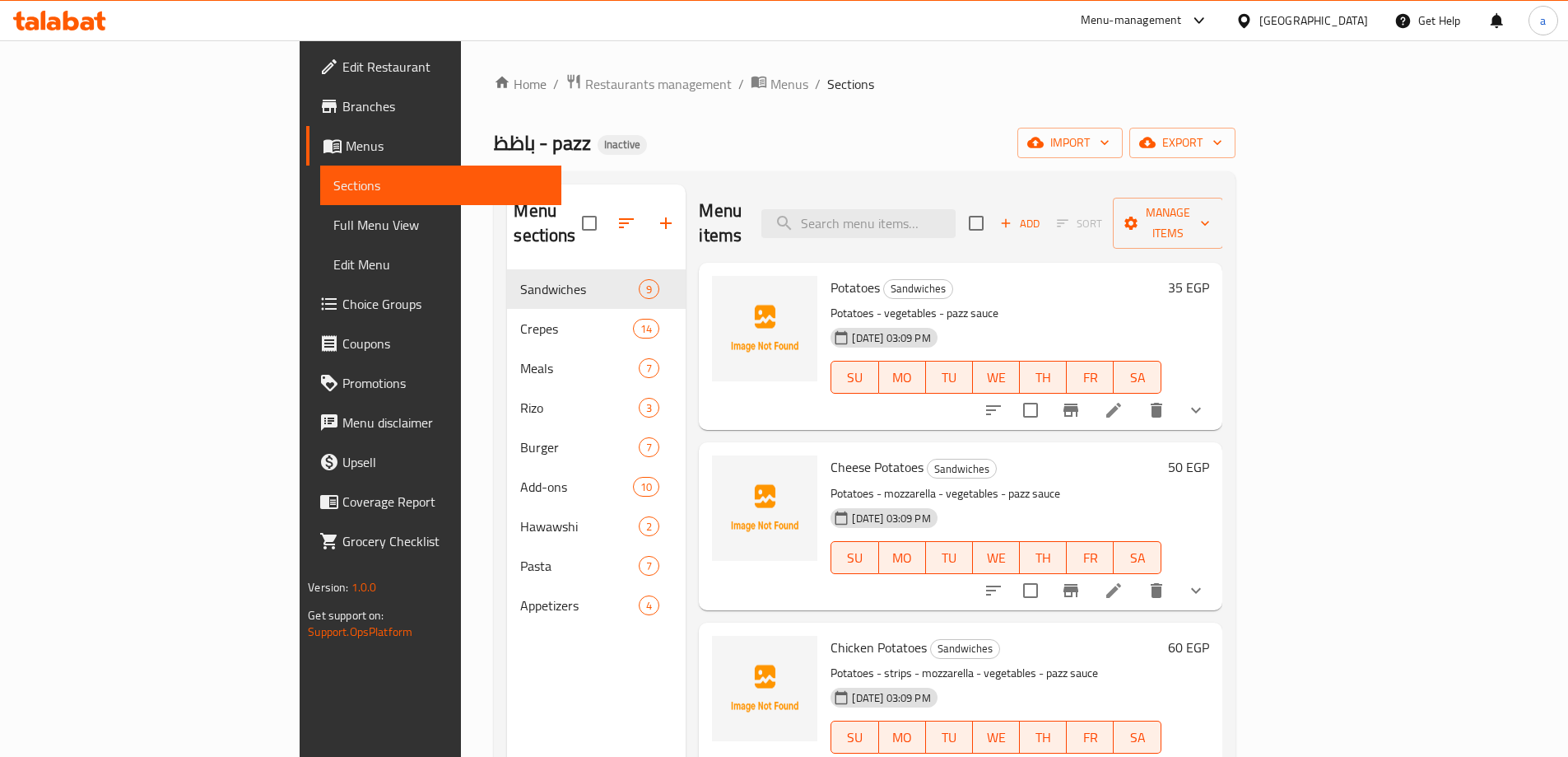
click at [84, 20] on icon at bounding box center [59, 20] width 93 height 19
